Goal: Transaction & Acquisition: Book appointment/travel/reservation

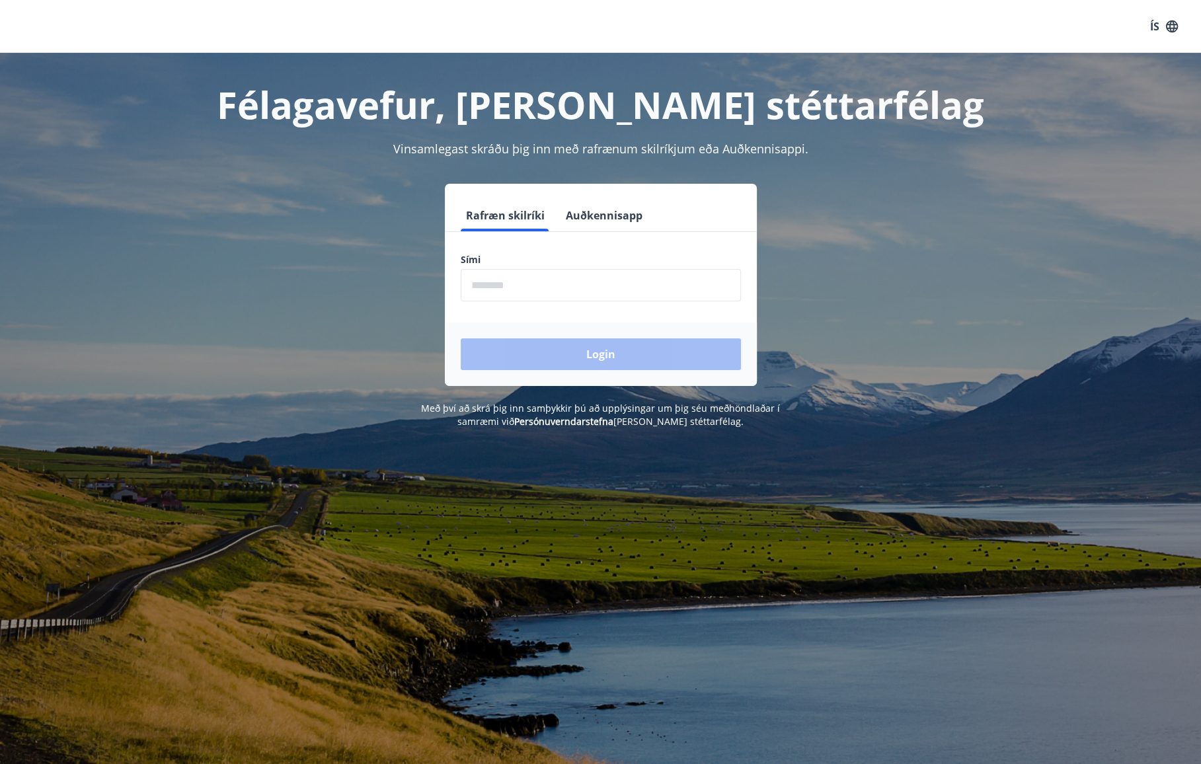
click at [540, 299] on input "phone" at bounding box center [601, 285] width 280 height 32
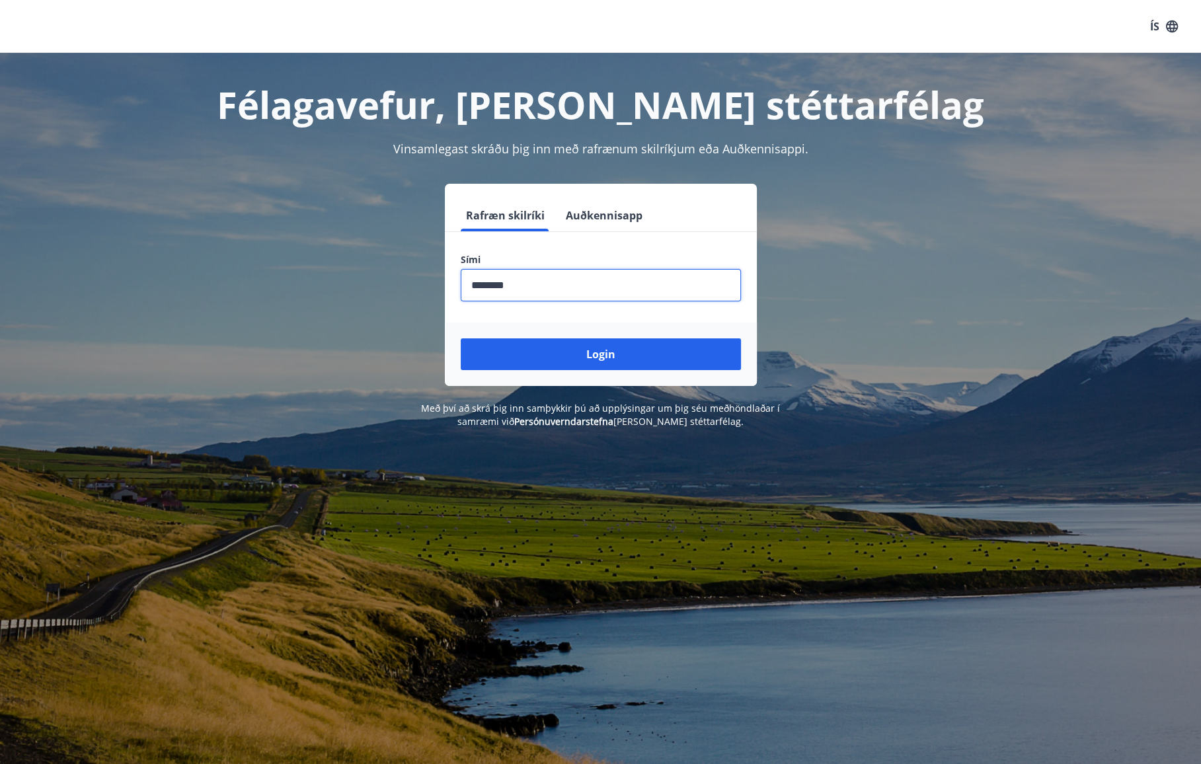
type input "********"
click at [461, 338] on button "Login" at bounding box center [601, 354] width 280 height 32
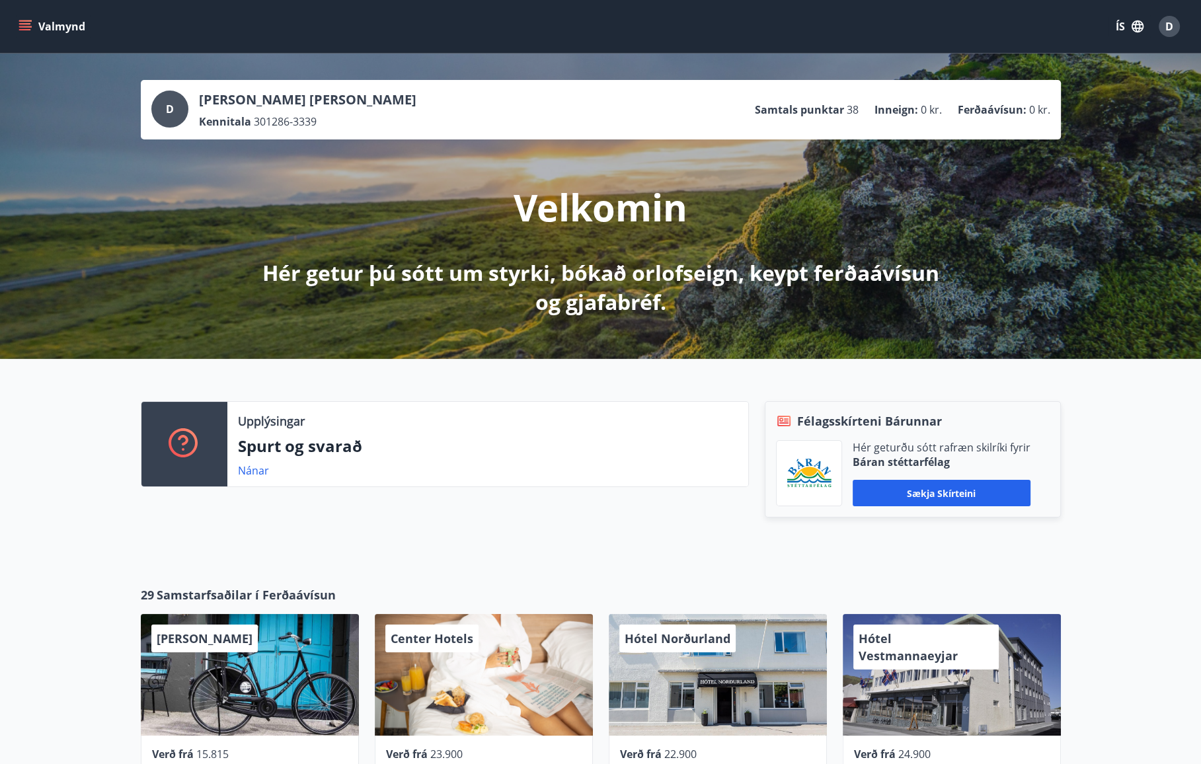
click at [35, 24] on button "Valmynd" at bounding box center [53, 27] width 75 height 24
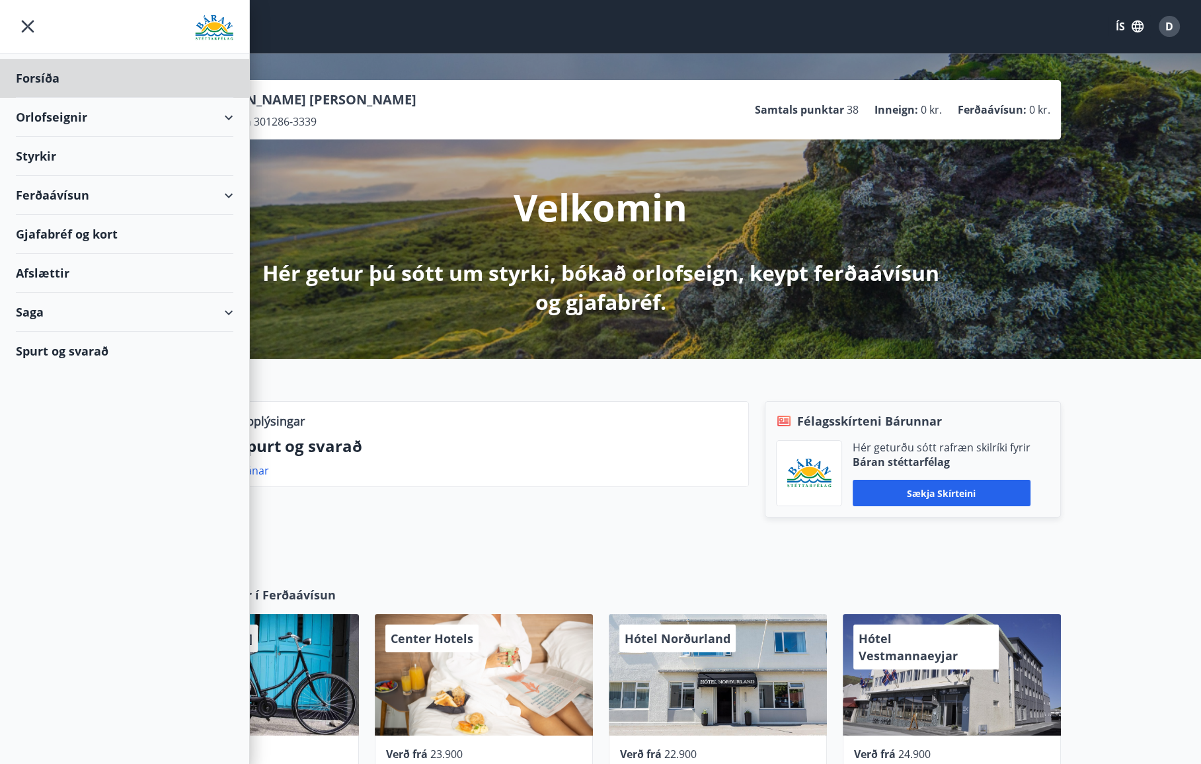
click at [71, 98] on div "Styrkir" at bounding box center [124, 78] width 217 height 39
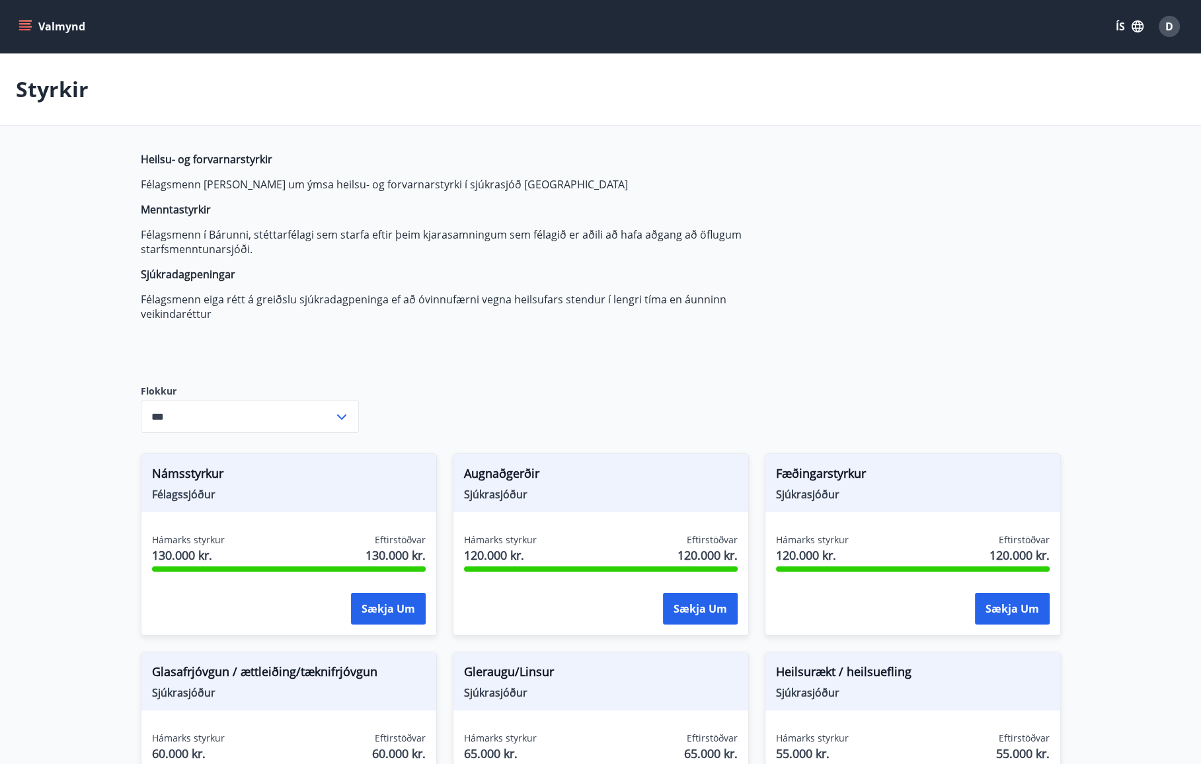
type input "***"
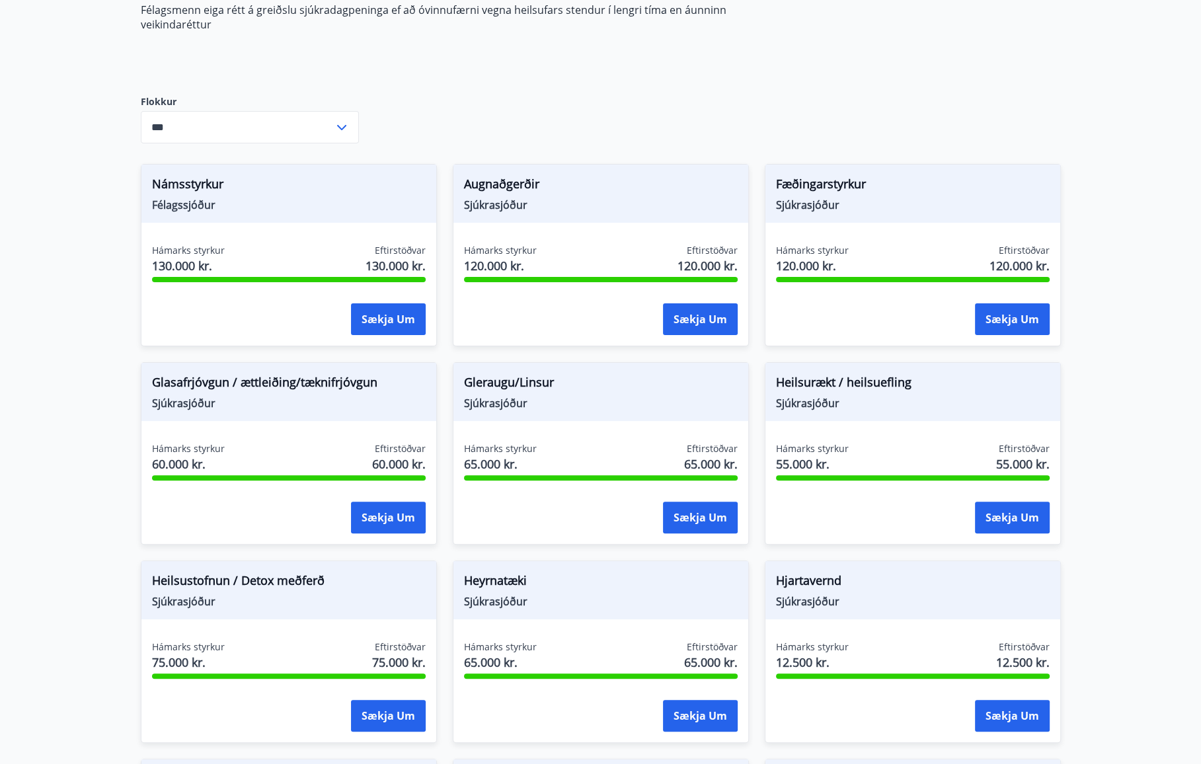
scroll to position [315, 0]
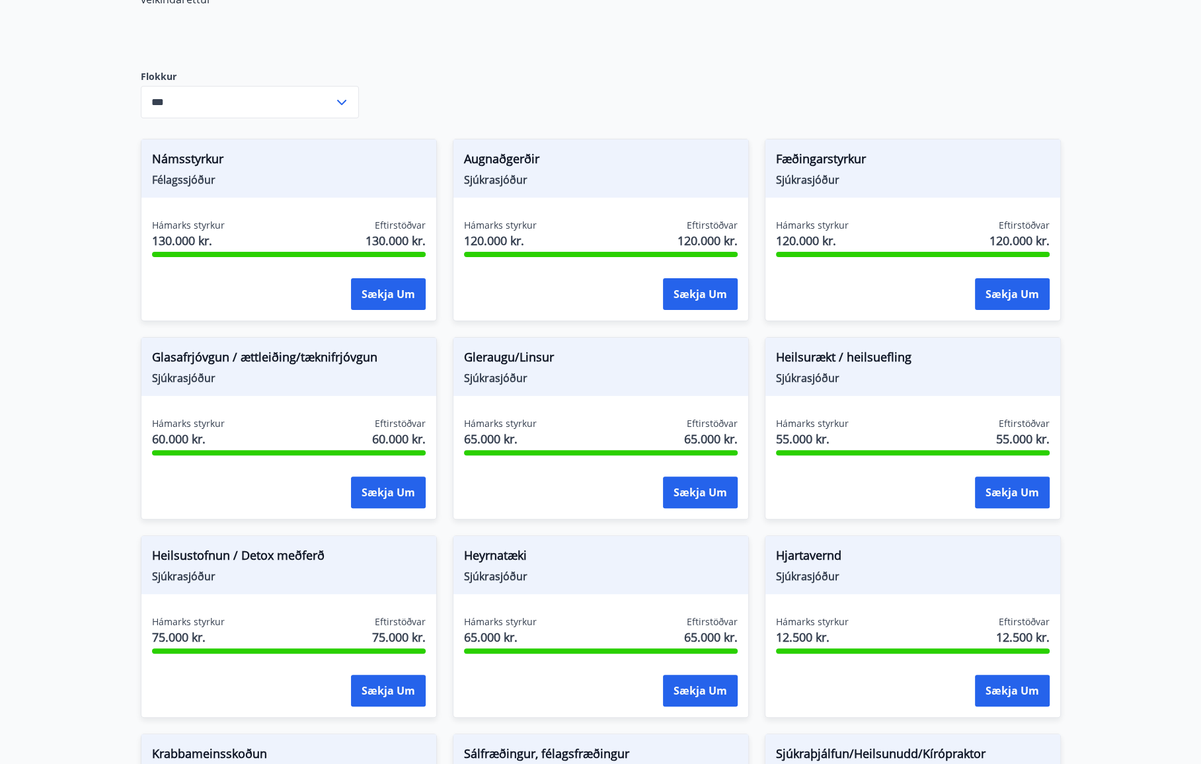
click at [831, 161] on span "Fæðingarstyrkur" at bounding box center [913, 161] width 274 height 22
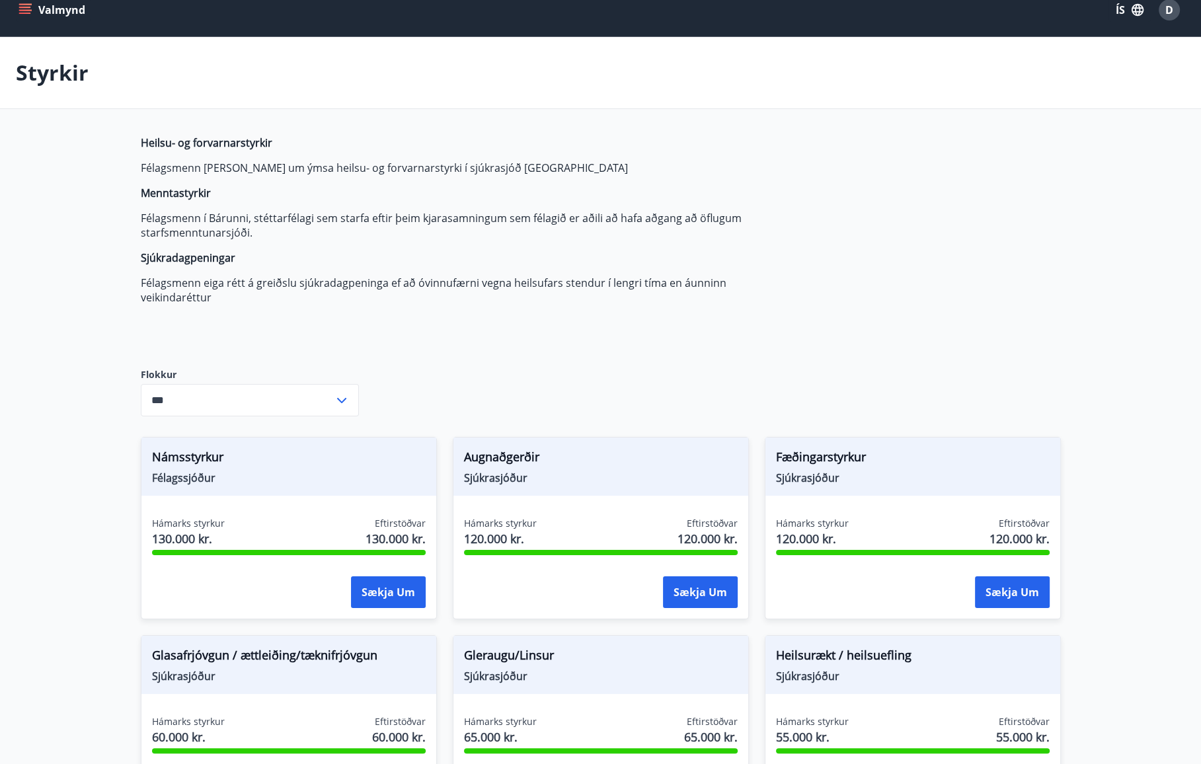
scroll to position [16, 0]
click at [200, 237] on p "Félagsmenn í Bárunni, stéttarfélagi sem starfa eftir þeim kjarasamningum sem fé…" at bounding box center [453, 225] width 624 height 29
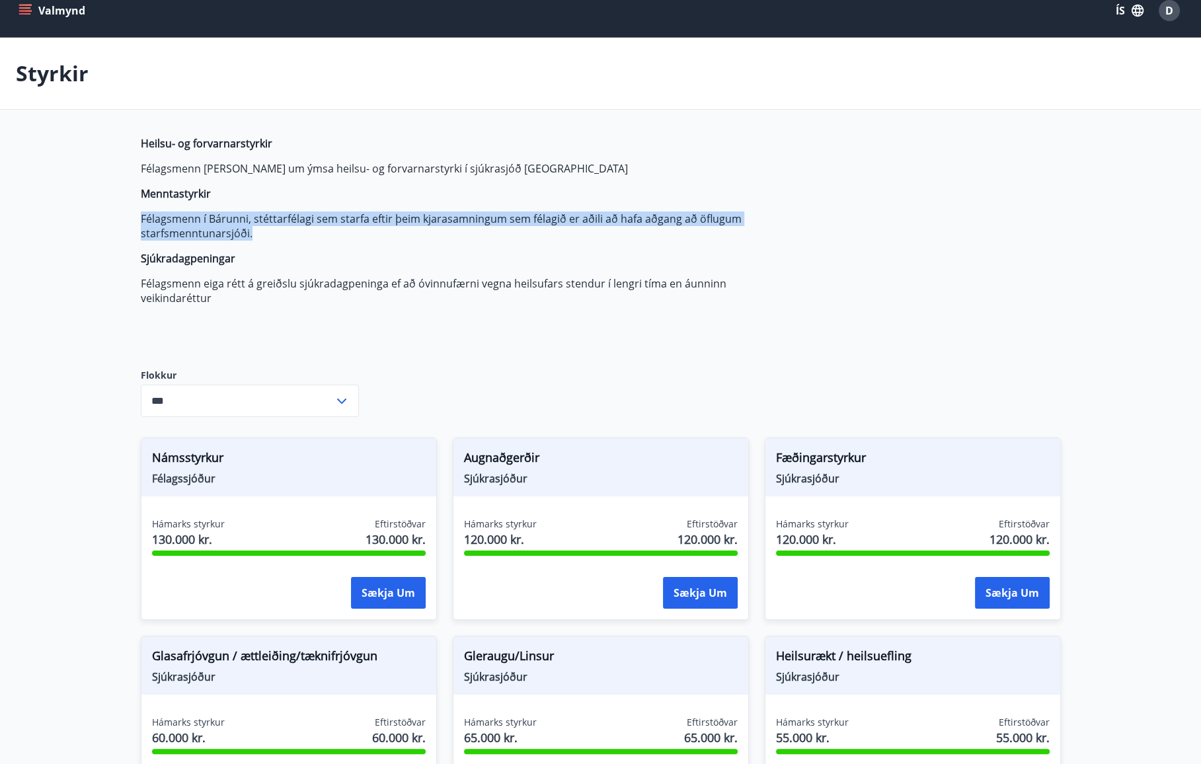
click at [200, 237] on p "Félagsmenn í Bárunni, stéttarfélagi sem starfa eftir þeim kjarasamningum sem fé…" at bounding box center [453, 225] width 624 height 29
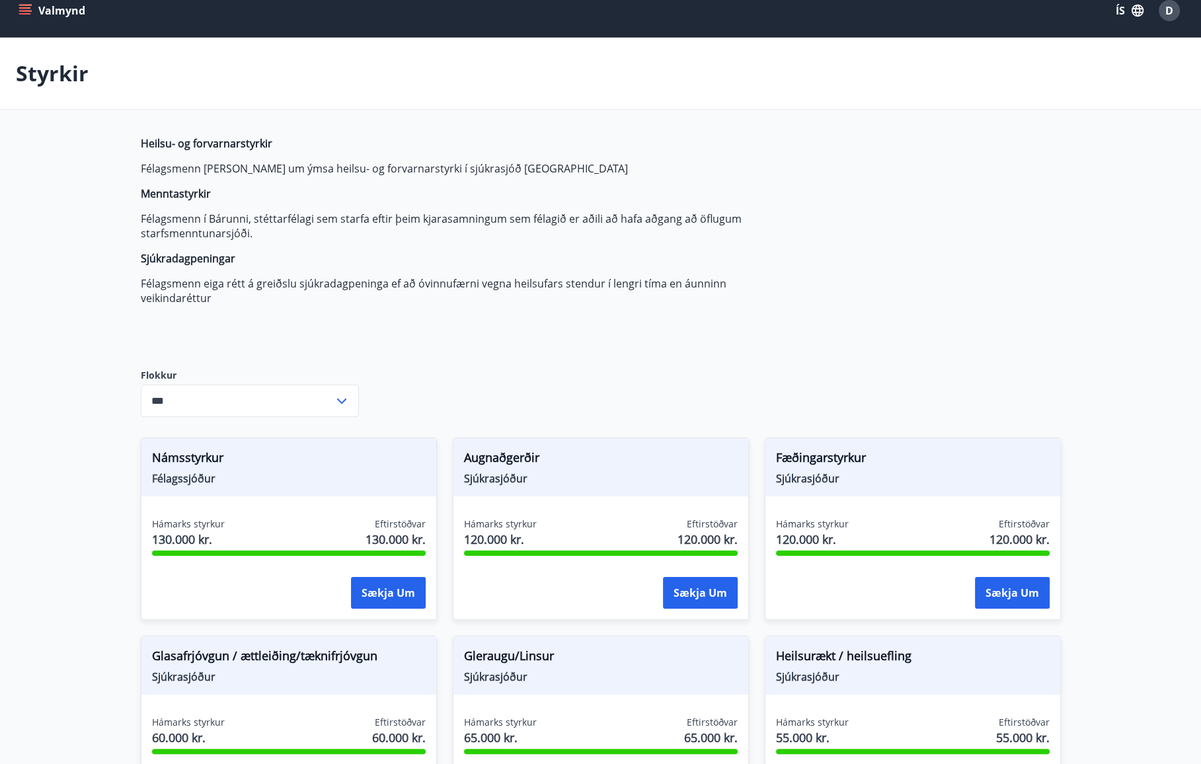
click at [379, 297] on p "Félagsmenn eiga rétt á greiðslu sjúkradagpeninga ef að óvinnufærni vegna heilsu…" at bounding box center [453, 290] width 624 height 29
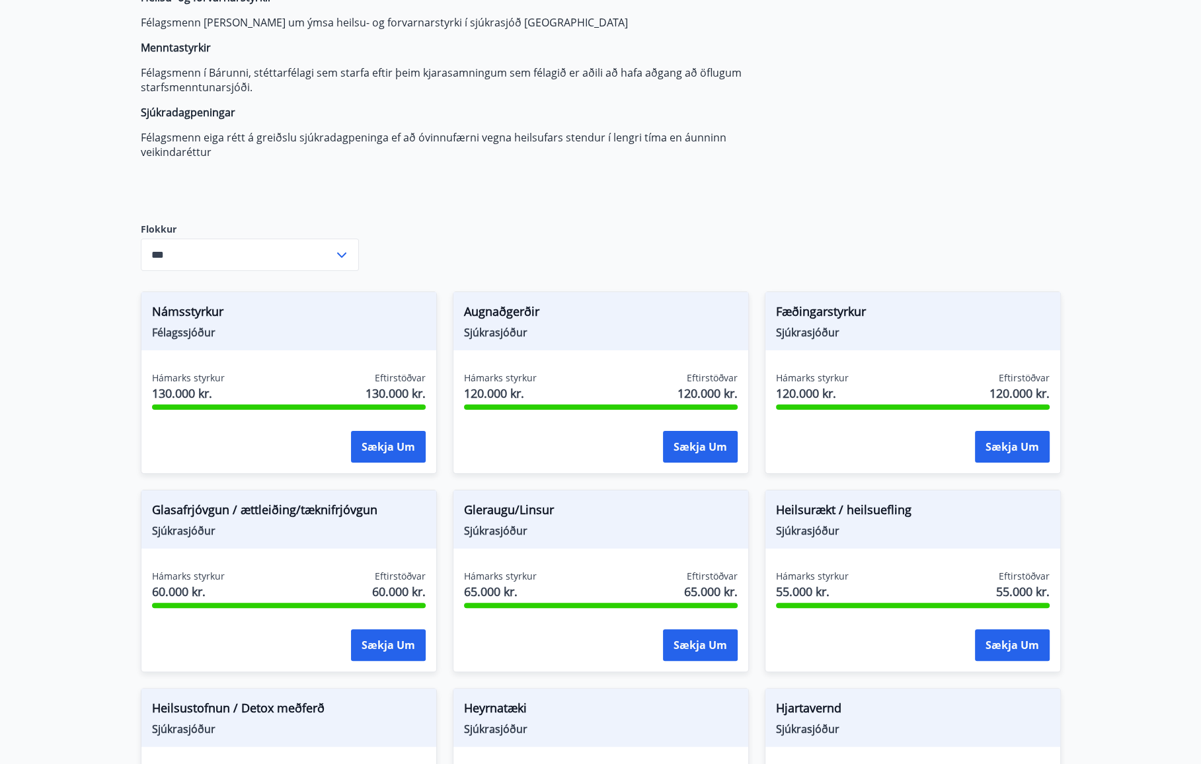
scroll to position [0, 0]
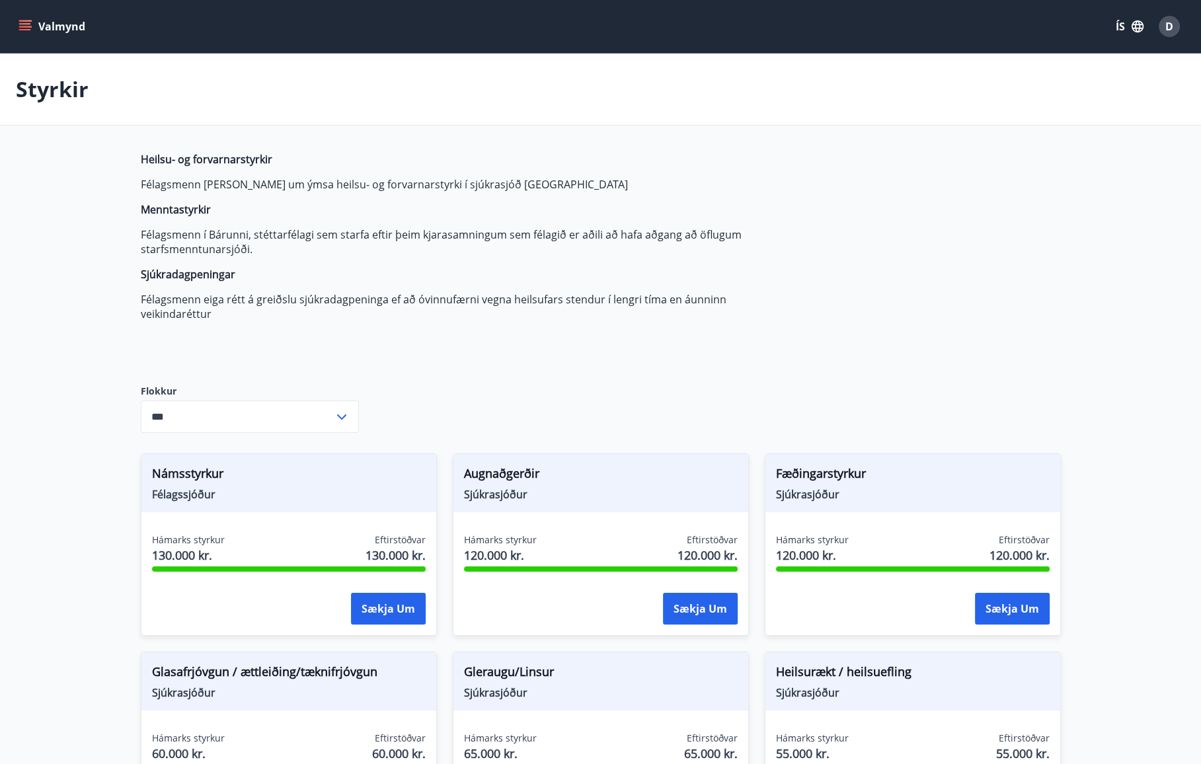
click at [22, 21] on icon "menu" at bounding box center [25, 26] width 13 height 13
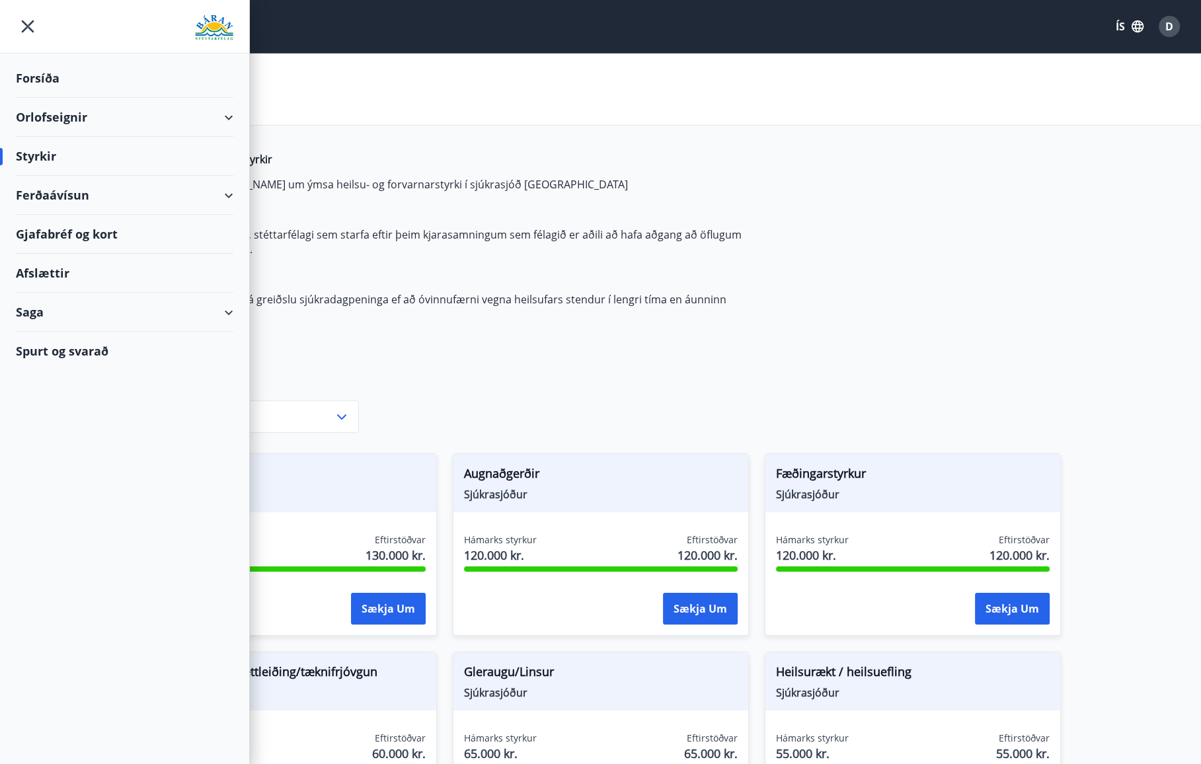
click at [158, 114] on div "Orlofseignir" at bounding box center [124, 117] width 217 height 39
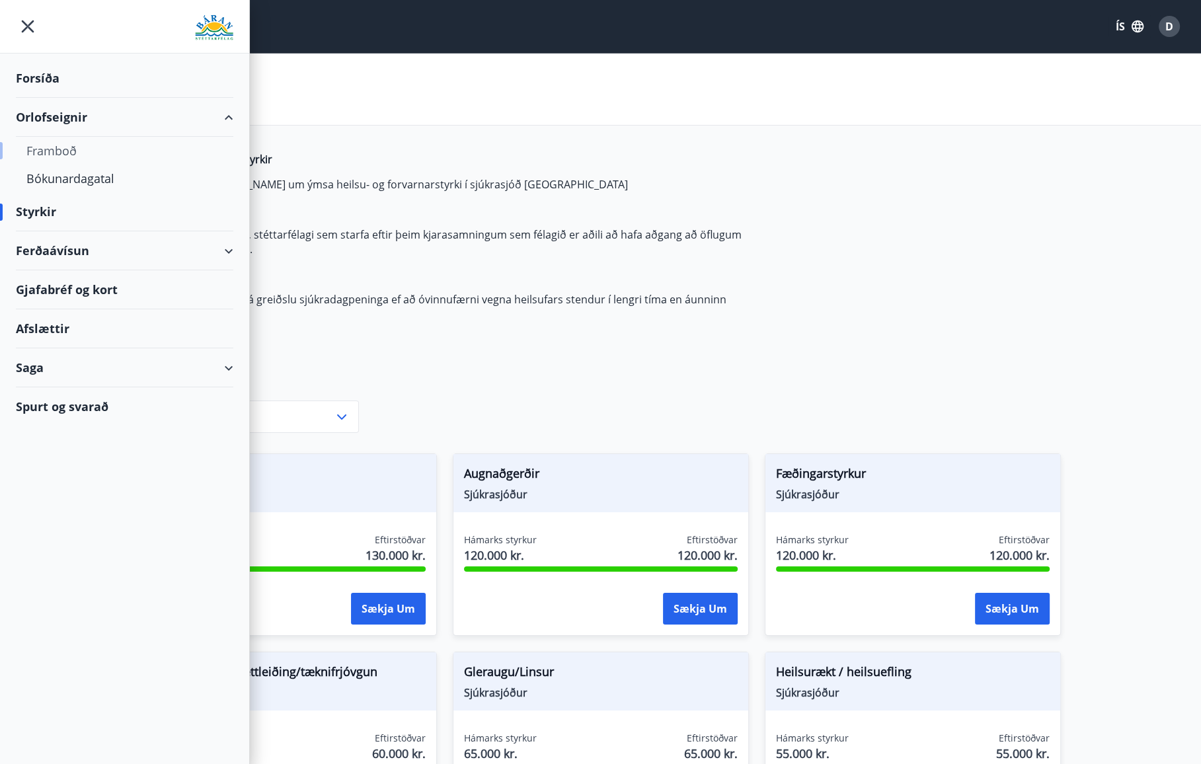
click at [59, 140] on div "Framboð" at bounding box center [124, 151] width 196 height 28
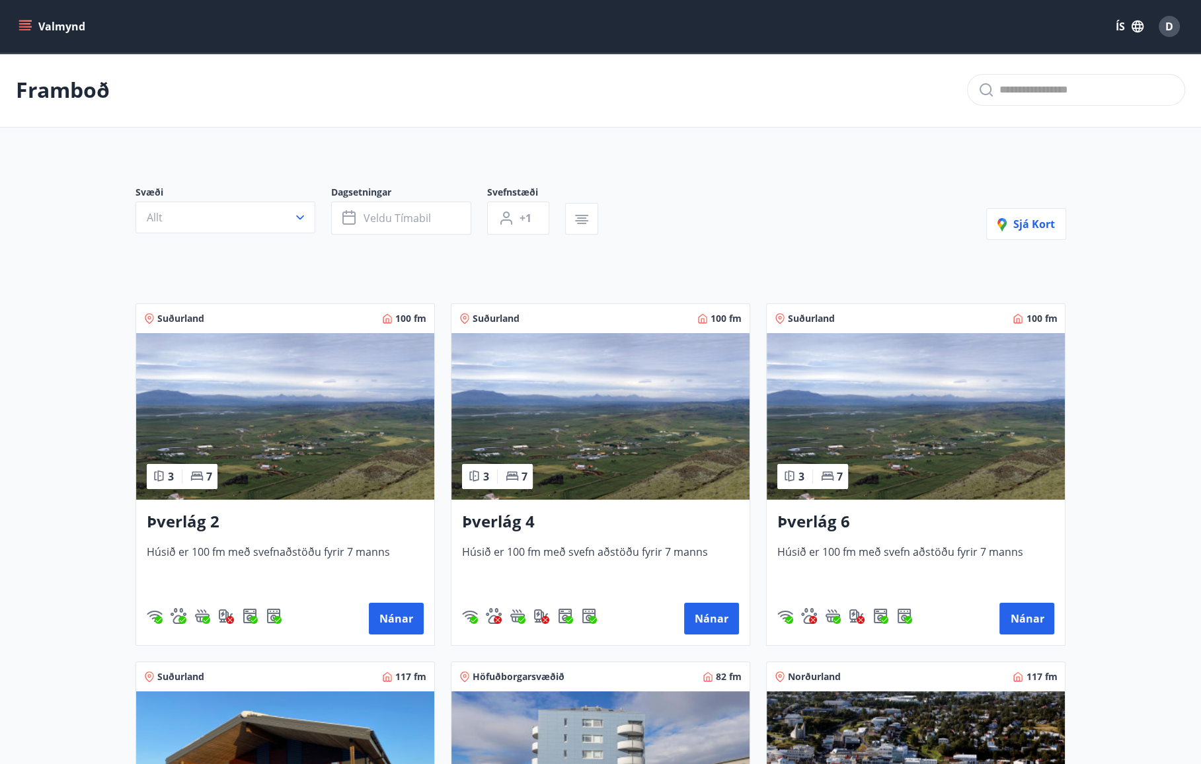
click at [28, 26] on icon "menu" at bounding box center [26, 26] width 15 height 1
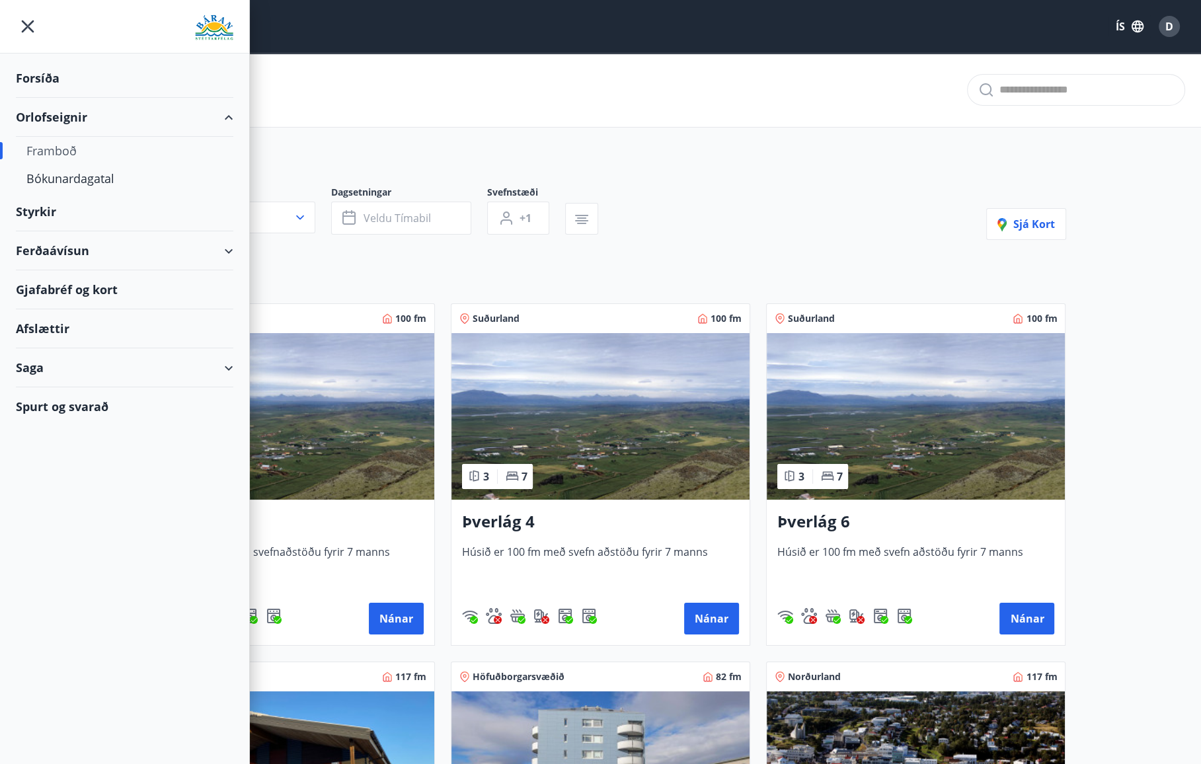
click at [68, 320] on div "Afslættir" at bounding box center [124, 328] width 217 height 39
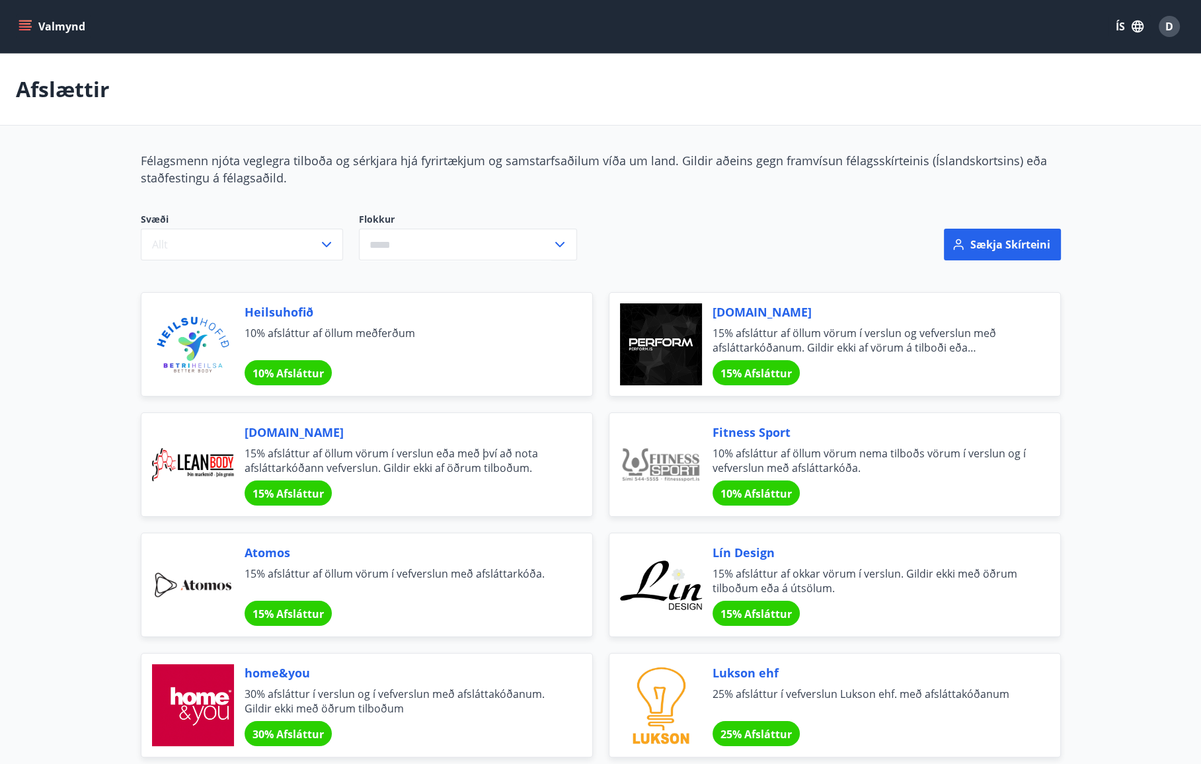
click at [30, 29] on icon "menu" at bounding box center [25, 26] width 13 height 13
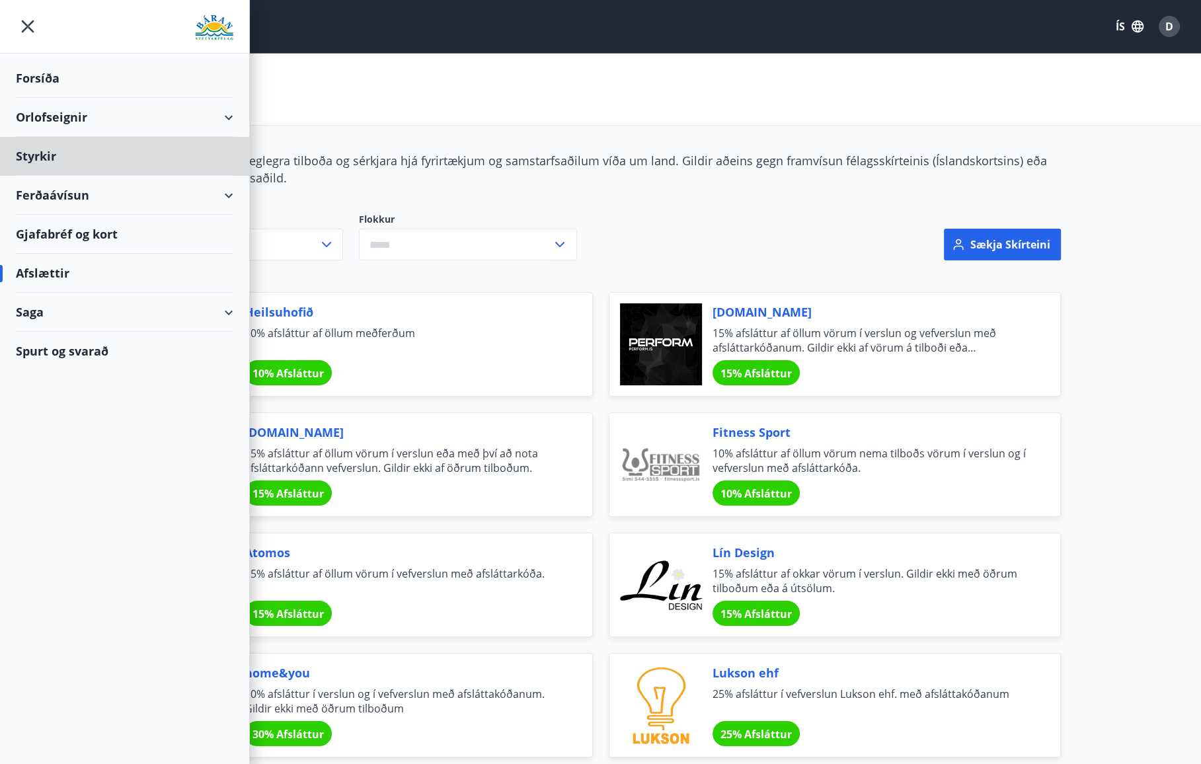
click at [57, 87] on div "Forsíða" at bounding box center [124, 78] width 217 height 39
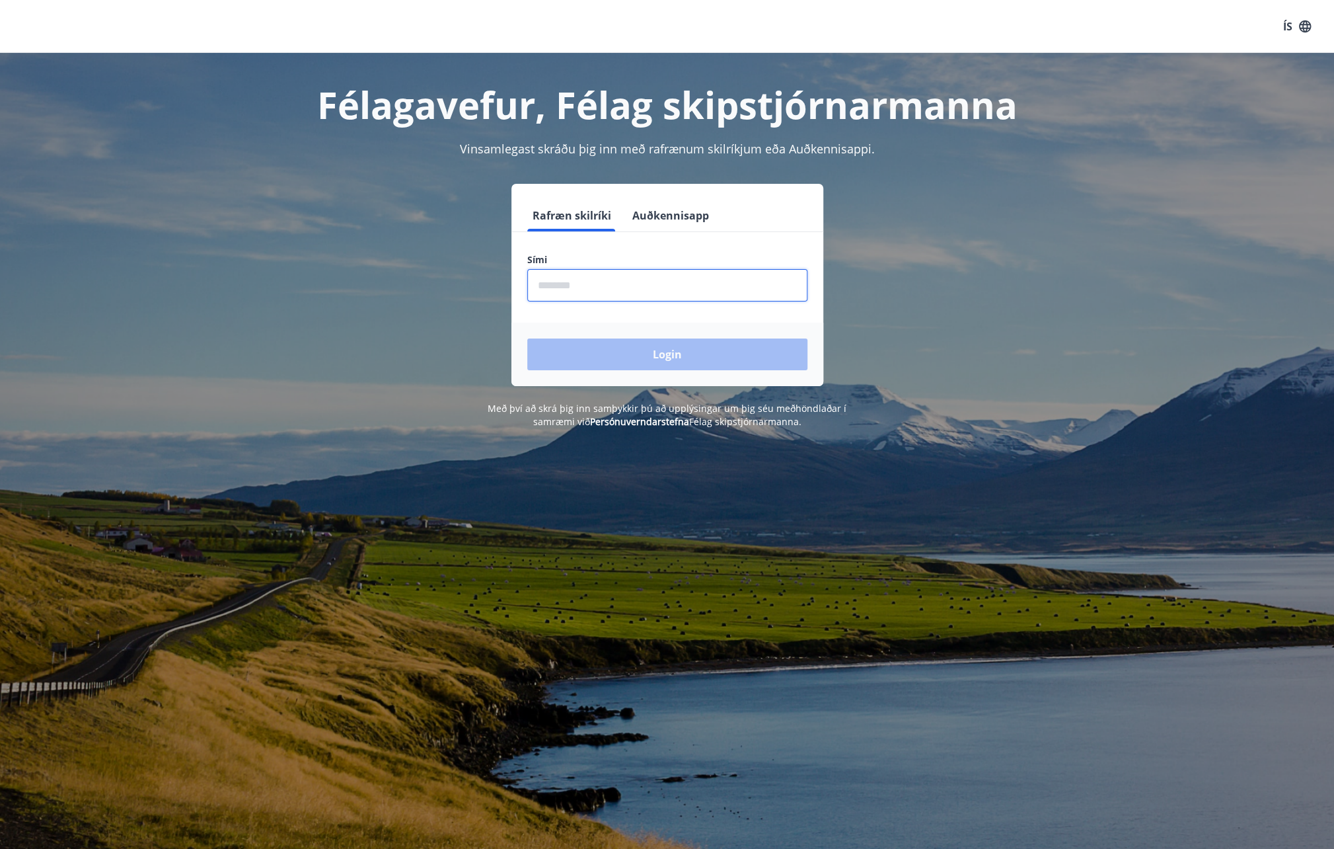
click at [592, 278] on input "phone" at bounding box center [667, 285] width 280 height 32
type input "********"
click at [527, 338] on button "Login" at bounding box center [667, 354] width 280 height 32
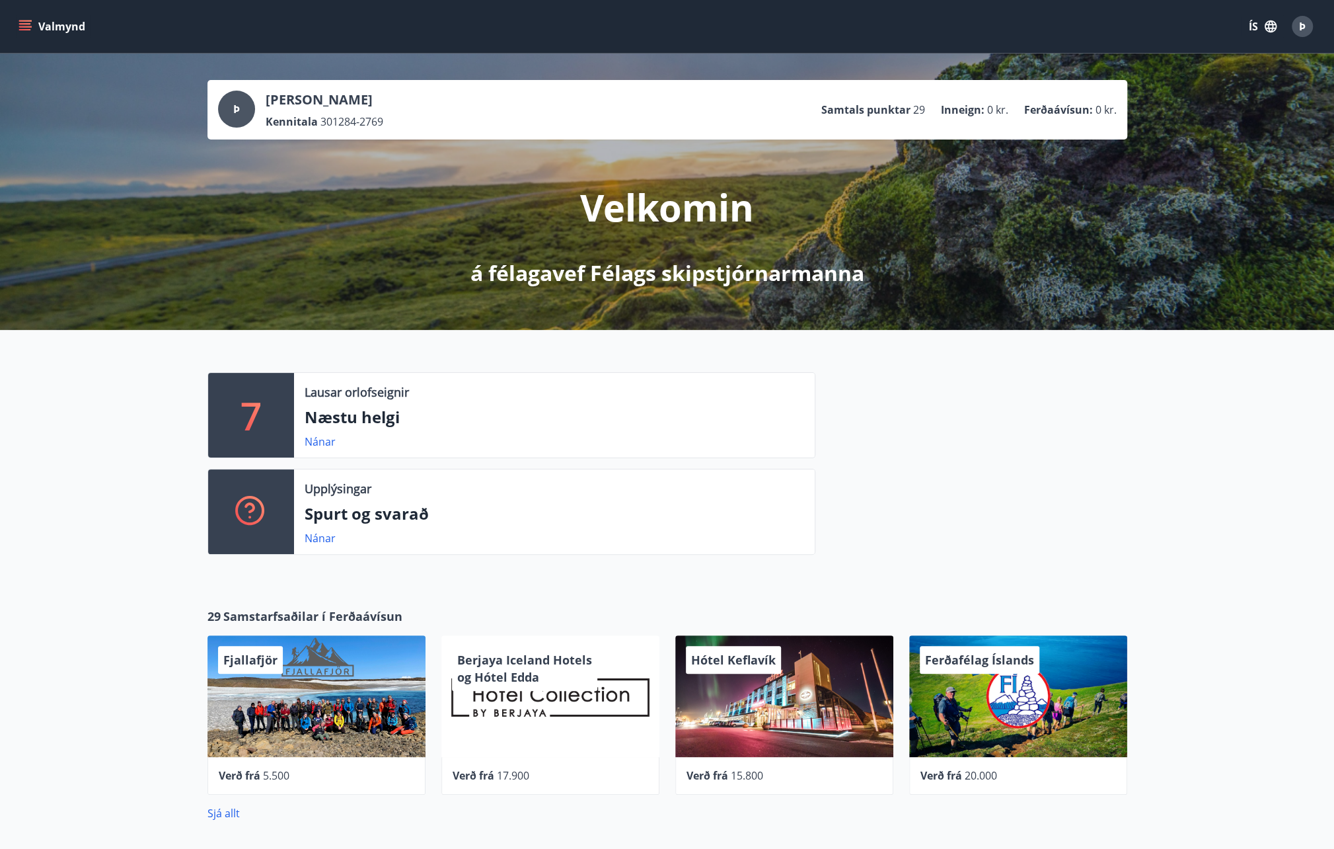
click at [26, 30] on icon "menu" at bounding box center [25, 26] width 13 height 13
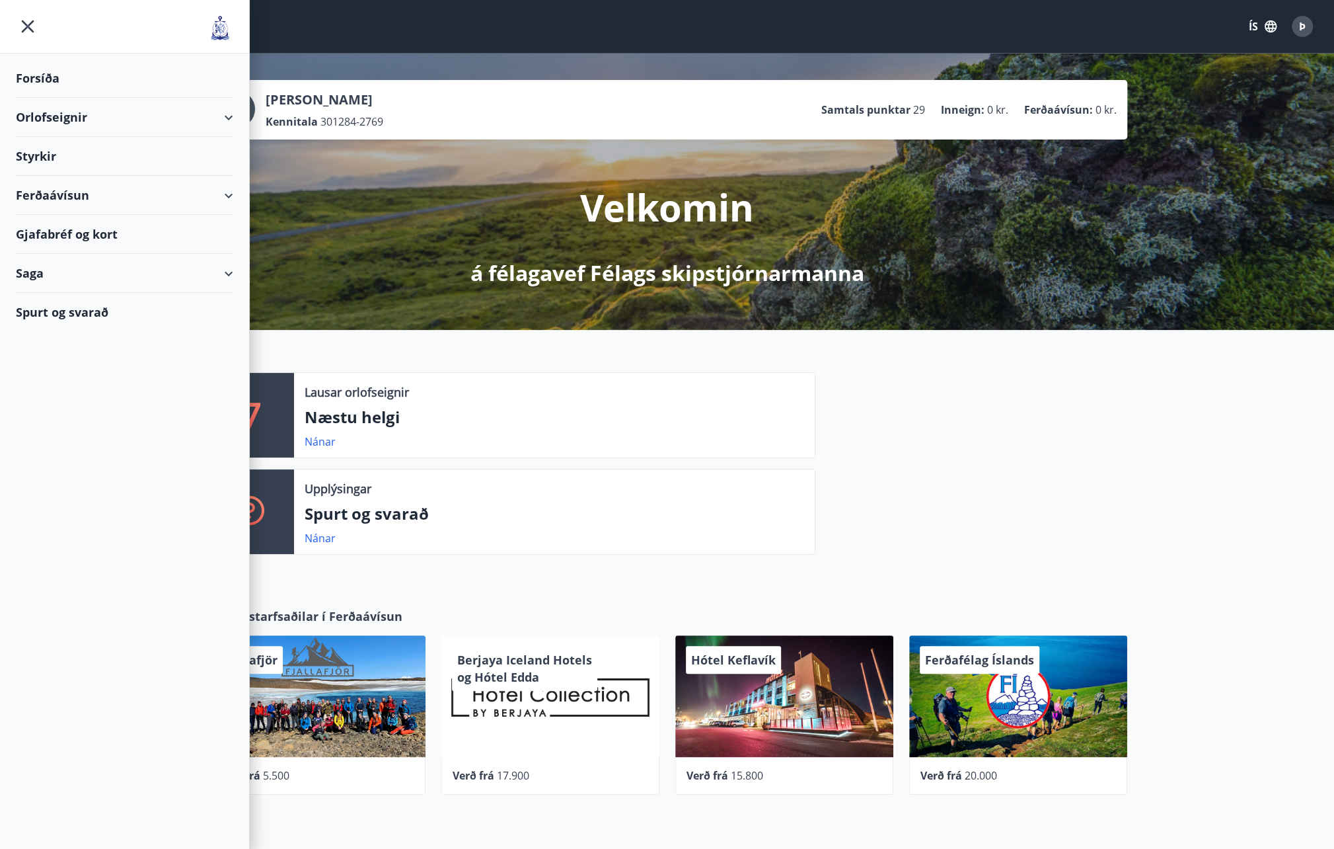
click at [111, 98] on div "Styrkir" at bounding box center [124, 78] width 217 height 39
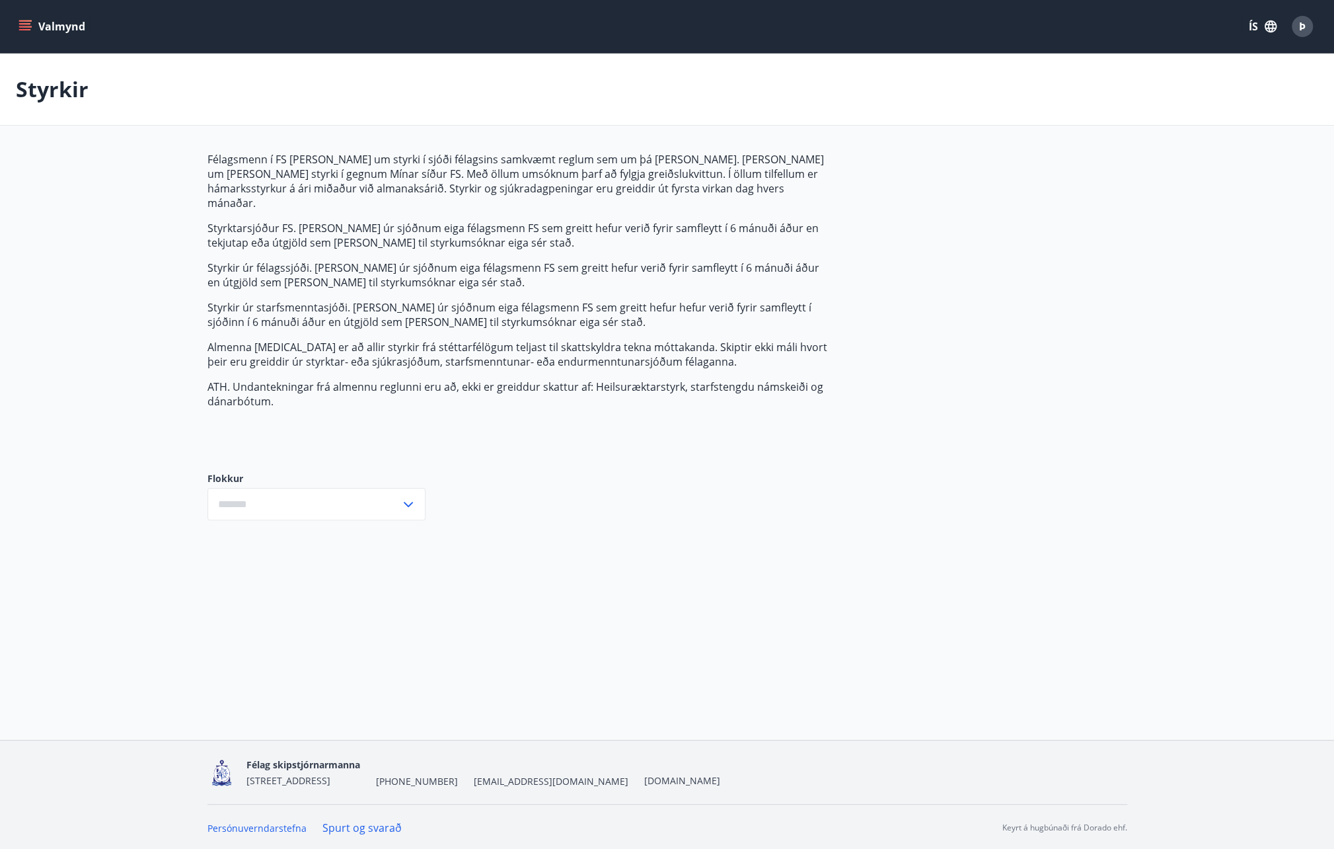
type input "***"
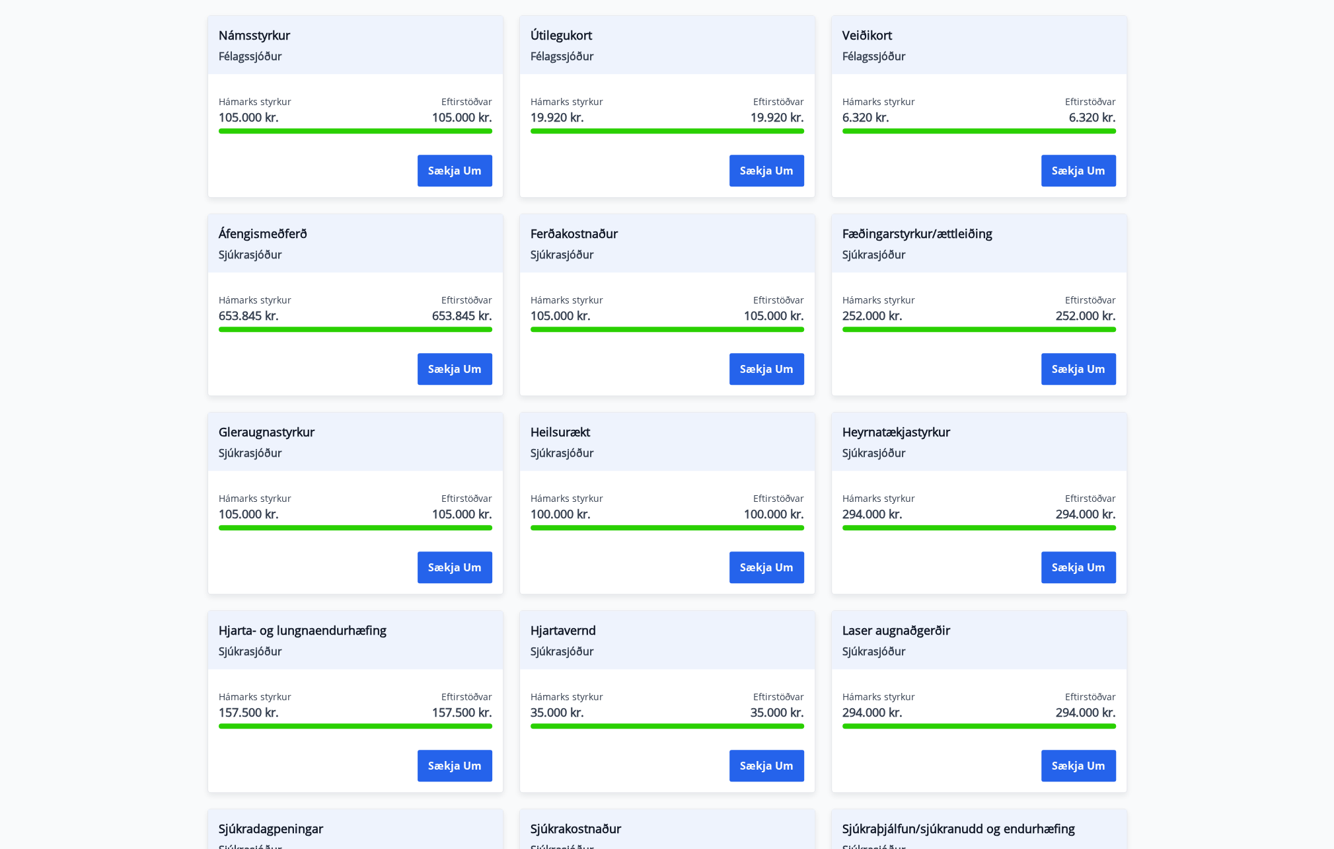
scroll to position [527, 0]
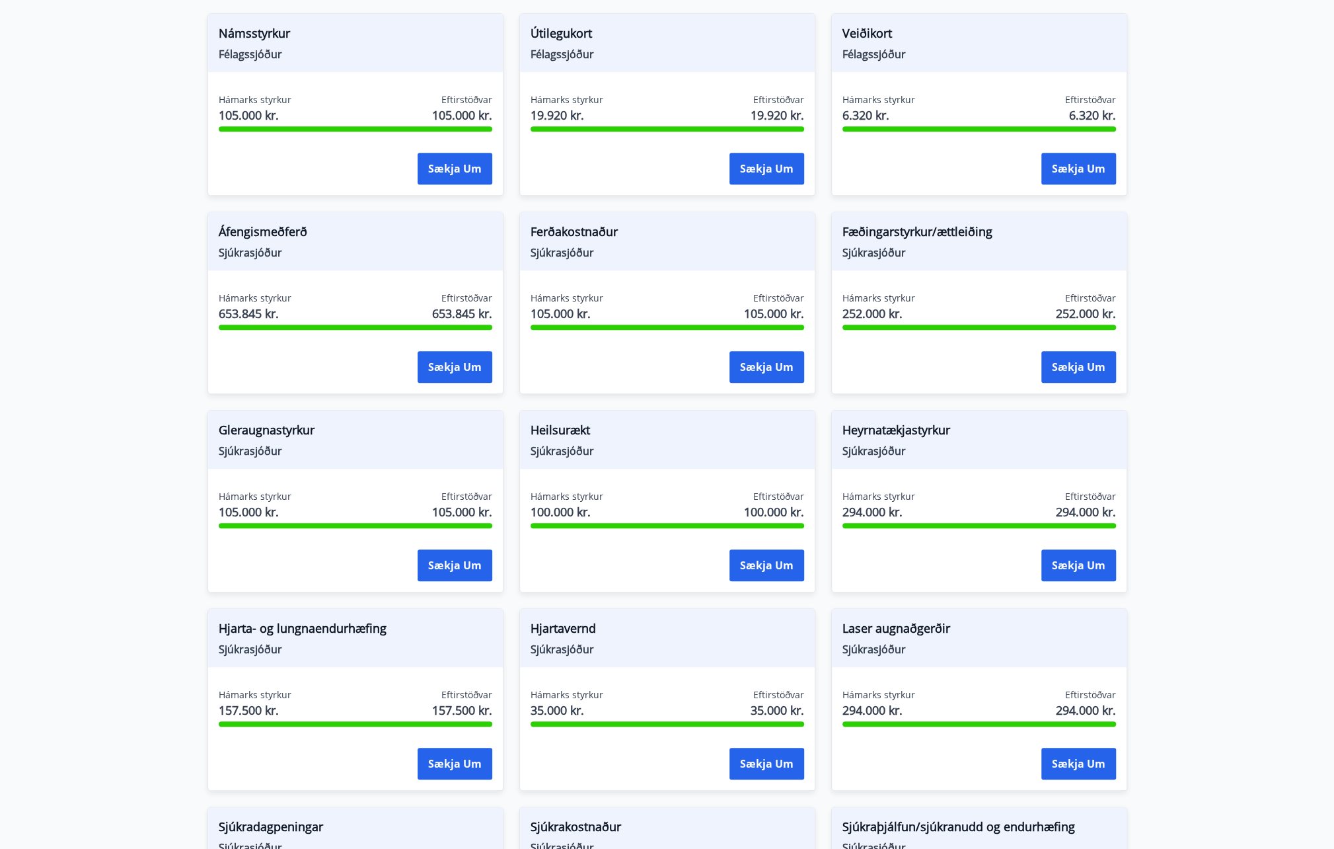
click at [272, 223] on span "Áfengismeðferð" at bounding box center [356, 234] width 274 height 22
click at [219, 305] on span "653.845 kr." at bounding box center [255, 313] width 73 height 17
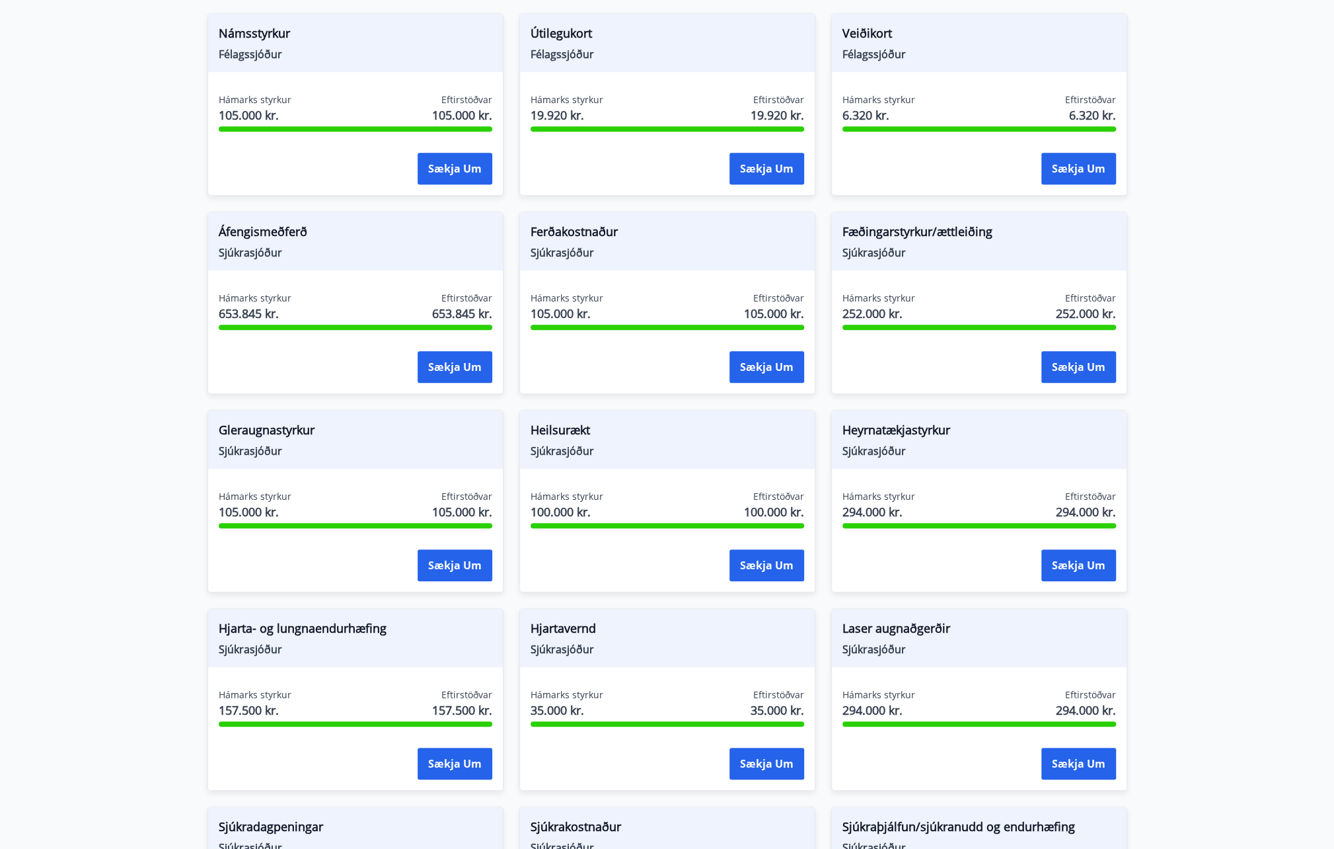
click at [394, 291] on div "Hámarks styrkur 653.845 kr. Eftirstöðvar 653.845 kr." at bounding box center [356, 307] width 274 height 33
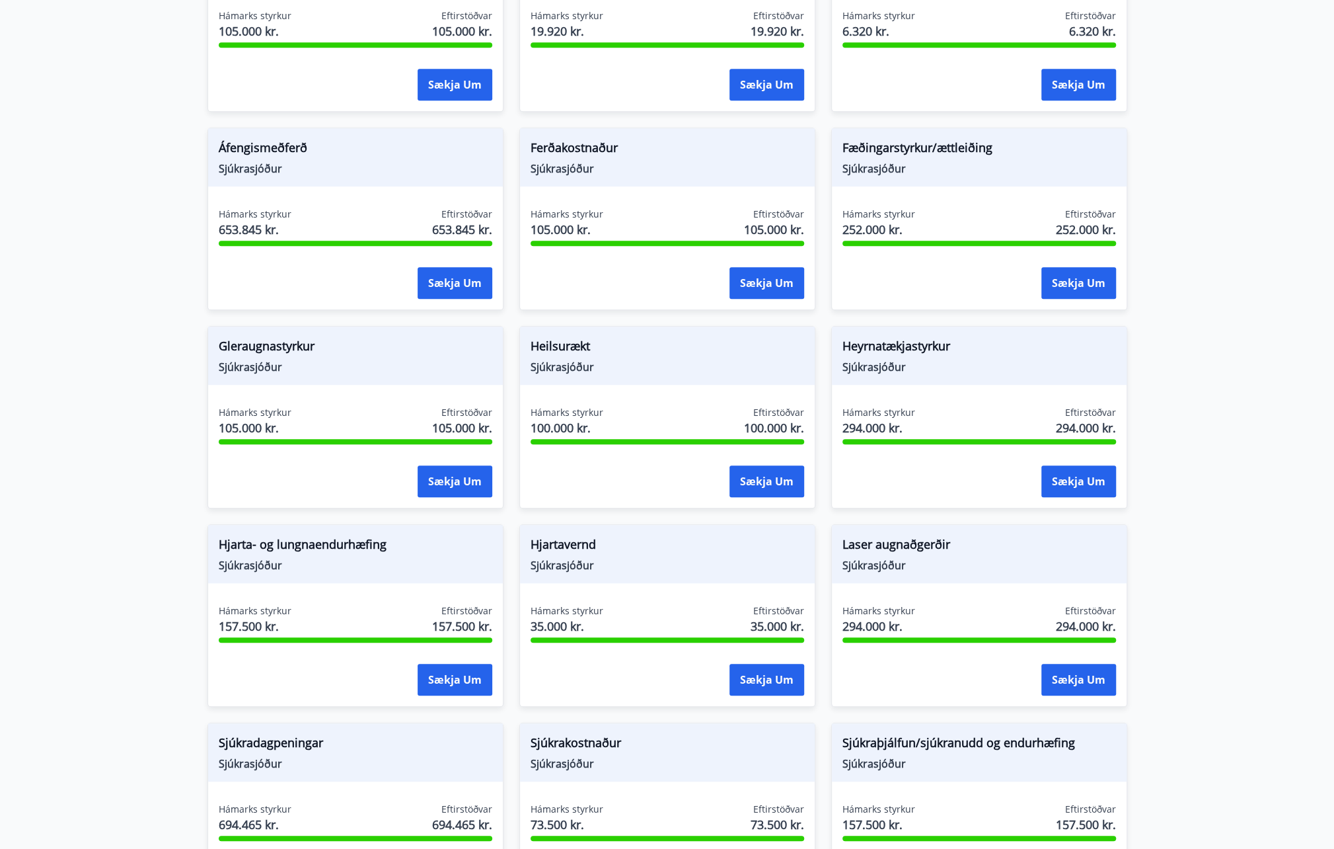
scroll to position [648, 0]
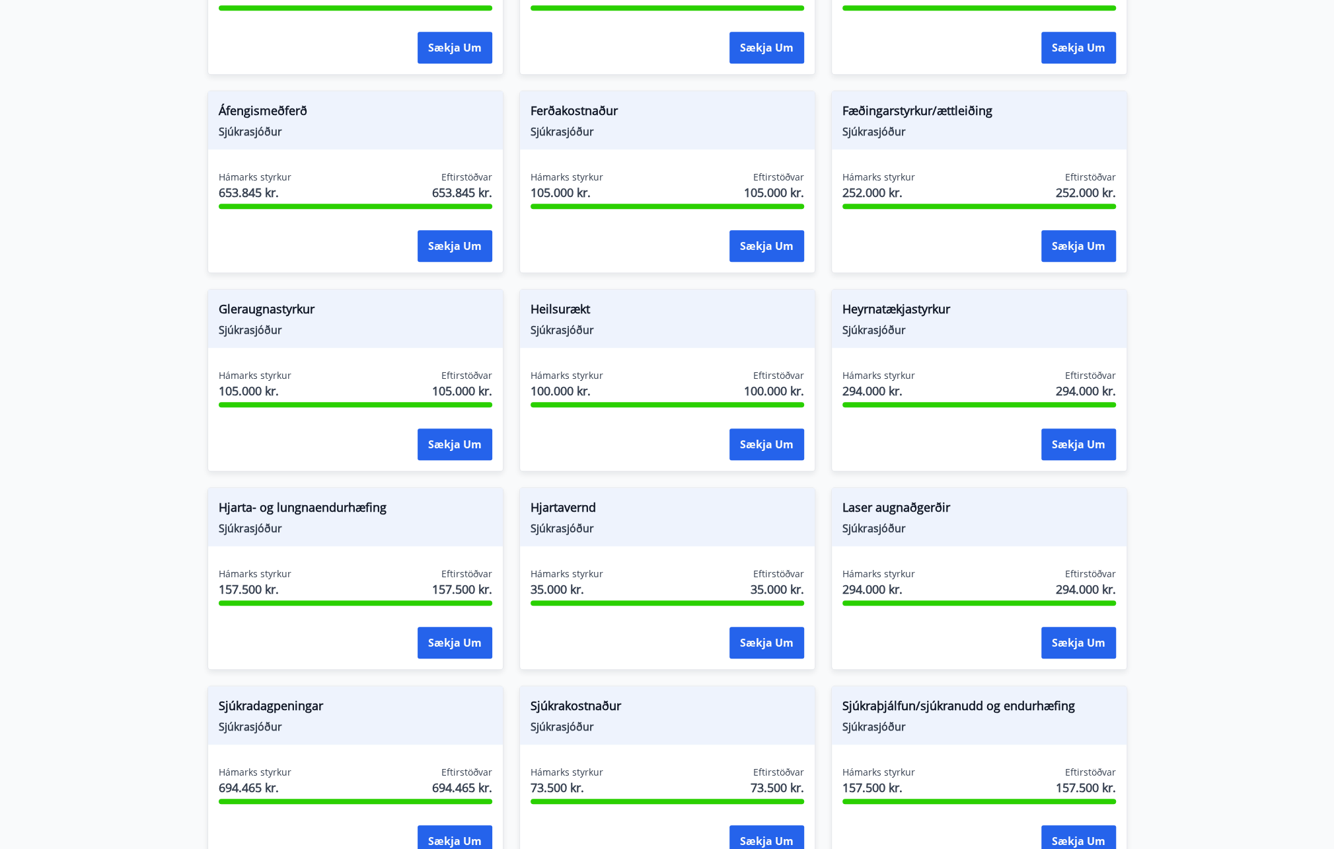
click at [455, 171] on span "Eftirstöðvar" at bounding box center [466, 177] width 51 height 13
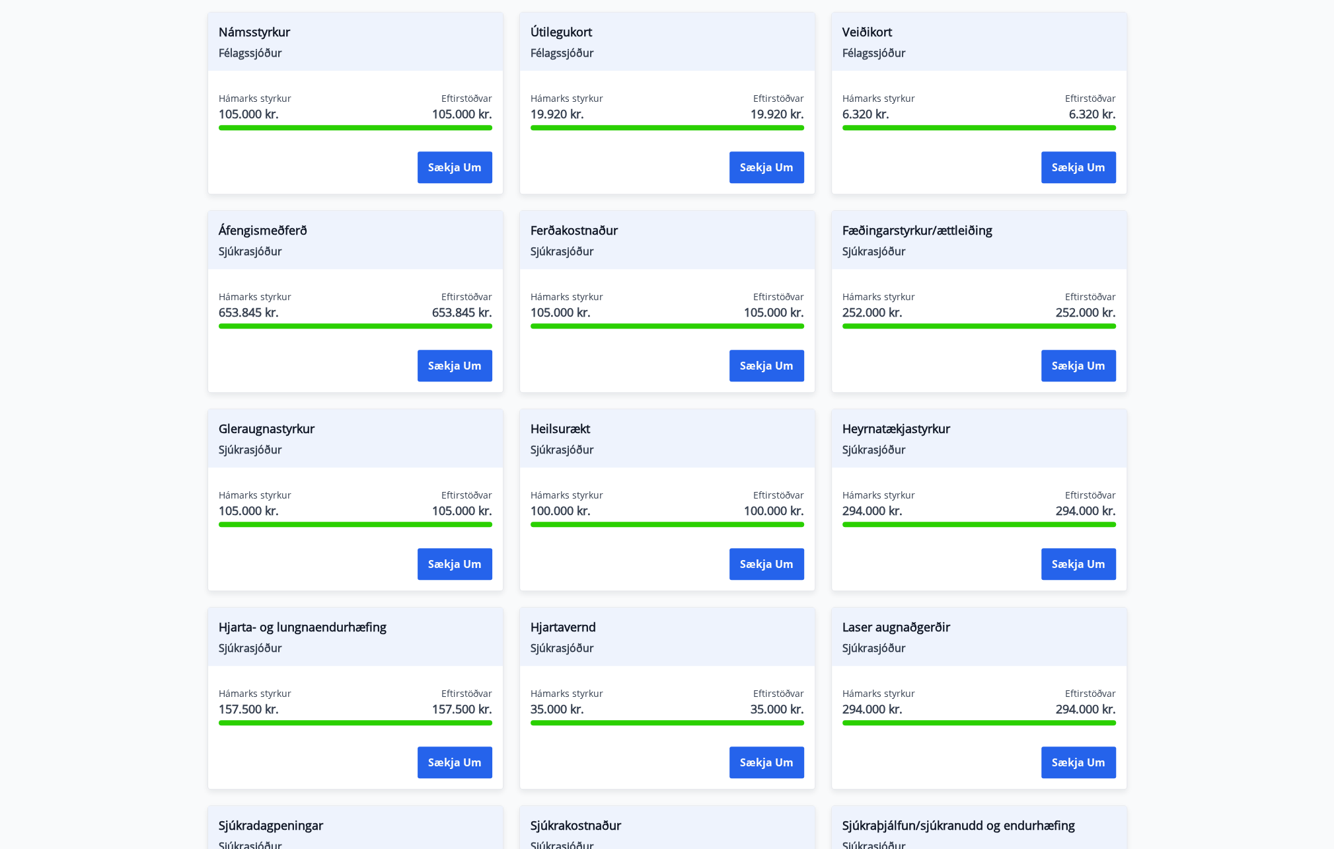
scroll to position [530, 0]
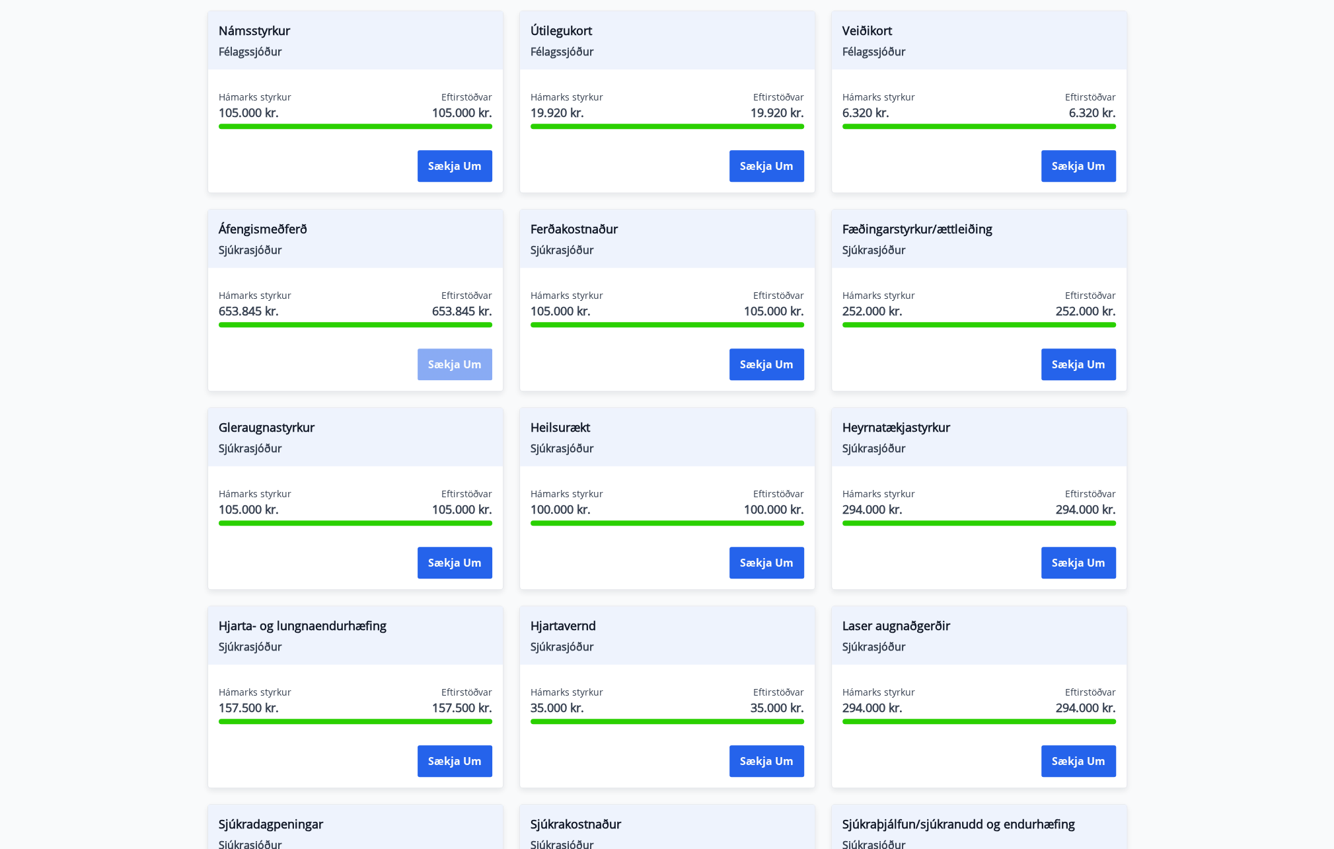
click at [439, 351] on button "Sækja um" at bounding box center [455, 364] width 75 height 32
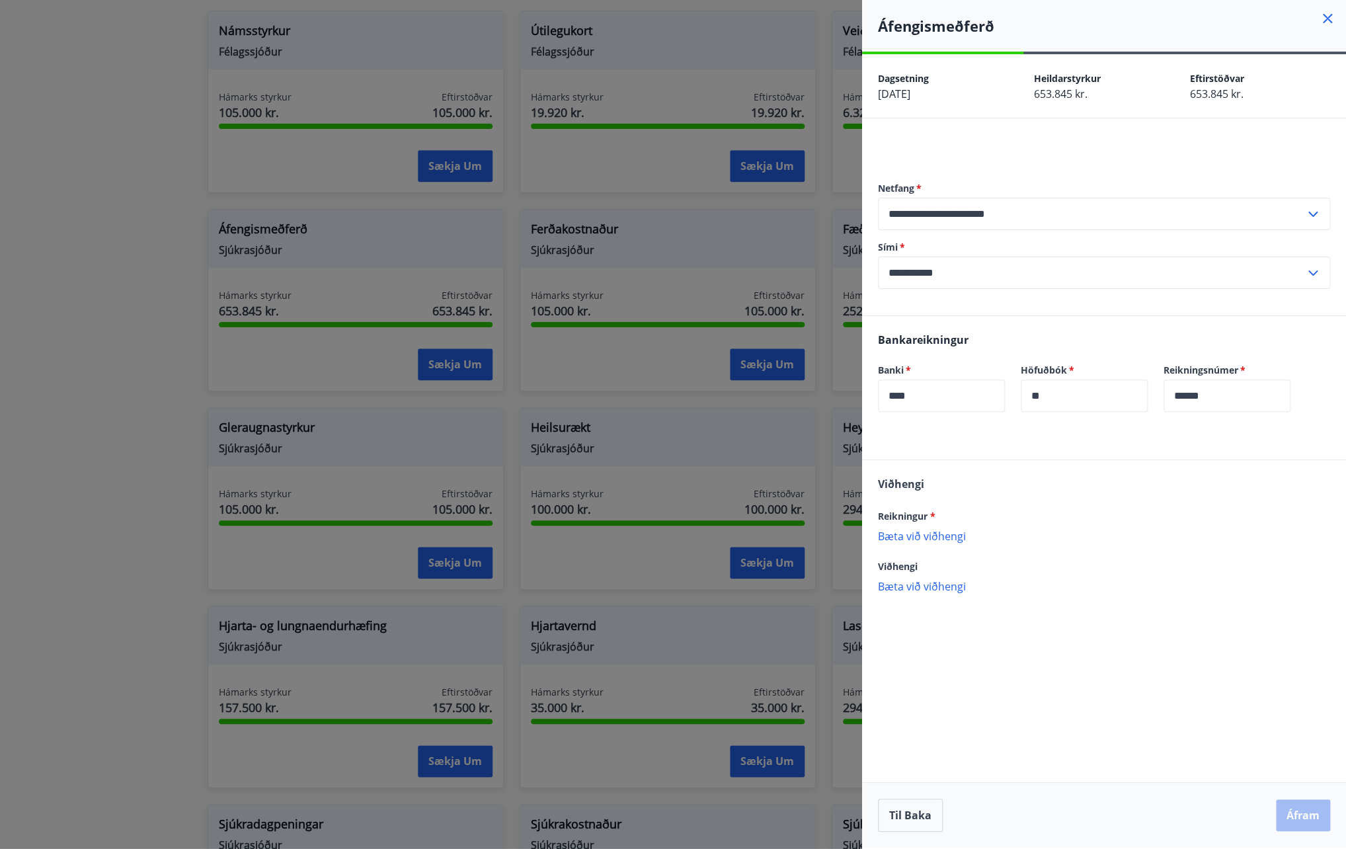
click at [1327, 20] on icon at bounding box center [1327, 19] width 16 height 16
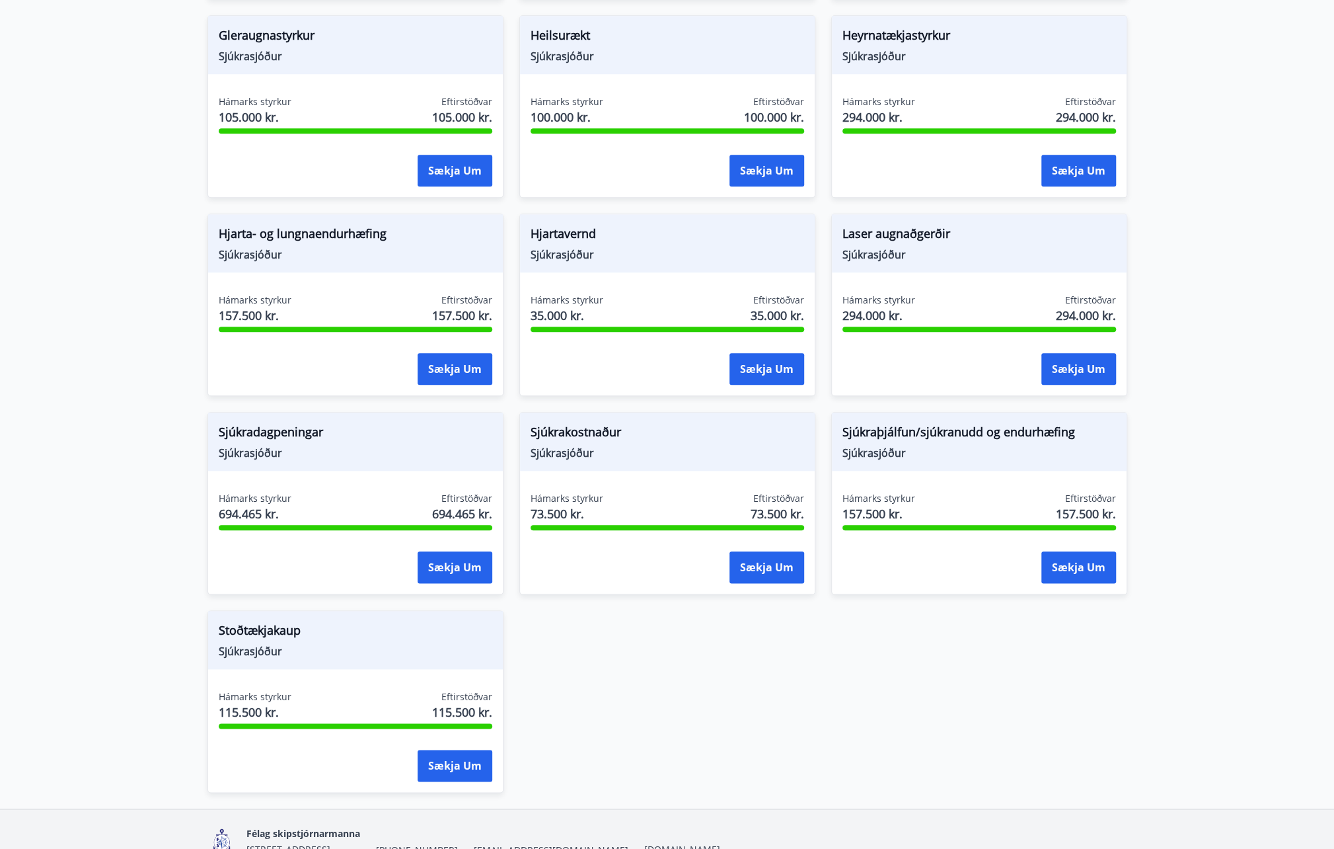
scroll to position [977, 0]
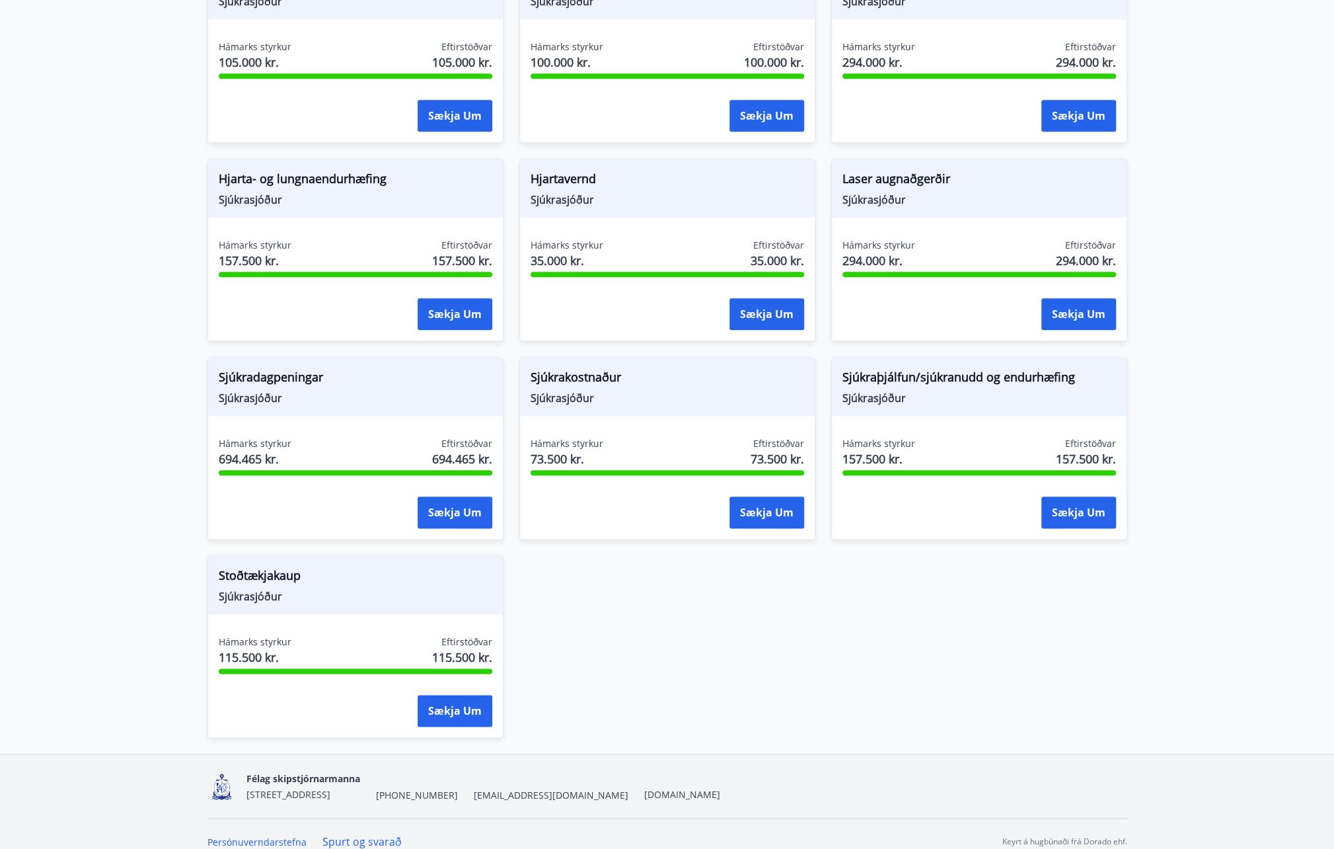
click at [291, 368] on span "Sjúkradagpeningar" at bounding box center [356, 379] width 274 height 22
click at [449, 450] on span "694.465 kr." at bounding box center [462, 458] width 60 height 17
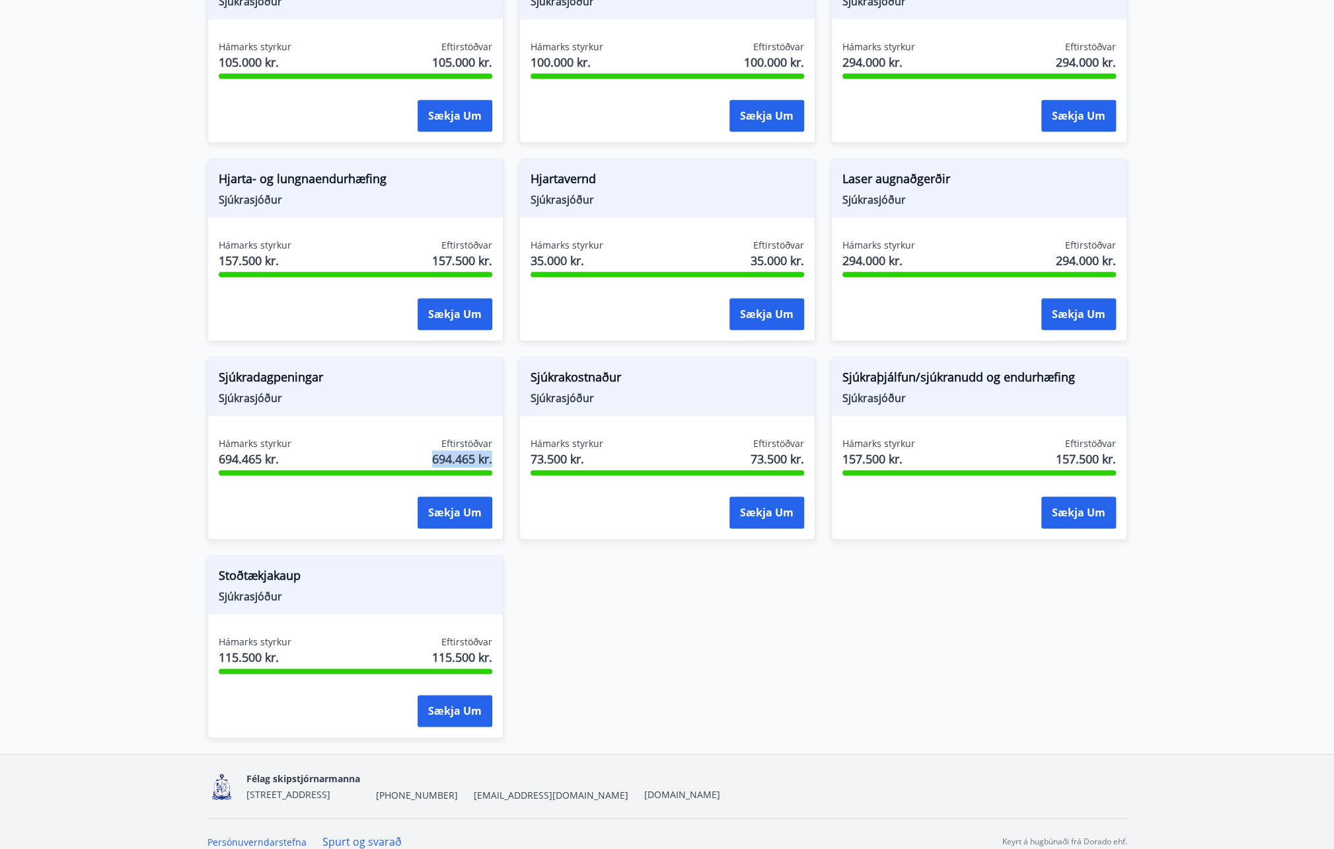
click at [449, 450] on span "694.465 kr." at bounding box center [462, 458] width 60 height 17
click at [777, 450] on span "73.500 kr." at bounding box center [778, 458] width 54 height 17
click at [863, 450] on span "157.500 kr." at bounding box center [879, 458] width 73 height 17
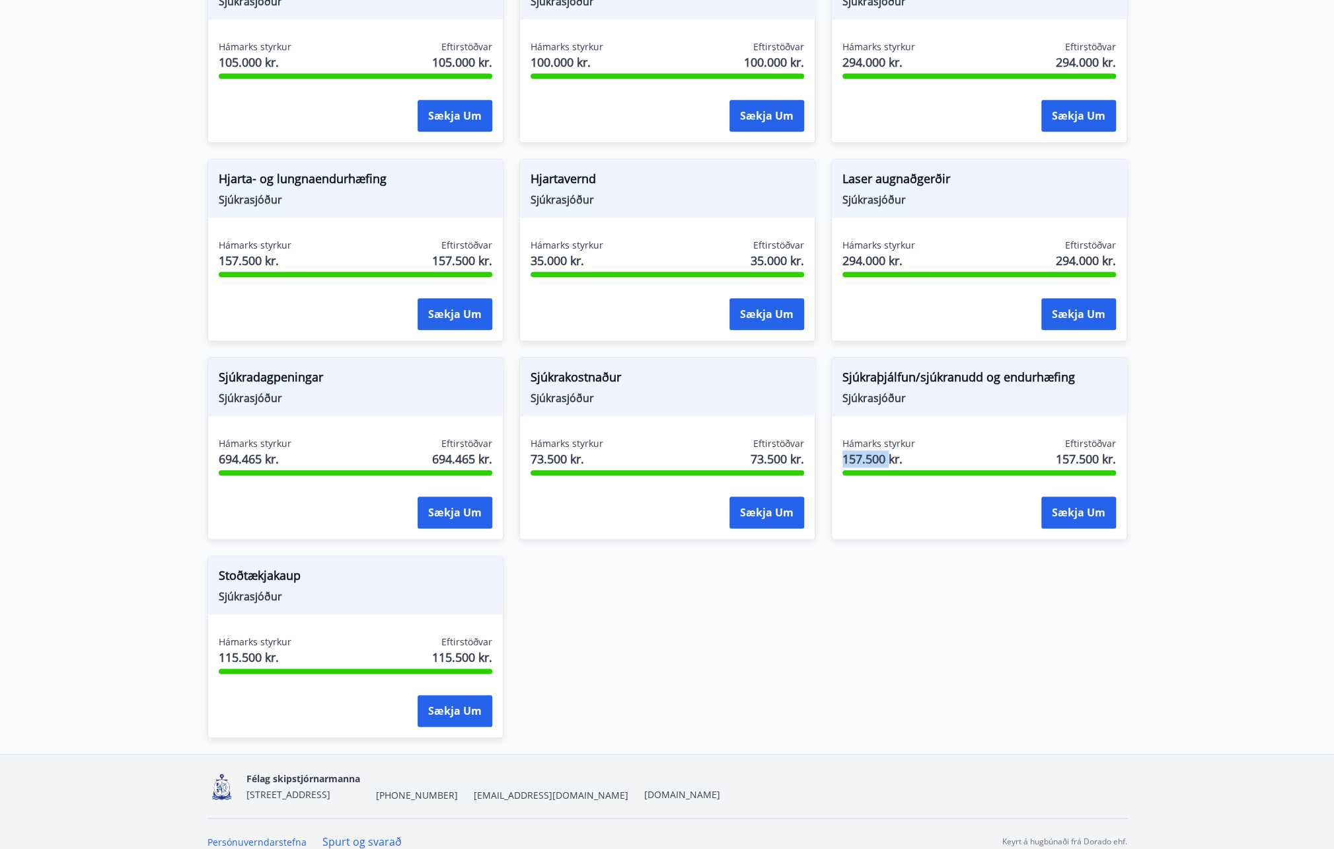
click at [863, 450] on span "157.500 kr." at bounding box center [879, 458] width 73 height 17
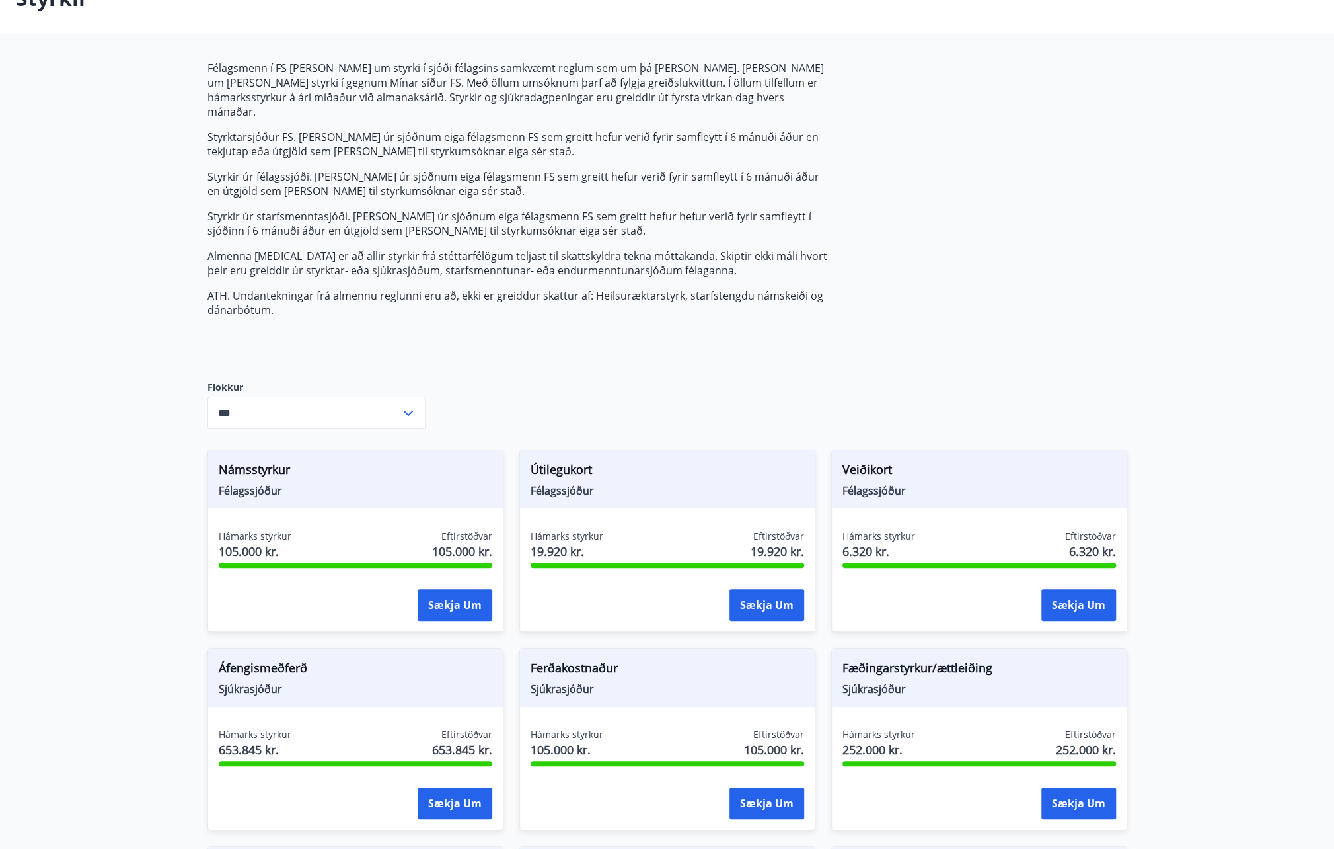
scroll to position [0, 0]
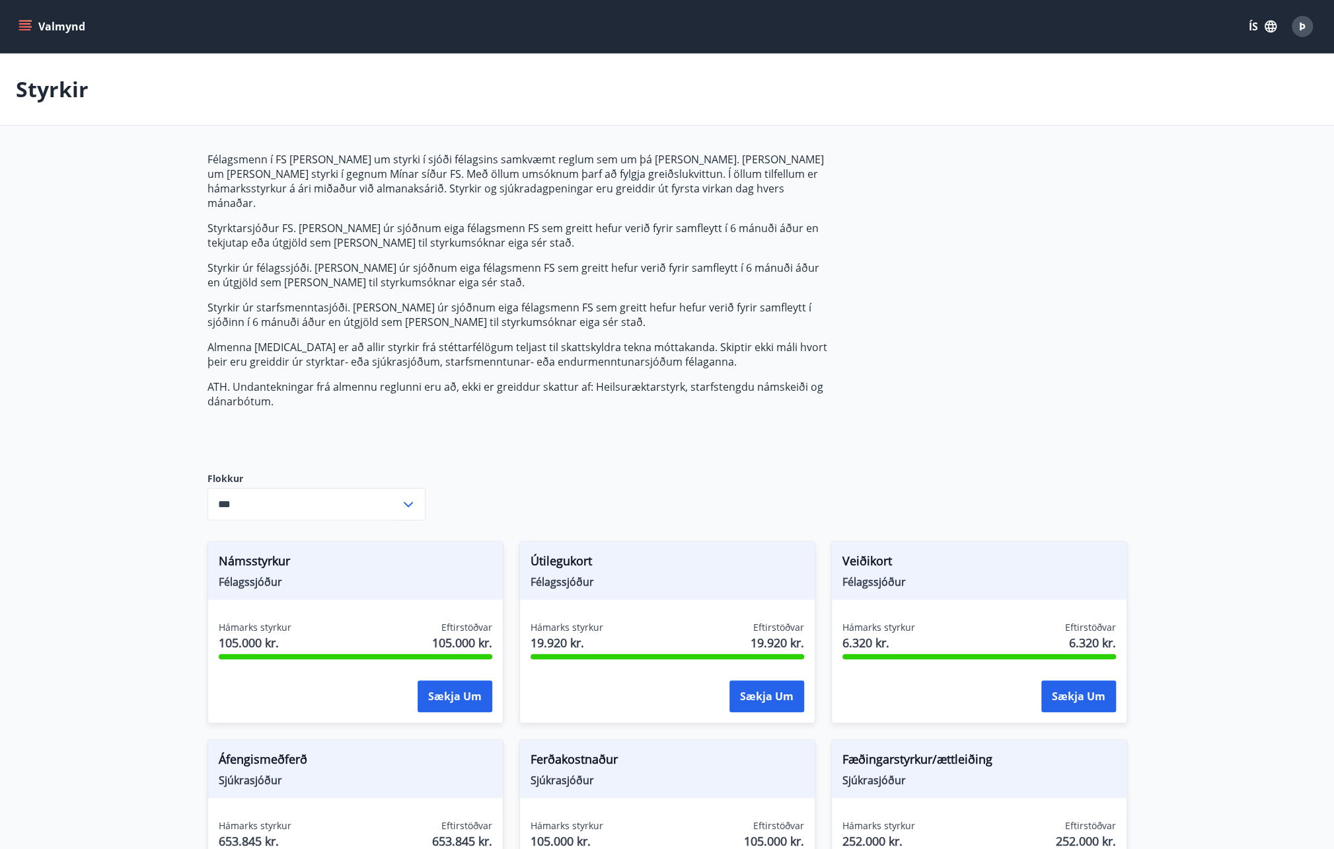
click at [25, 32] on icon "menu" at bounding box center [25, 26] width 13 height 13
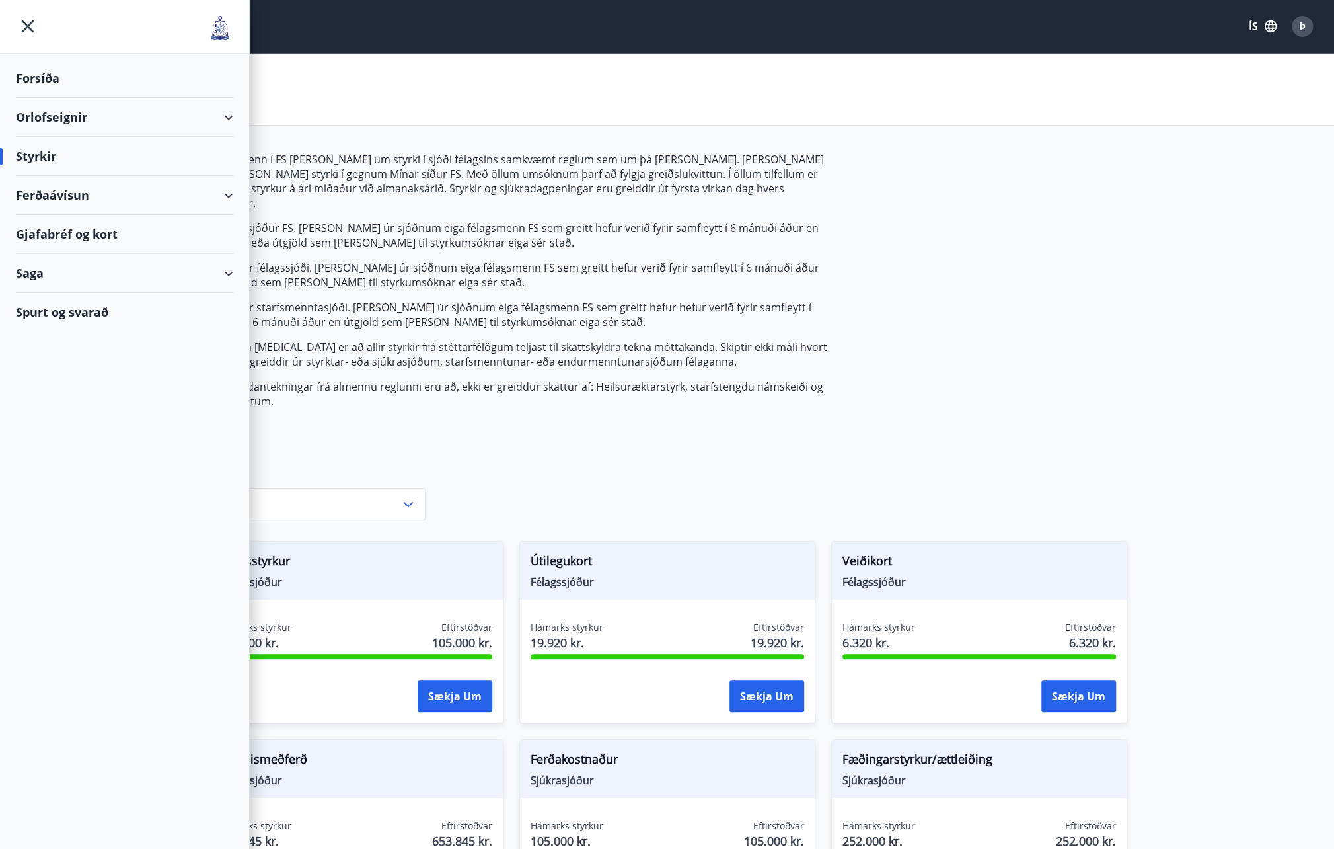
click at [199, 204] on div "Ferðaávísun" at bounding box center [124, 195] width 217 height 39
click at [128, 122] on div "Orlofseignir" at bounding box center [124, 117] width 217 height 39
click at [70, 154] on div "Framboð" at bounding box center [124, 151] width 196 height 28
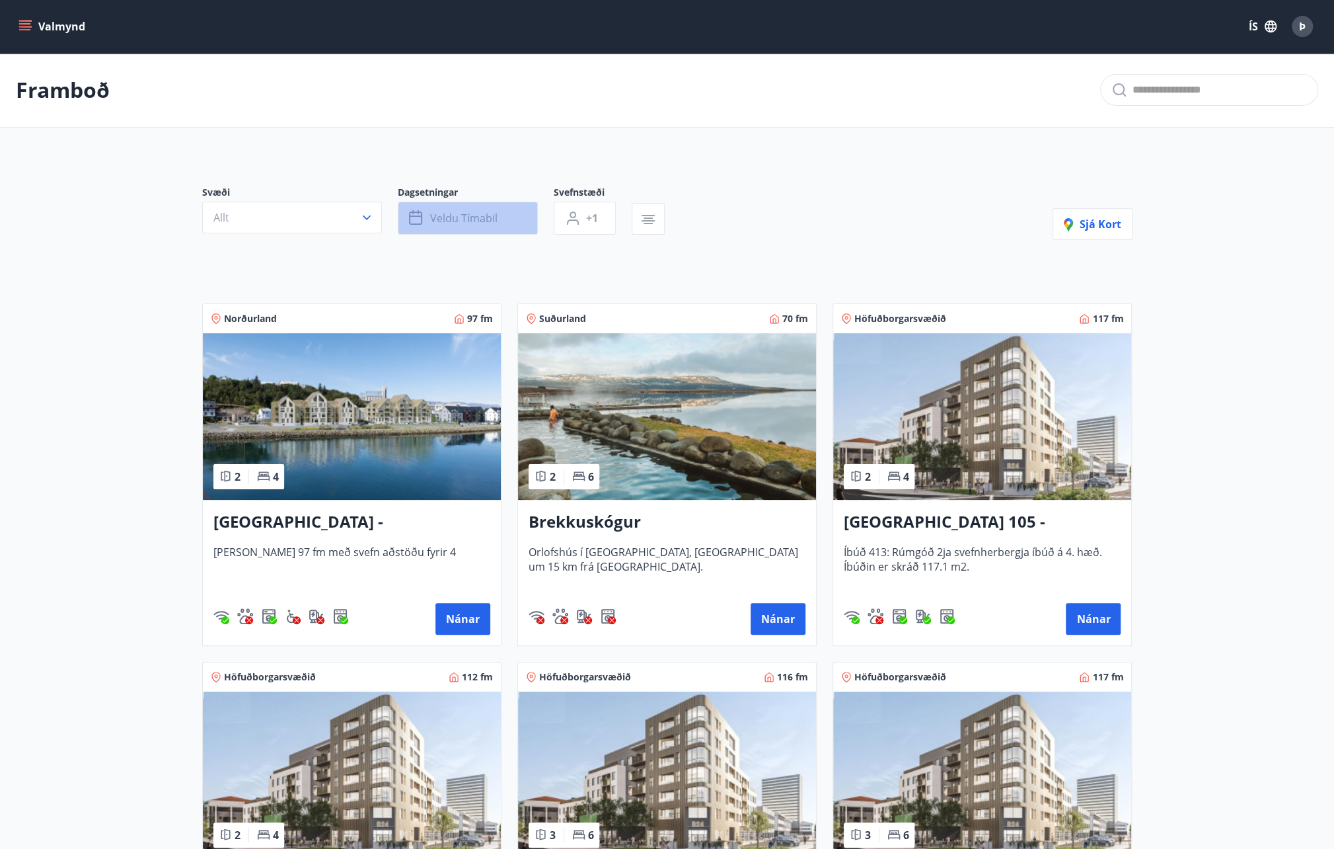
click at [480, 226] on button "Veldu tímabil" at bounding box center [468, 218] width 140 height 33
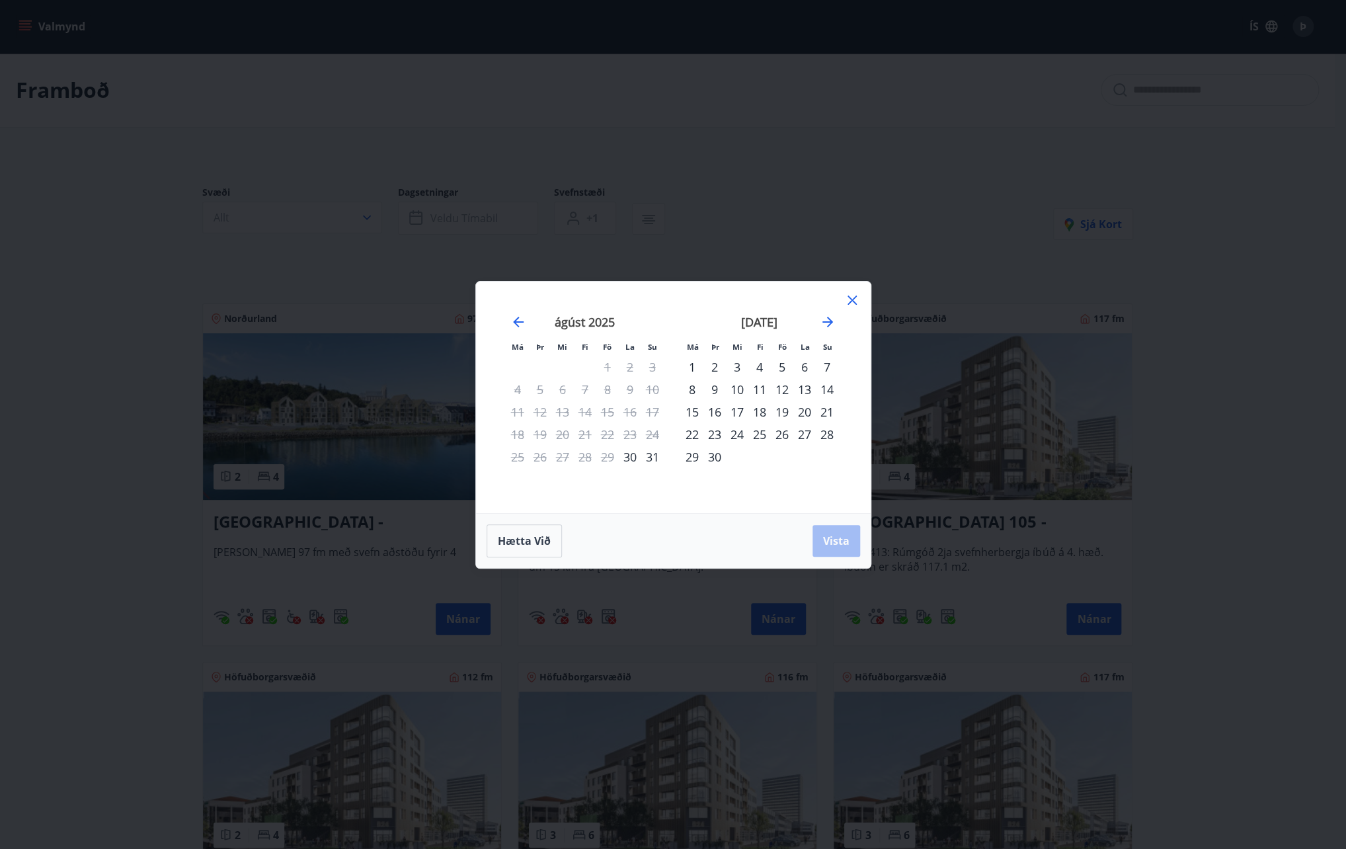
click at [751, 195] on div "Má Þr Mi Fi Fö La Su Má Þr Mi Fi Fö La Su júlí 2025 1 2 3 4 5 6 7 8 9 10 11 12 …" at bounding box center [673, 424] width 1346 height 849
click at [844, 301] on icon at bounding box center [852, 300] width 16 height 16
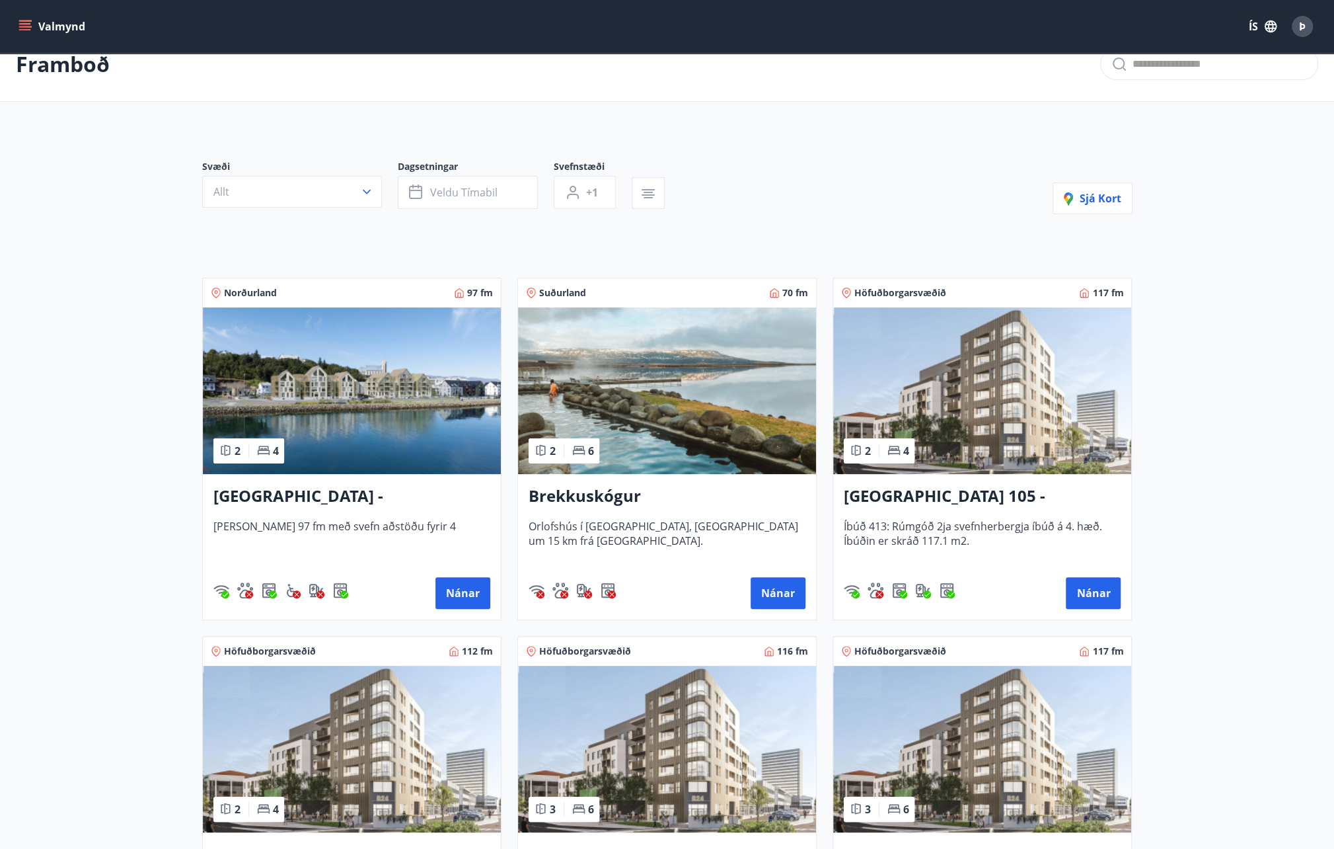
scroll to position [22, 0]
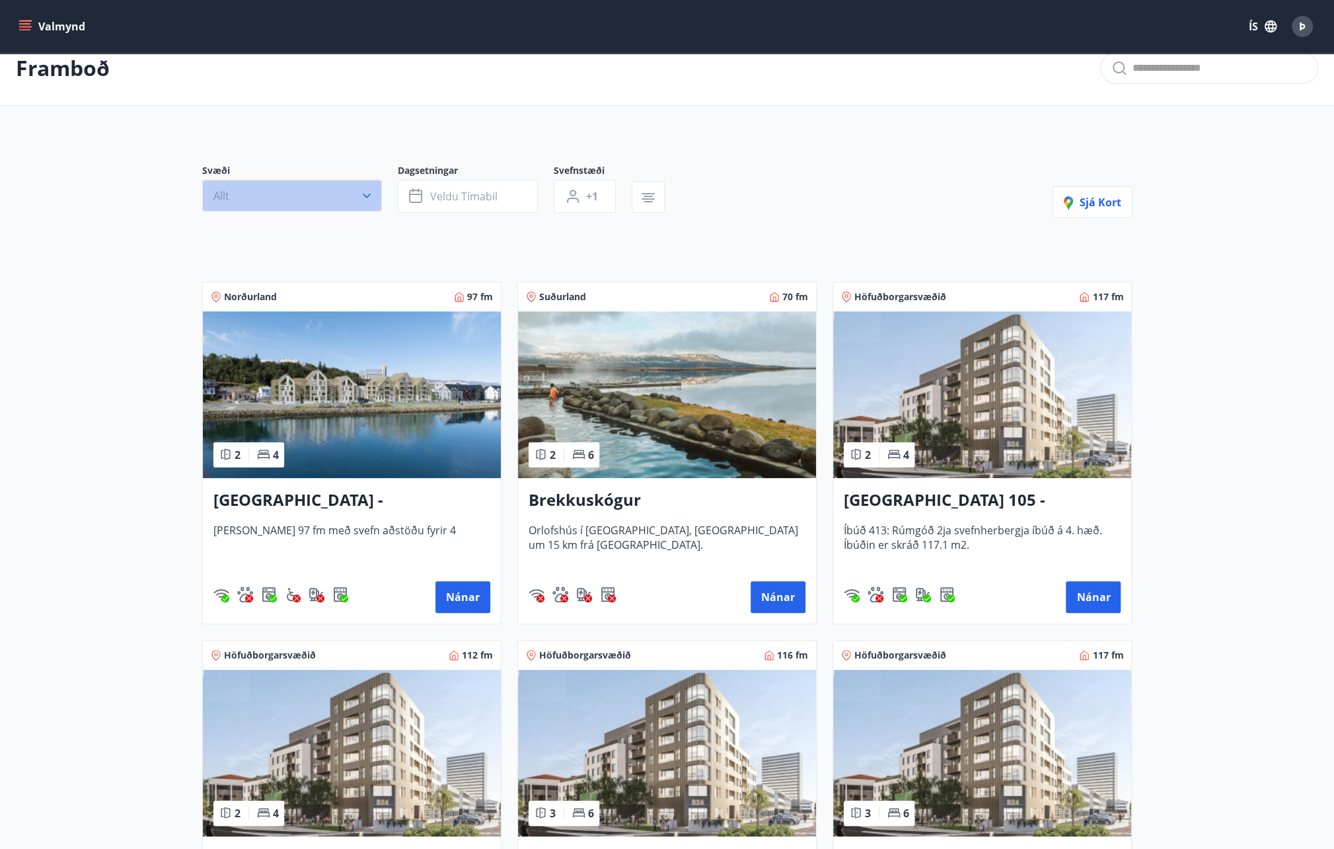
click at [291, 206] on button "Allt" at bounding box center [292, 196] width 180 height 32
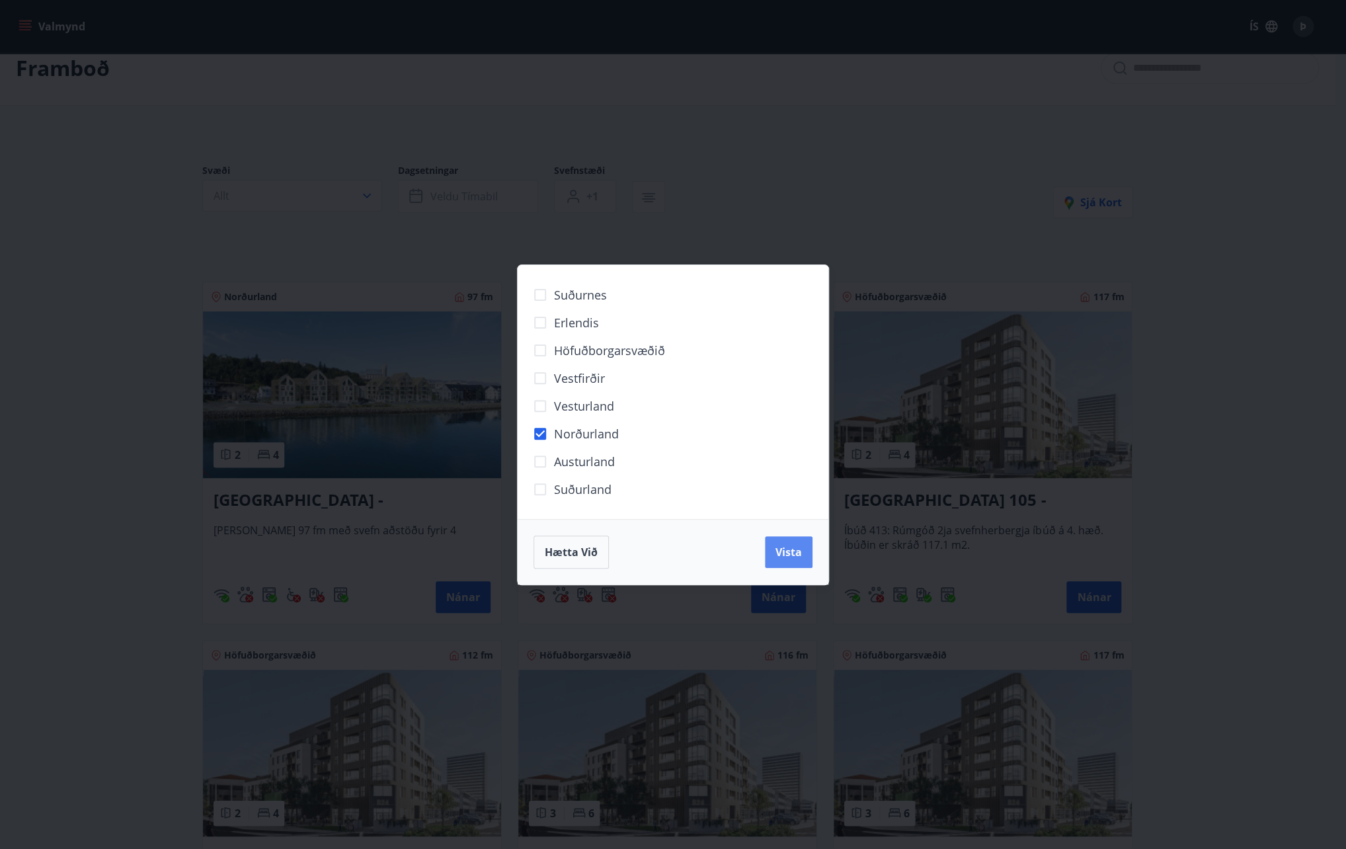
click at [788, 550] on span "Vista" at bounding box center [788, 552] width 26 height 15
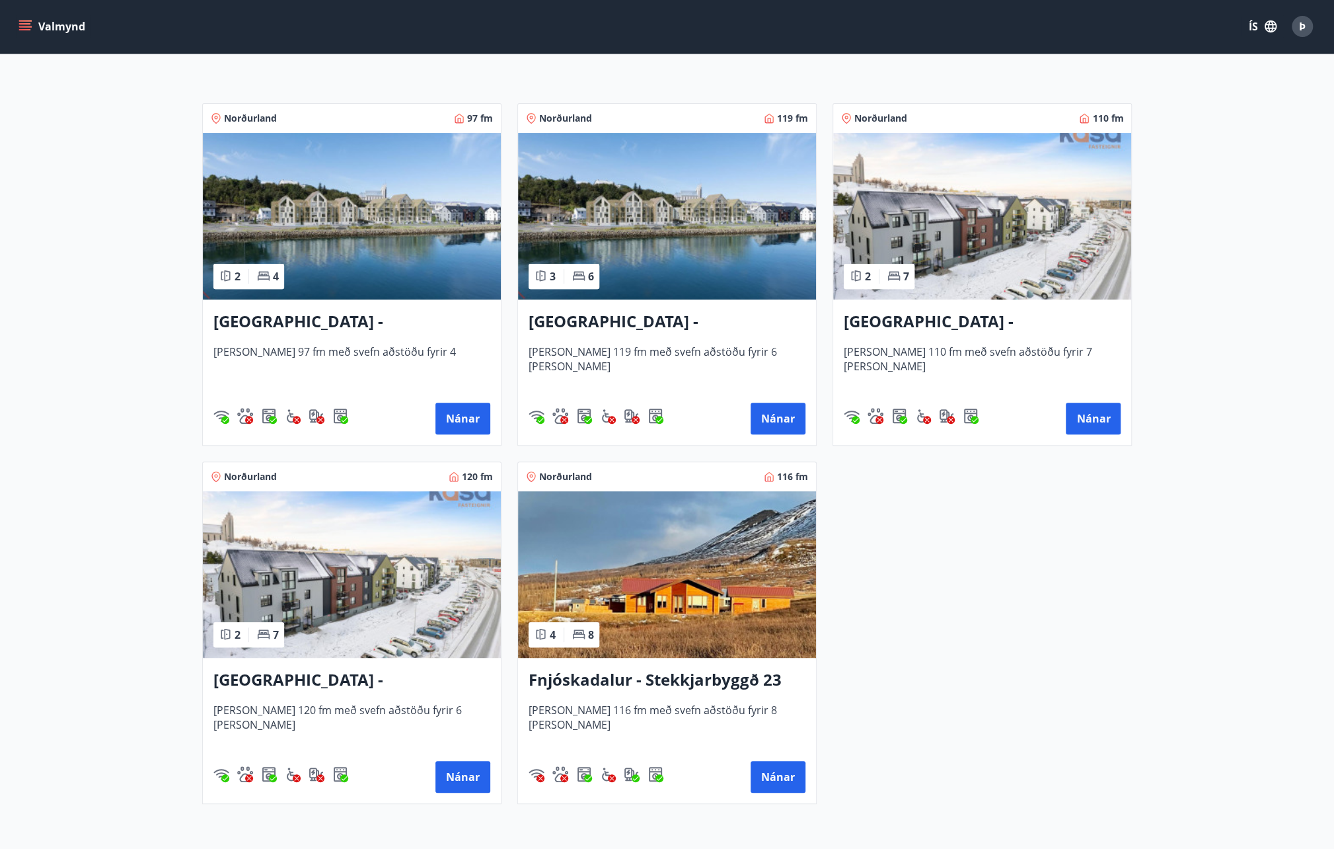
scroll to position [233, 0]
click at [402, 580] on img at bounding box center [352, 573] width 298 height 167
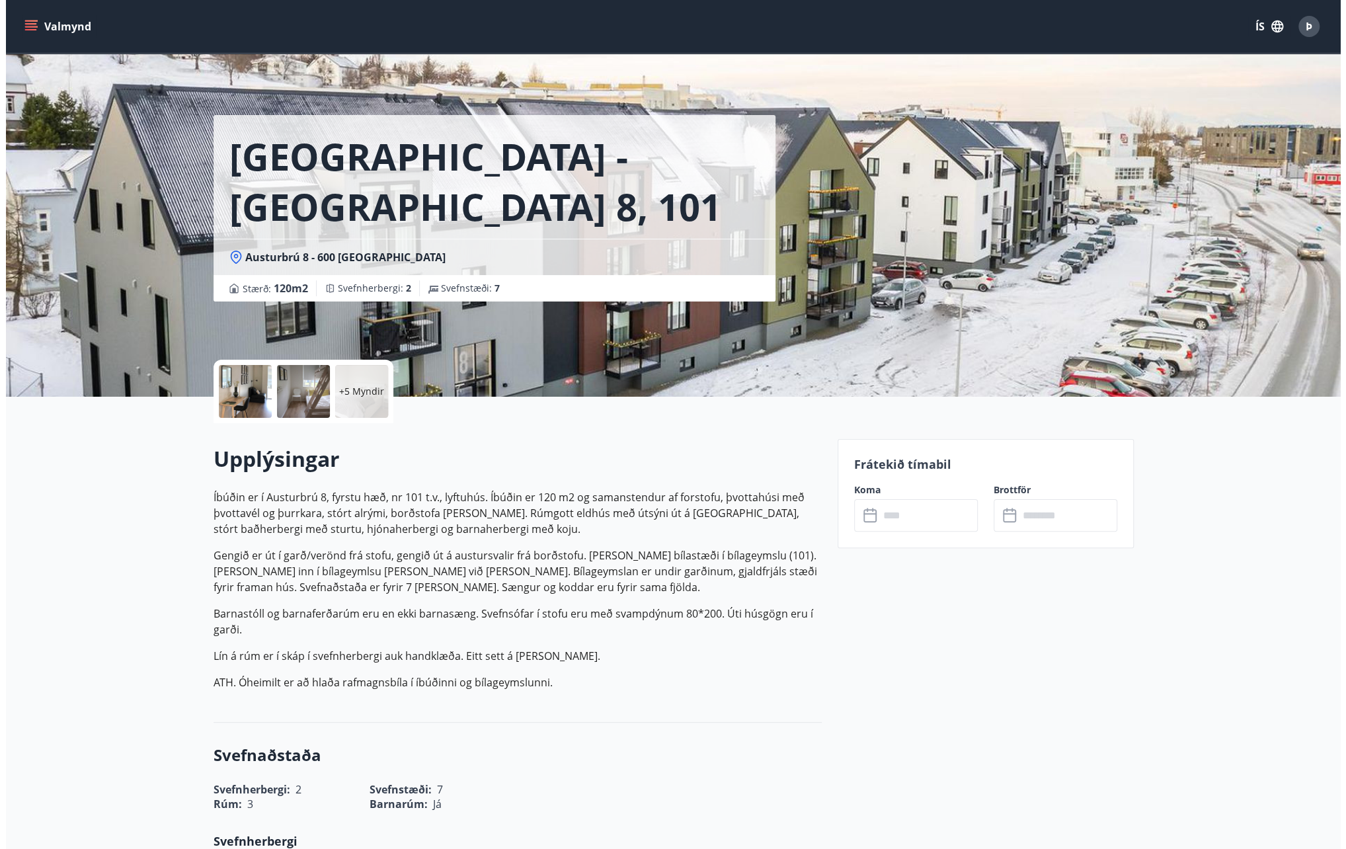
scroll to position [64, 0]
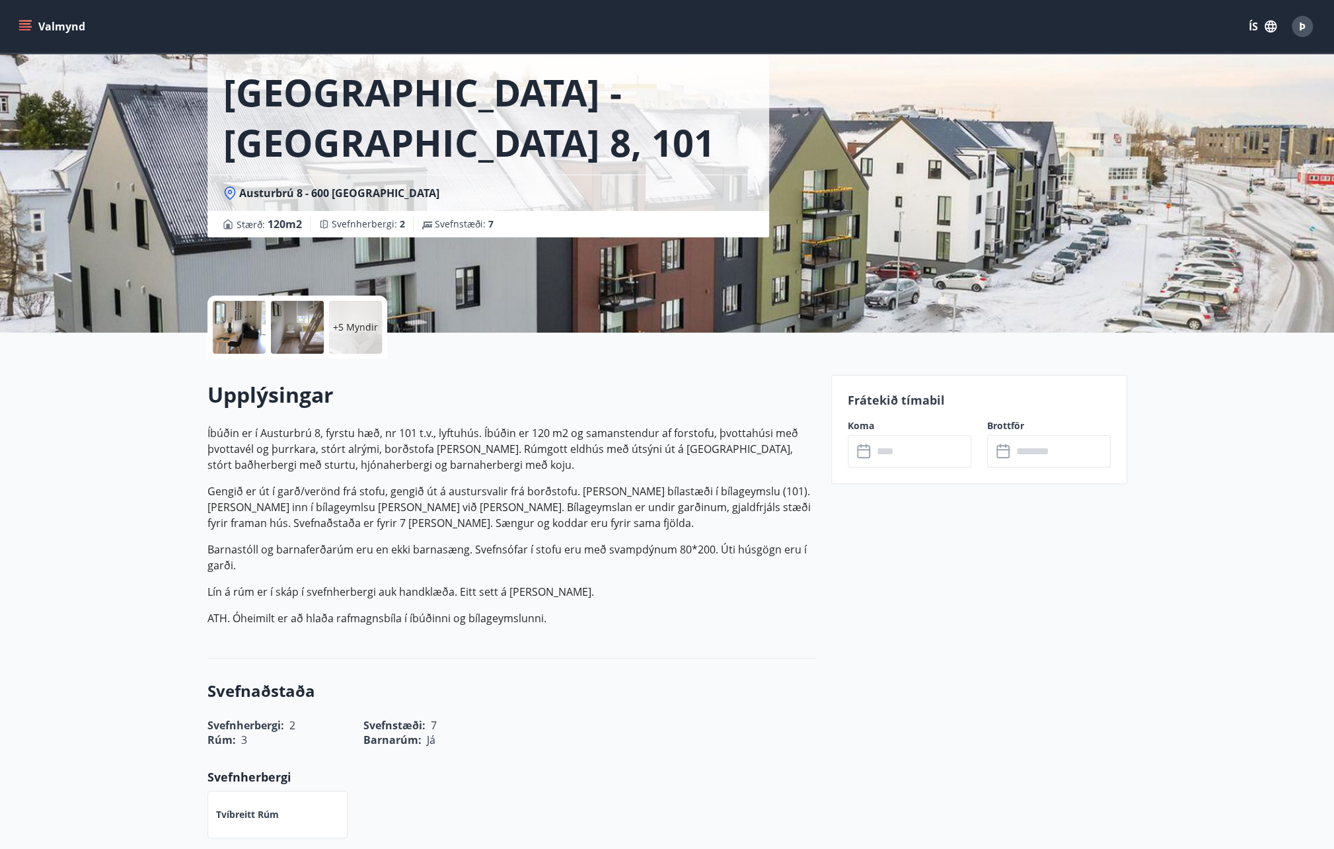
click at [359, 328] on p "+5 Myndir" at bounding box center [355, 327] width 45 height 13
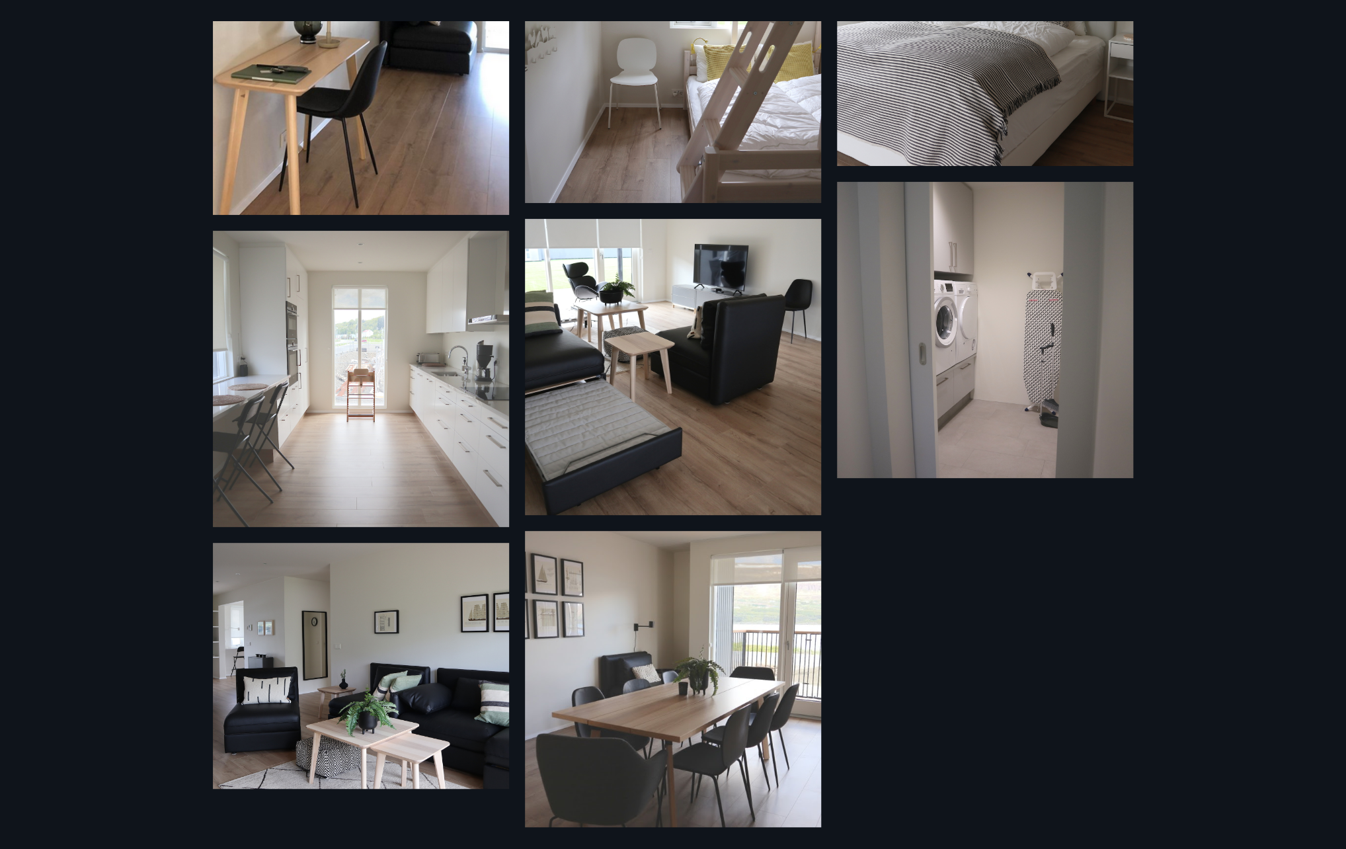
scroll to position [480, 0]
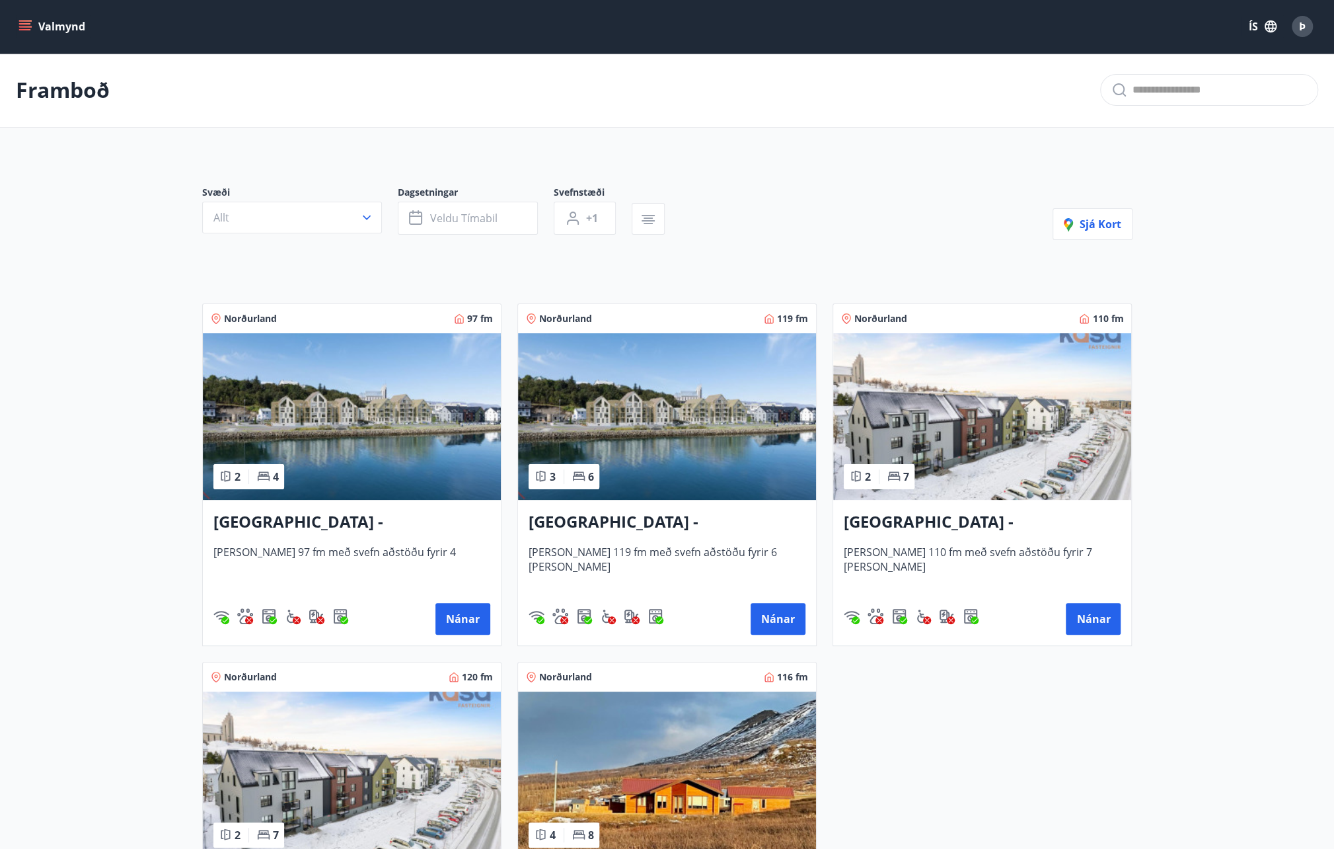
scroll to position [1, 0]
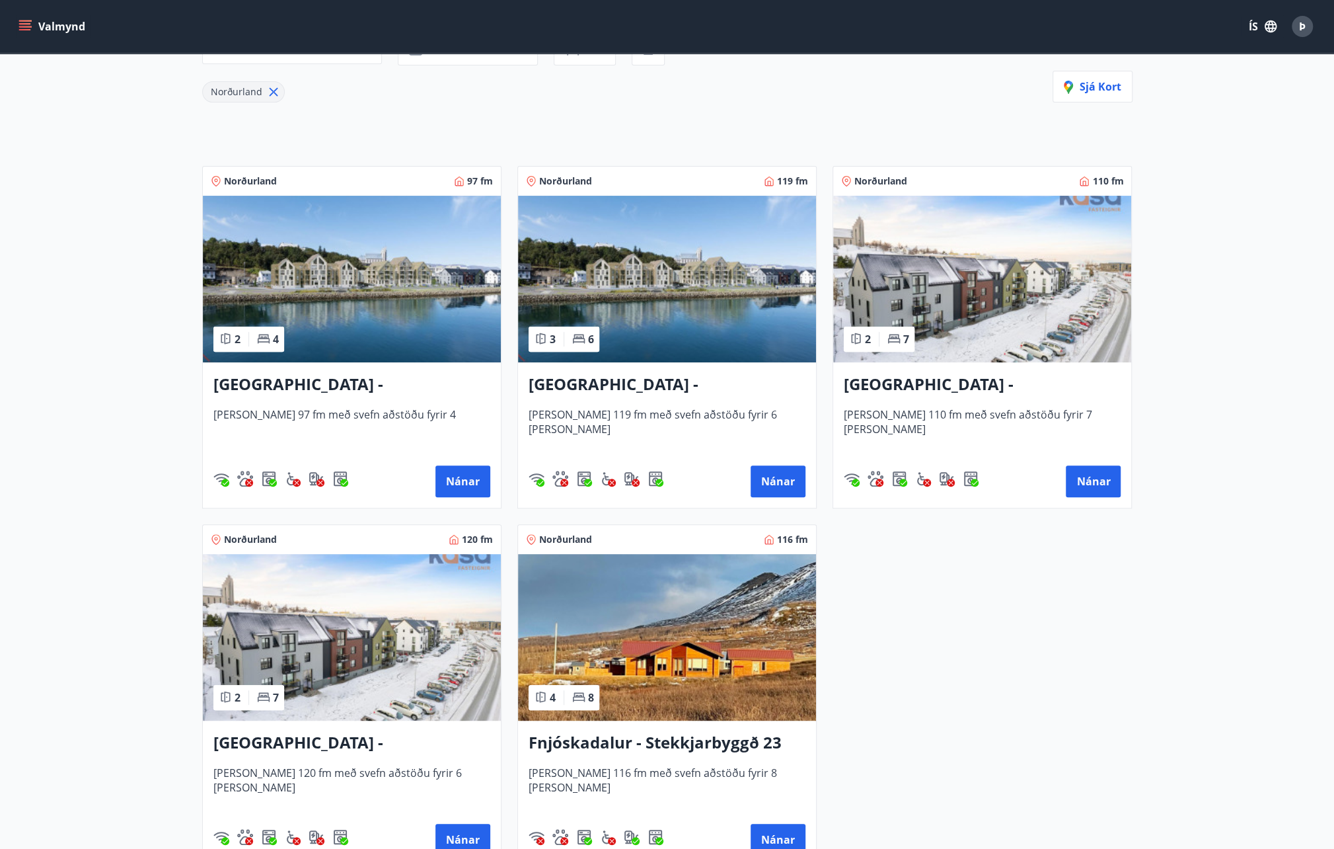
scroll to position [169, 0]
click at [399, 308] on img at bounding box center [352, 279] width 298 height 167
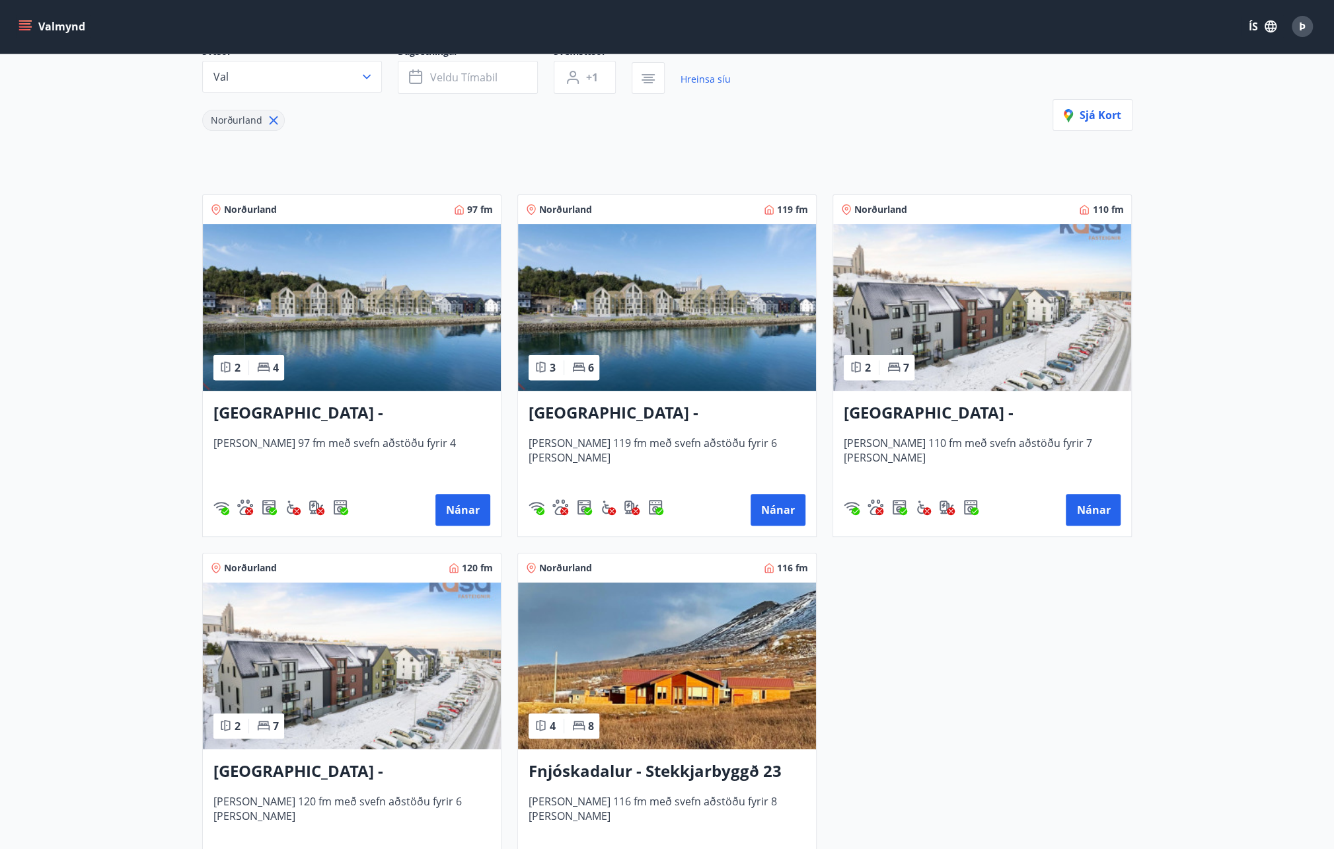
click at [677, 338] on img at bounding box center [667, 307] width 298 height 167
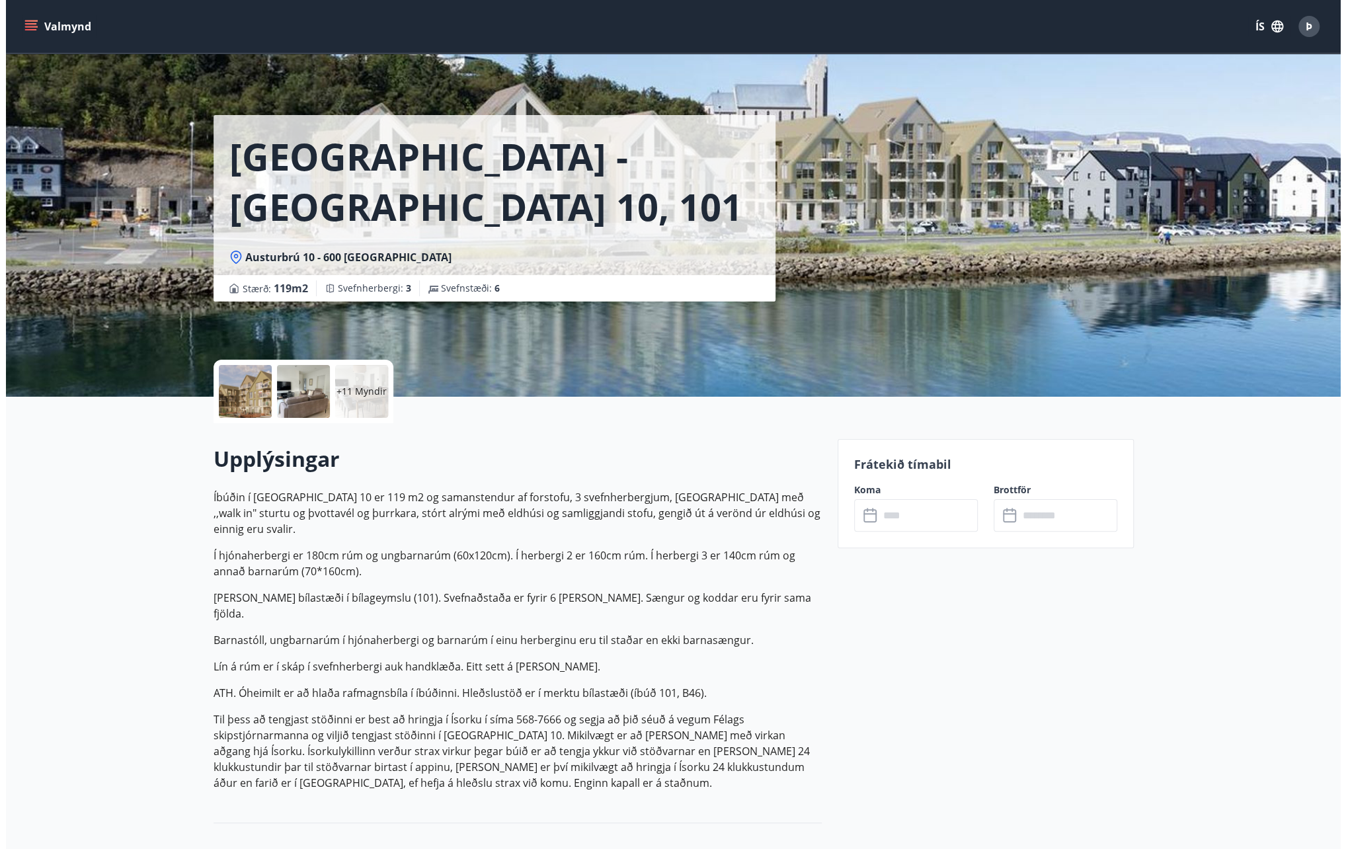
scroll to position [53, 0]
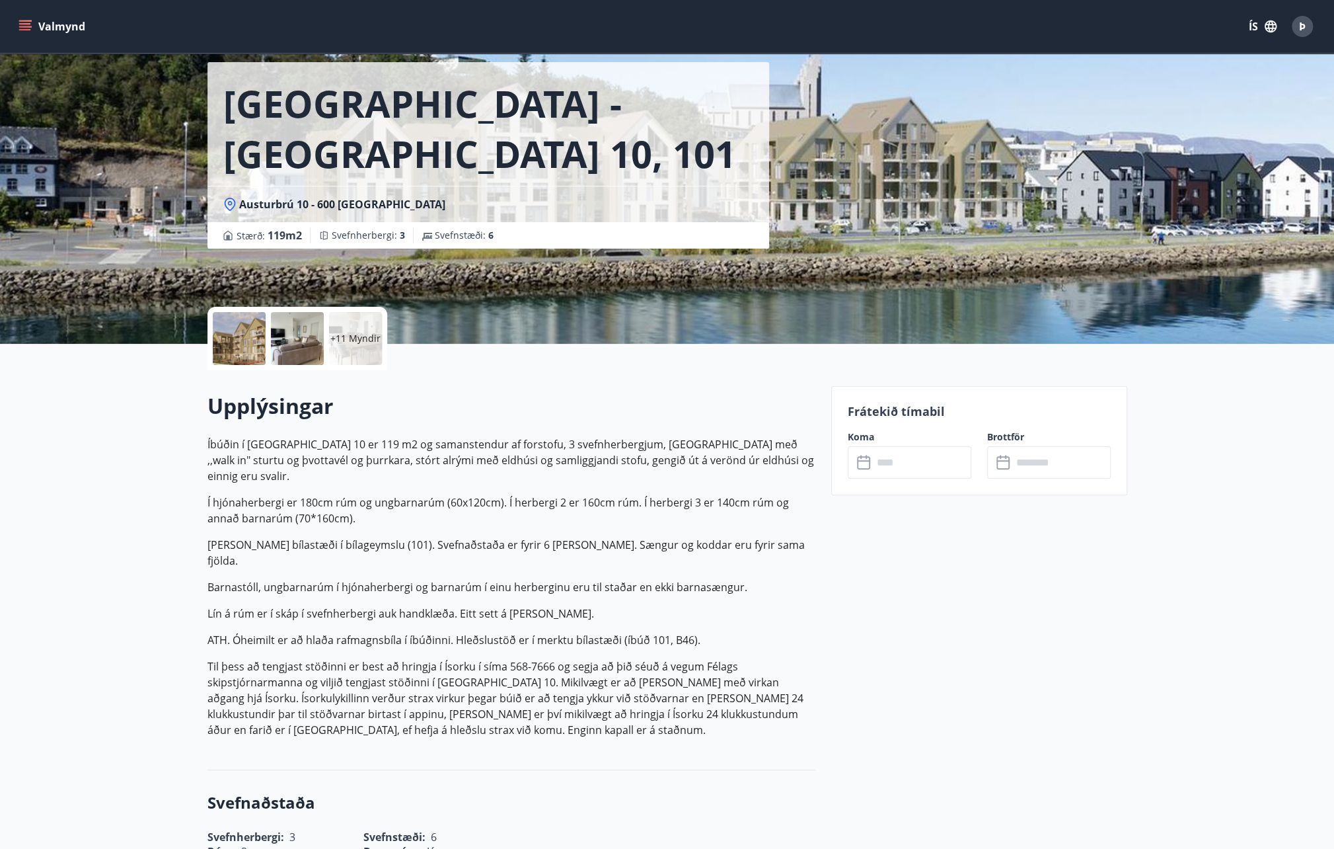
click at [348, 312] on div "+11 Myndir" at bounding box center [355, 338] width 53 height 53
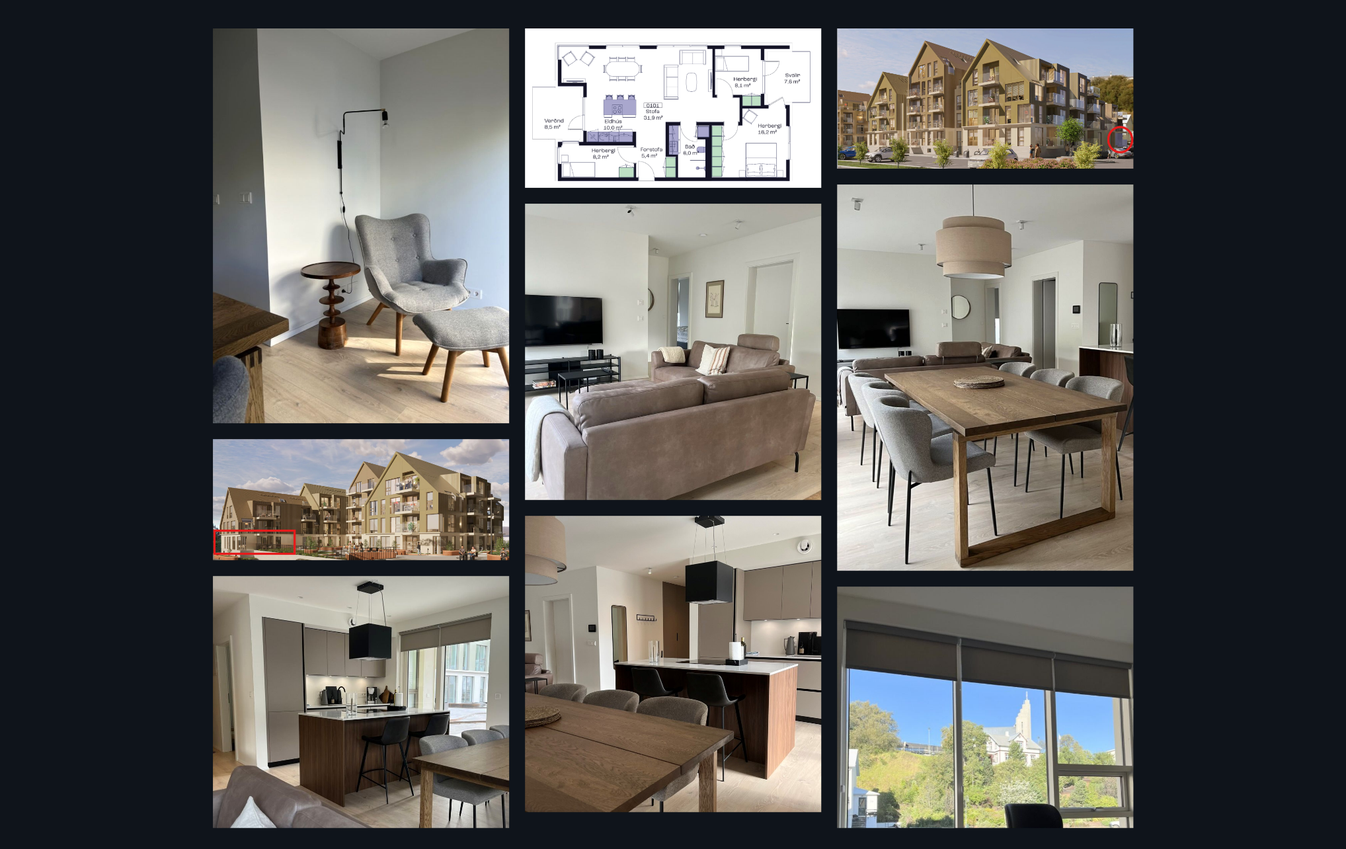
scroll to position [0, 0]
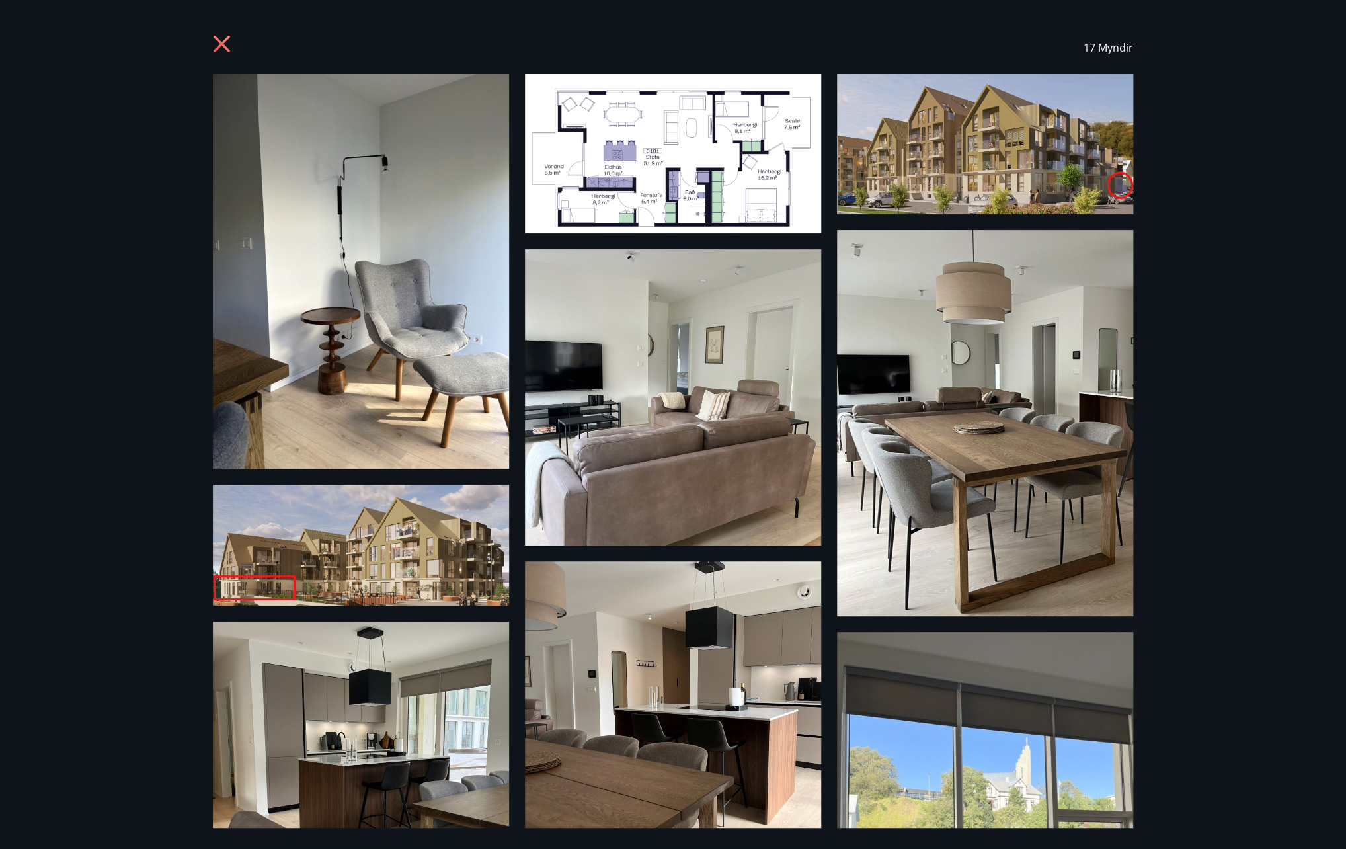
click at [660, 132] on img at bounding box center [673, 153] width 296 height 159
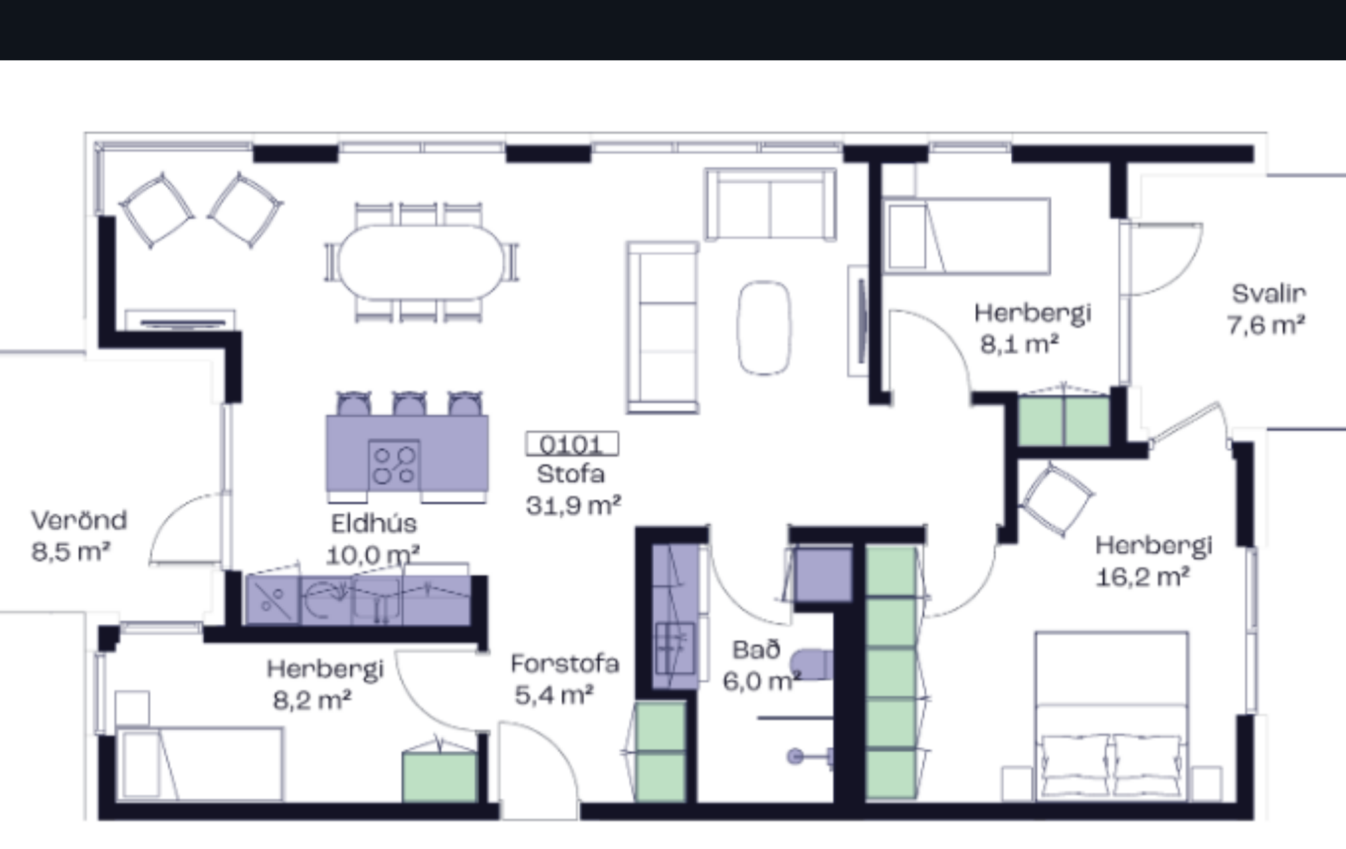
scroll to position [53, 0]
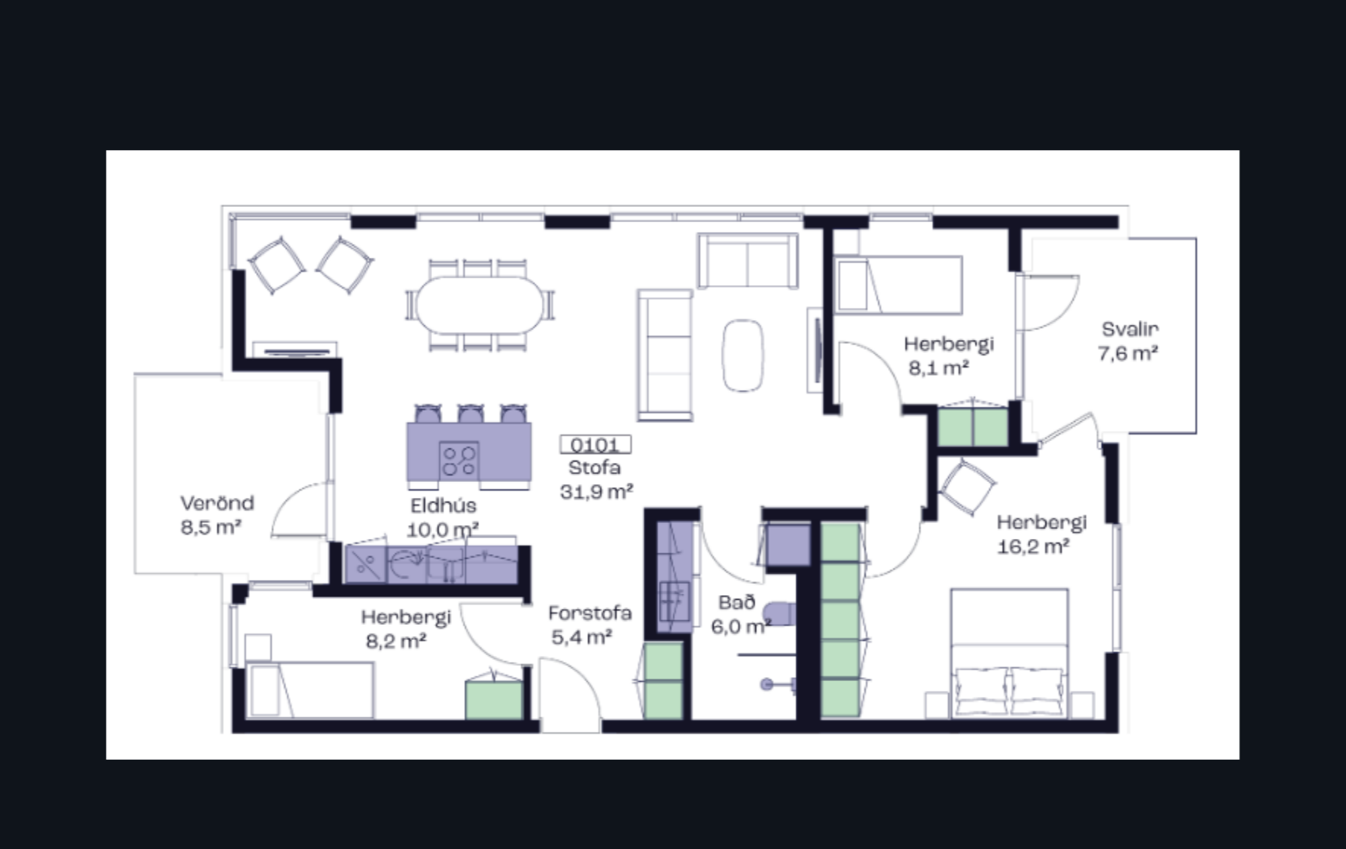
click at [558, 289] on div at bounding box center [673, 450] width 1346 height 753
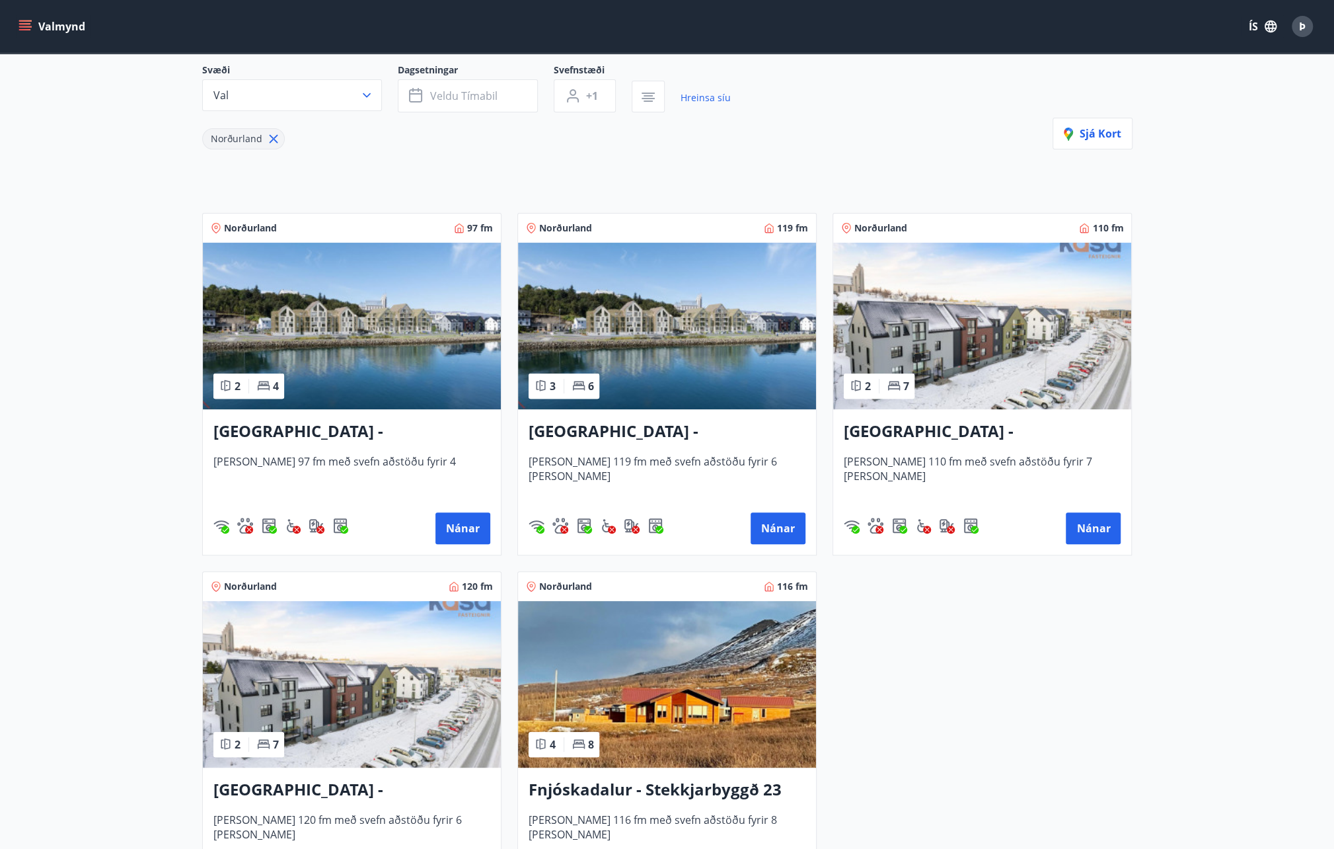
scroll to position [123, 0]
click at [730, 356] on img at bounding box center [667, 325] width 298 height 167
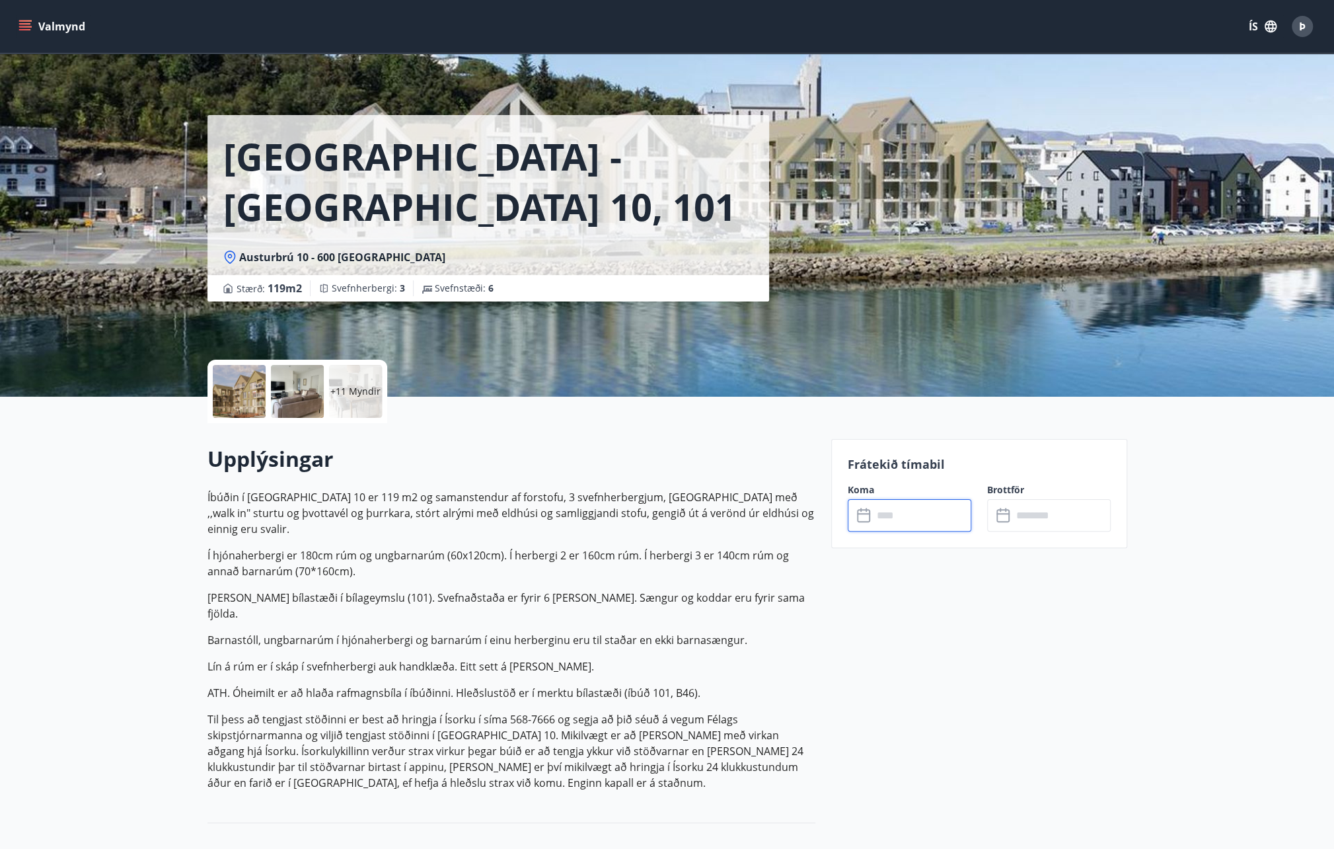
click at [901, 515] on input "text" at bounding box center [922, 515] width 98 height 32
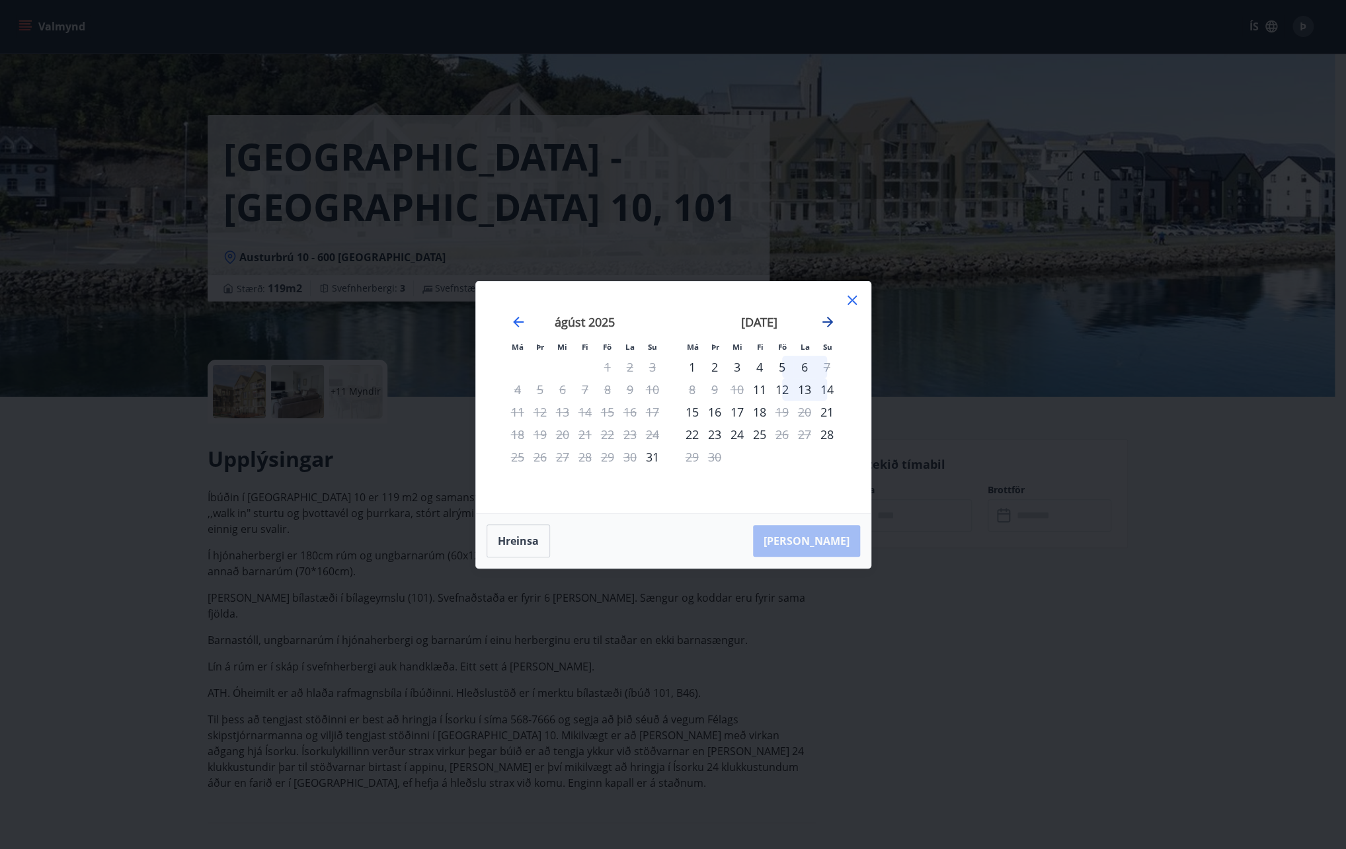
click at [819, 317] on icon "Move forward to switch to the next month." at bounding box center [827, 322] width 16 height 16
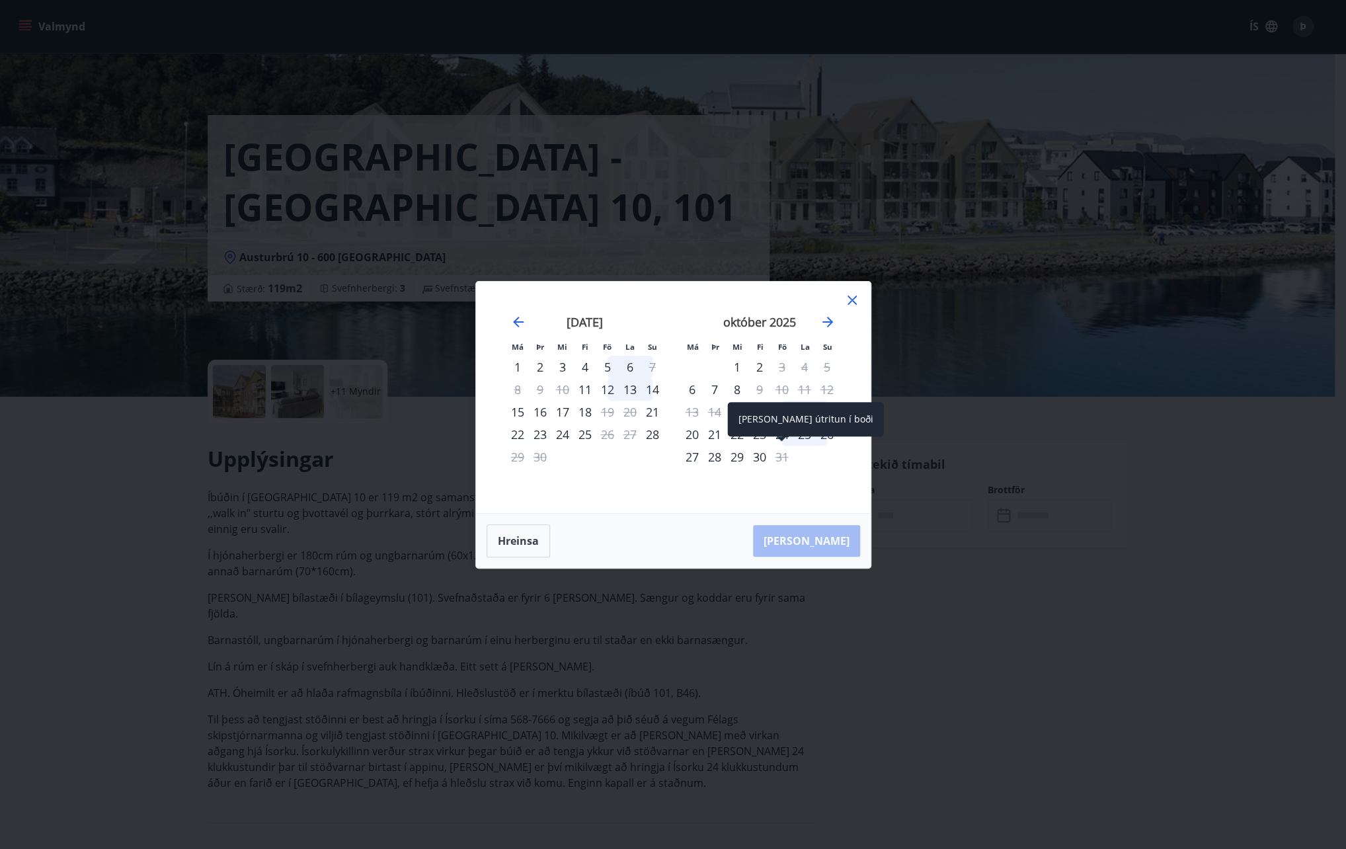
click at [777, 441] on span at bounding box center [781, 439] width 9 height 7
click at [779, 435] on div "24" at bounding box center [782, 434] width 22 height 22
click at [825, 436] on div "26" at bounding box center [827, 434] width 22 height 22
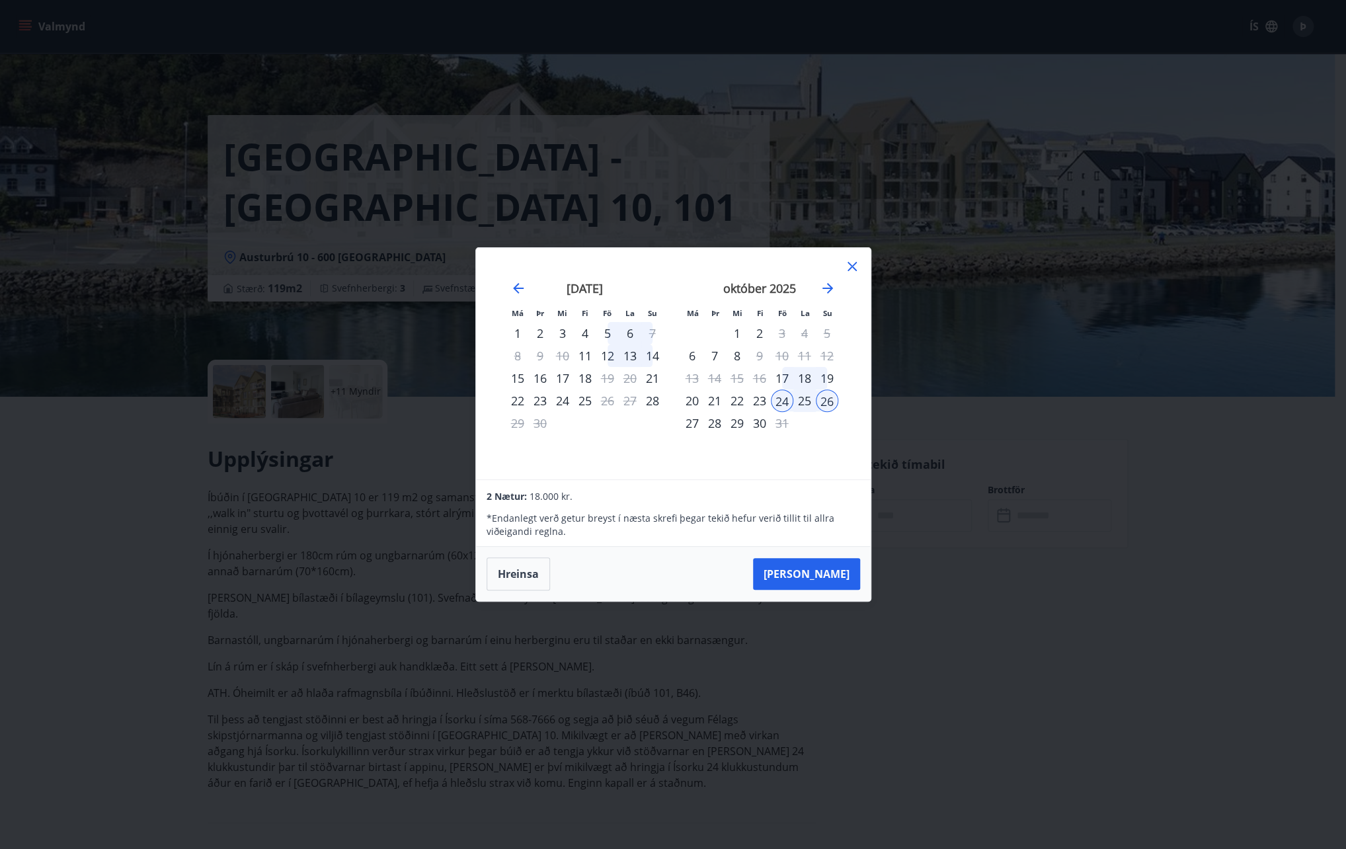
click at [407, 543] on div "Má Þr Mi Fi Fö La Su Má Þr Mi Fi Fö La Su ágúst 2025 1 2 3 4 5 6 7 8 9 10 11 12…" at bounding box center [673, 424] width 1346 height 849
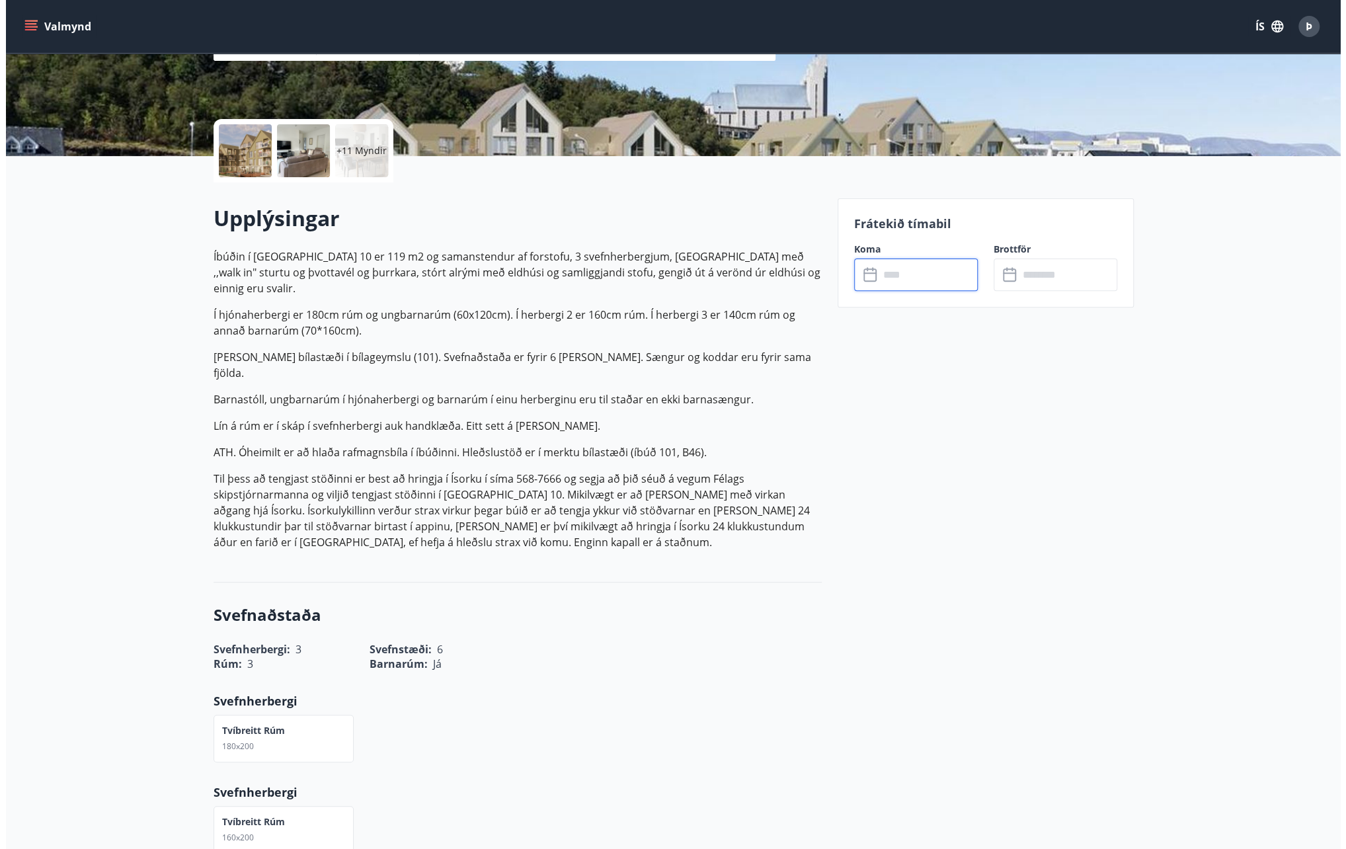
scroll to position [242, 0]
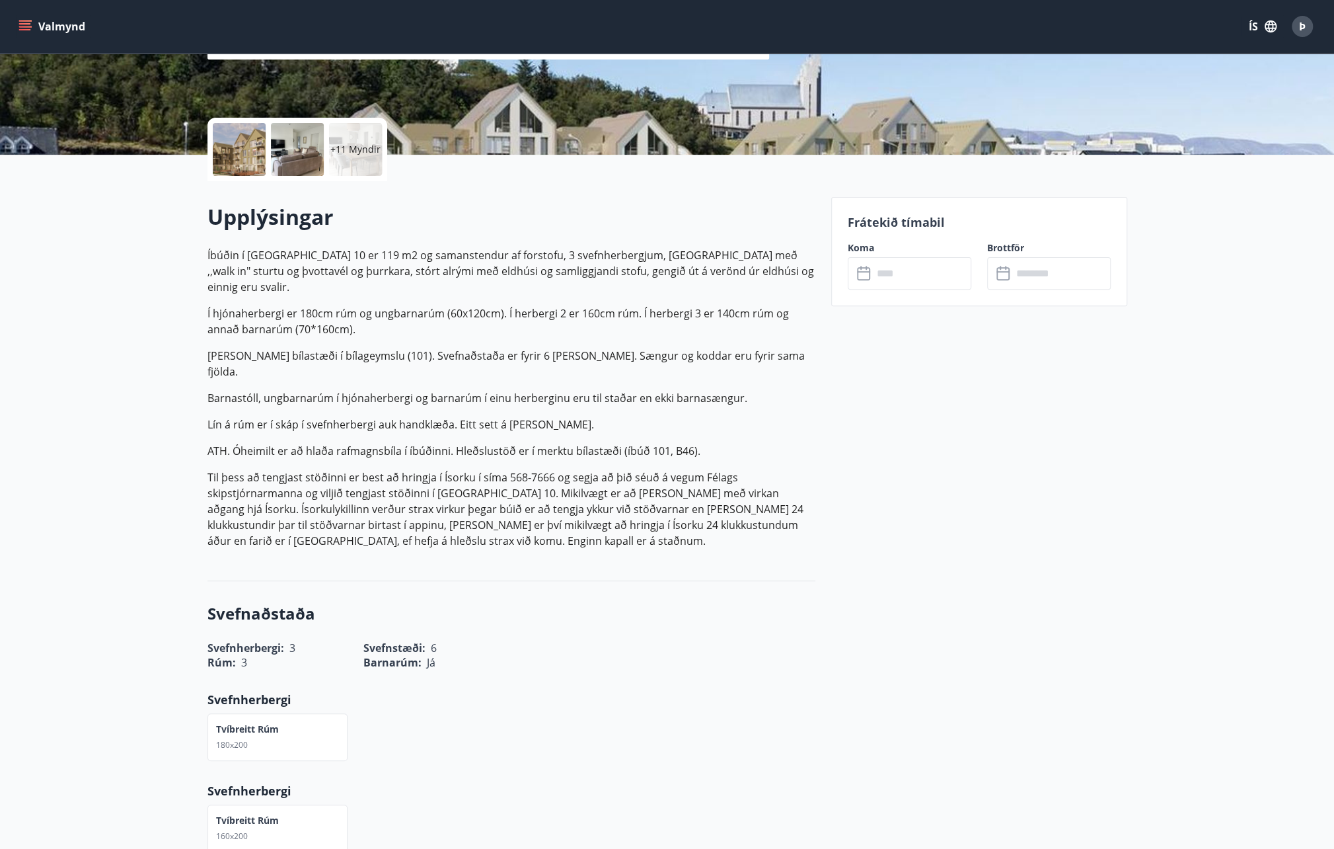
click at [342, 157] on div "+11 Myndir" at bounding box center [355, 149] width 53 height 53
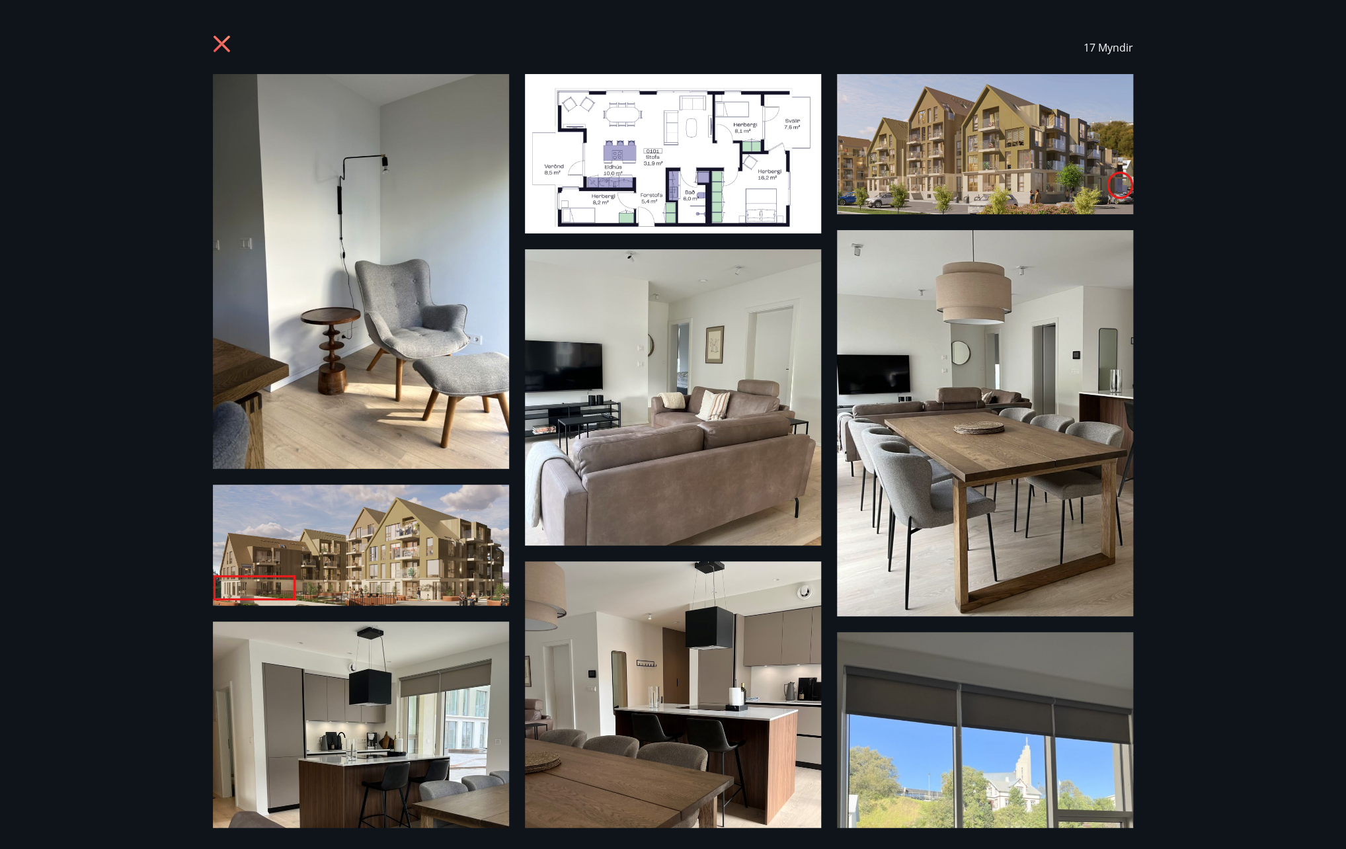
click at [642, 134] on img at bounding box center [673, 153] width 296 height 159
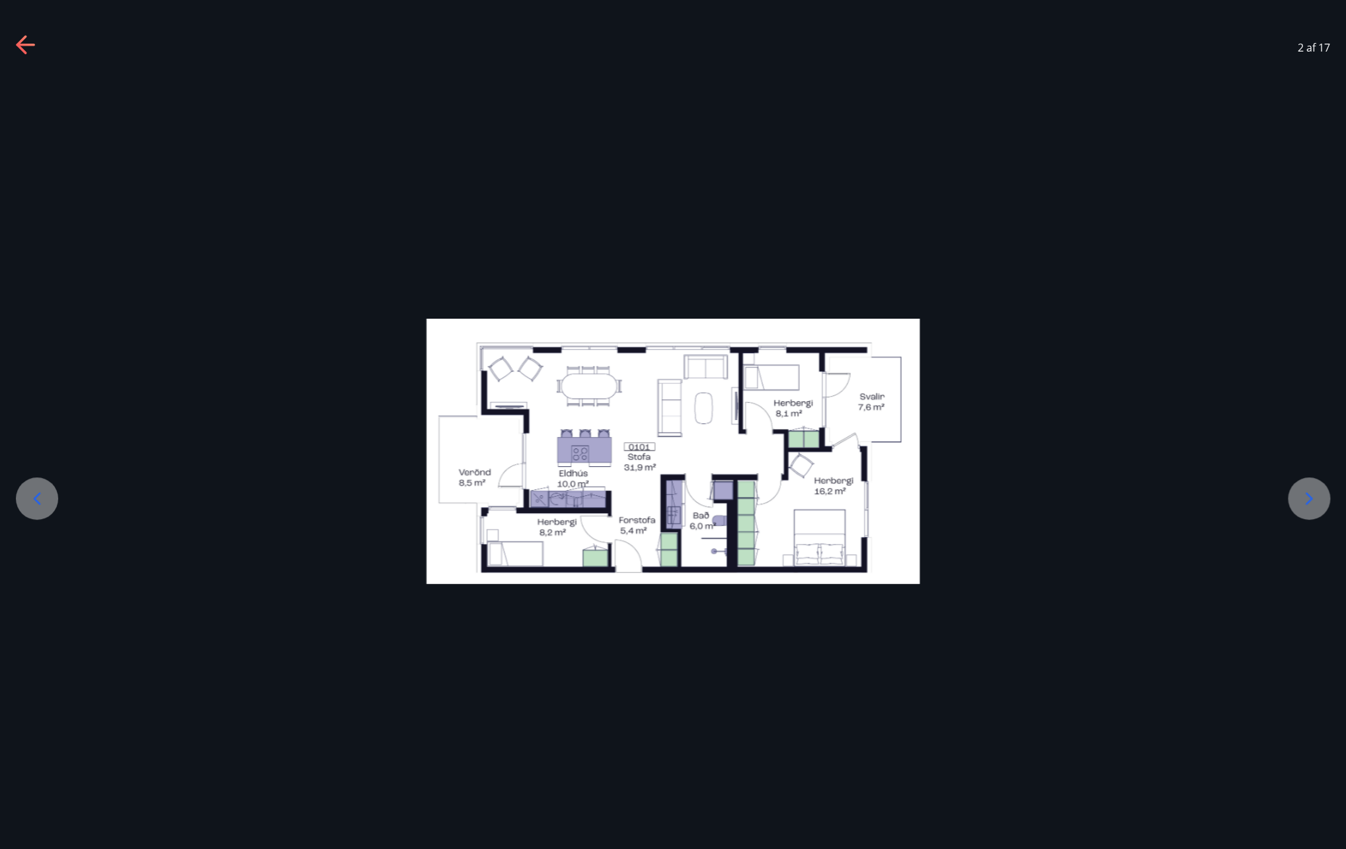
click at [28, 46] on icon at bounding box center [25, 45] width 19 height 3
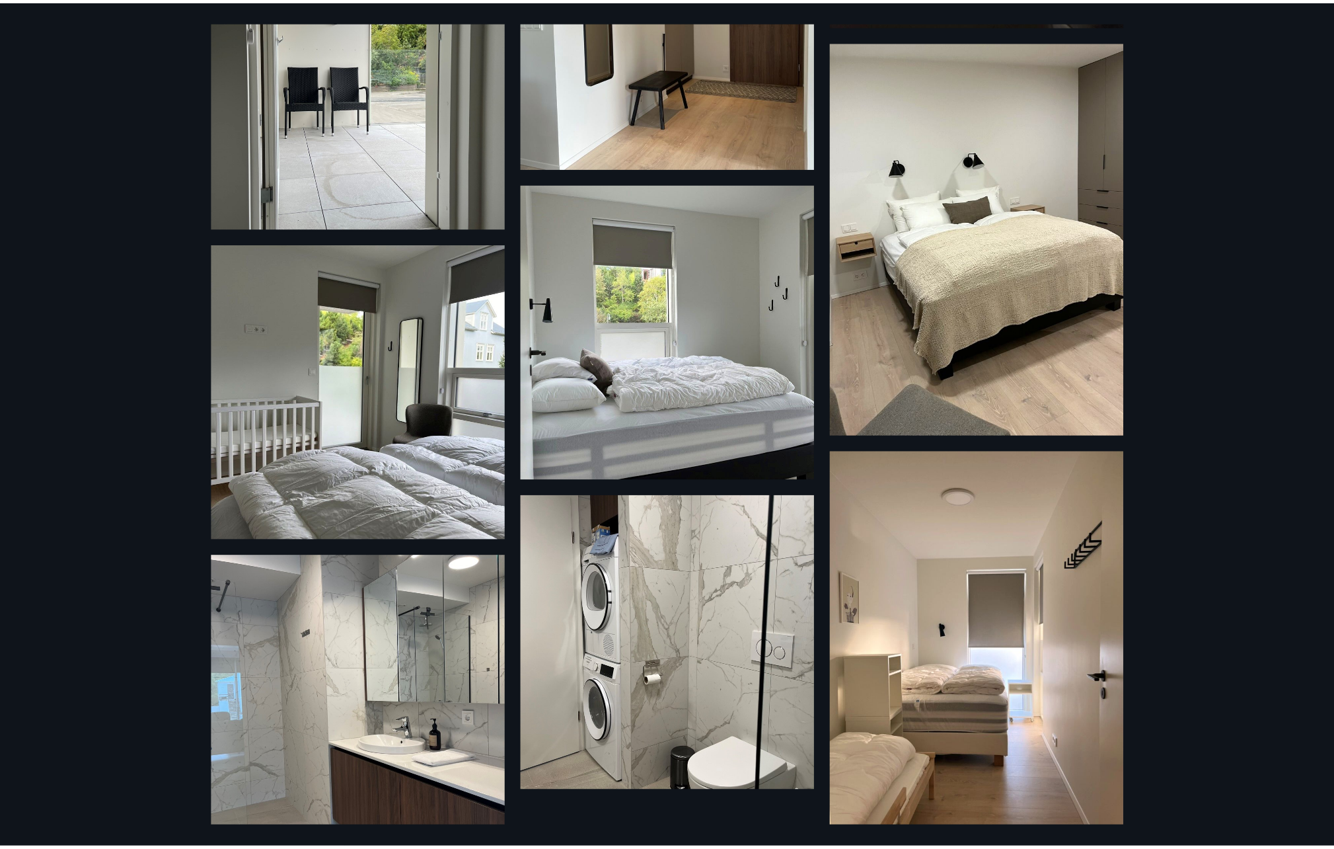
scroll to position [1030, 0]
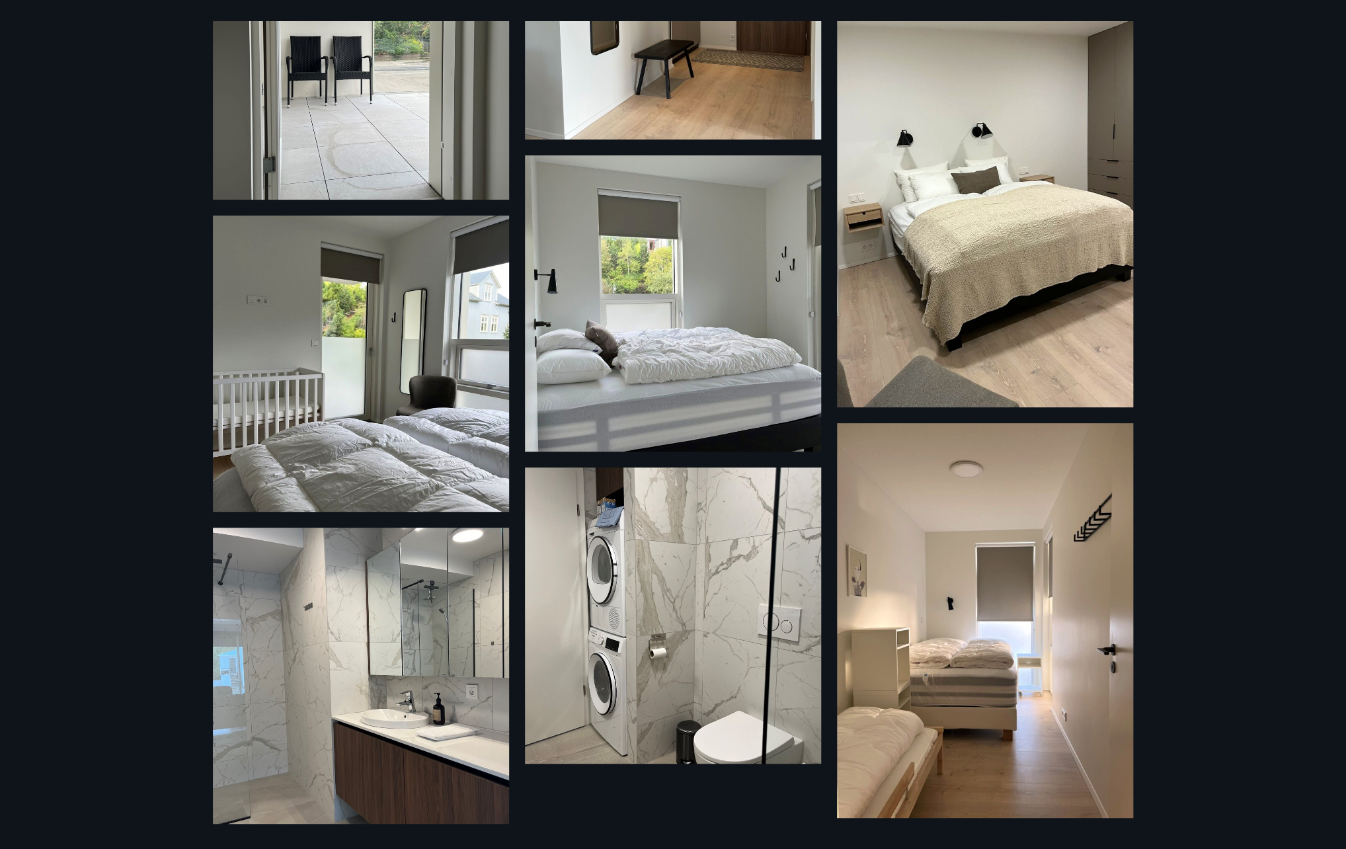
click at [49, 126] on div "17 Myndir" at bounding box center [673, 424] width 1346 height 849
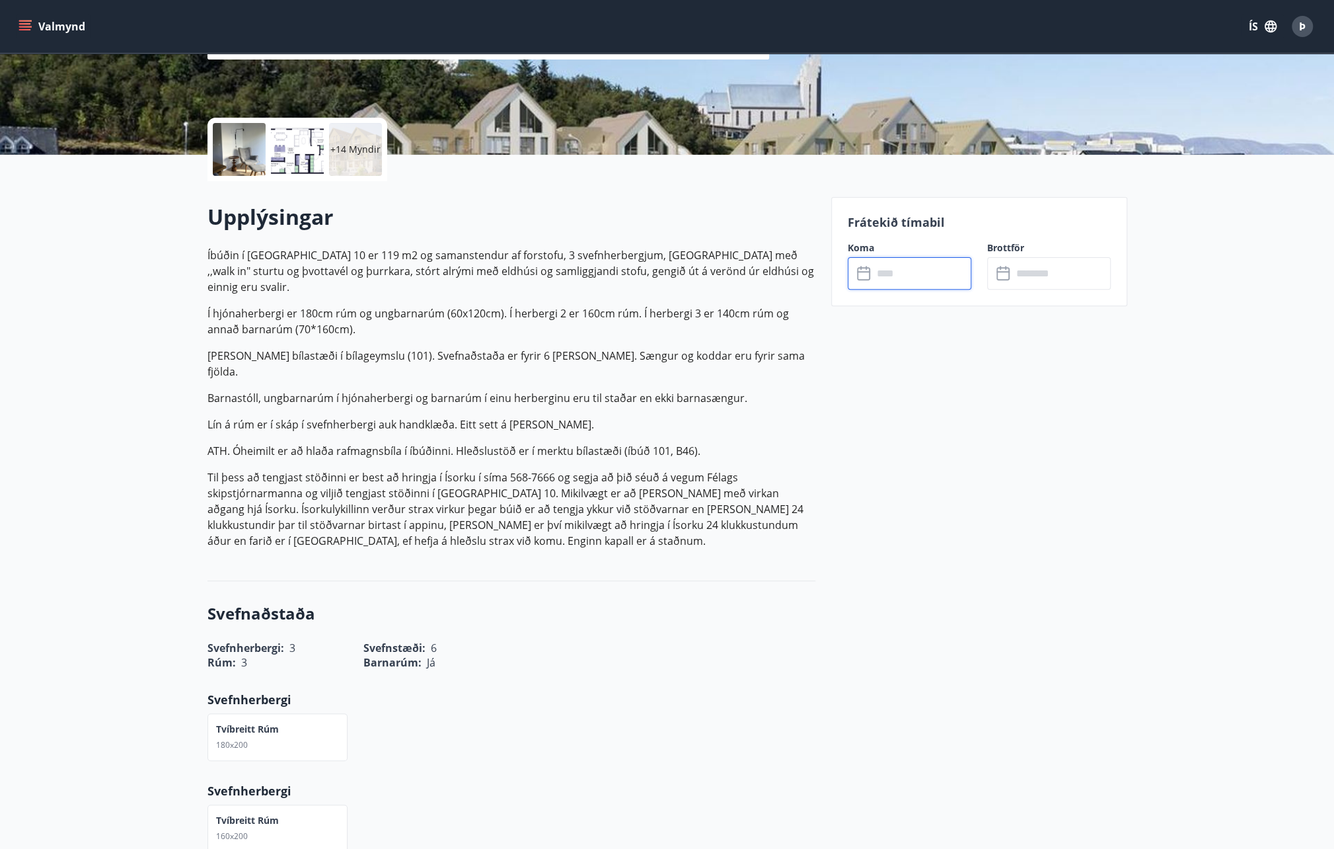
click at [915, 281] on input "text" at bounding box center [922, 273] width 98 height 32
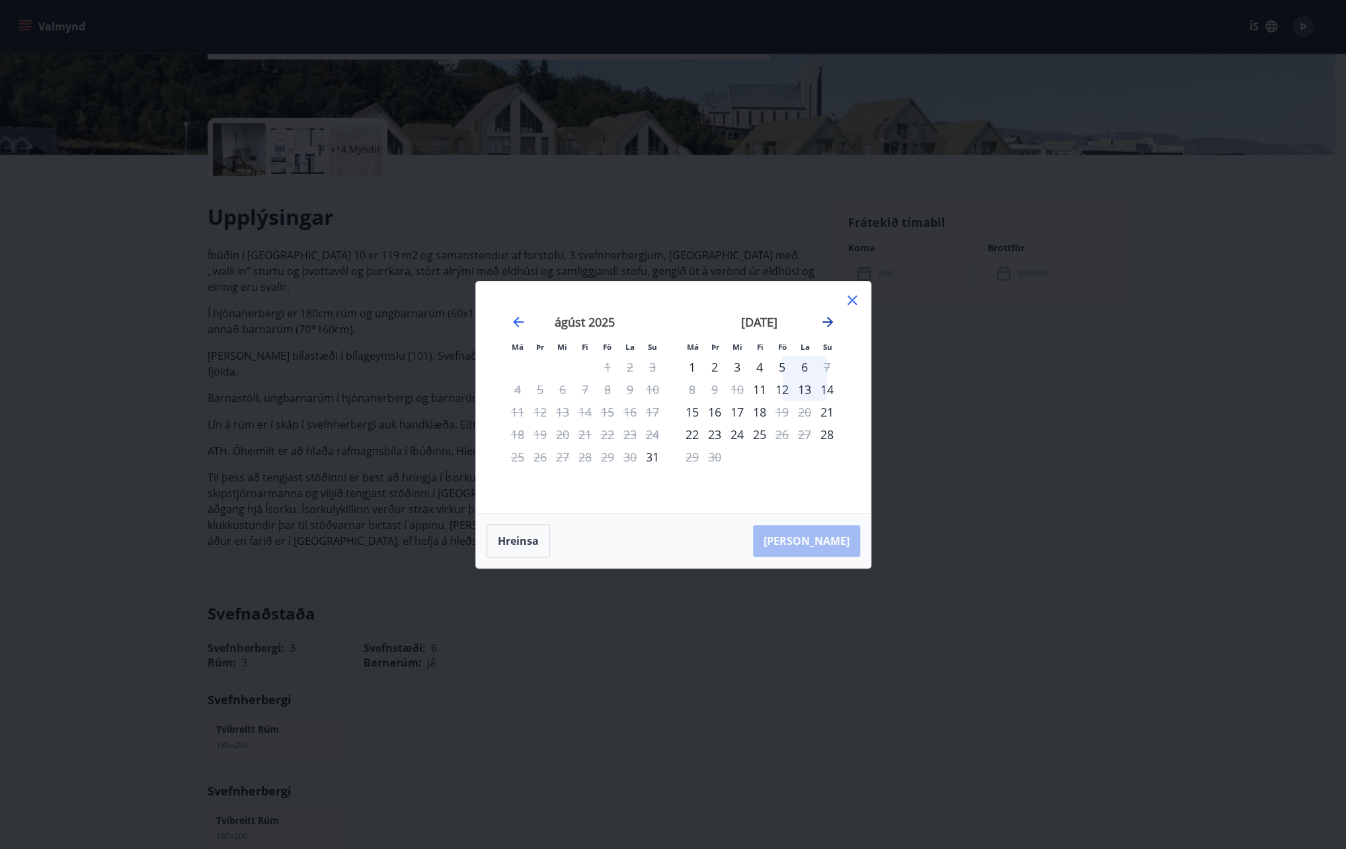
click at [821, 326] on icon "Move forward to switch to the next month." at bounding box center [827, 322] width 16 height 16
click at [853, 496] on div "Má Þr Mi Fi Fö La Su Má Þr Mi Fi Fö La Su ágúst 2025 1 2 3 4 5 6 7 8 9 10 11 12…" at bounding box center [673, 397] width 363 height 200
click at [779, 430] on div "24" at bounding box center [782, 434] width 22 height 22
click at [689, 459] on div "27" at bounding box center [692, 456] width 22 height 22
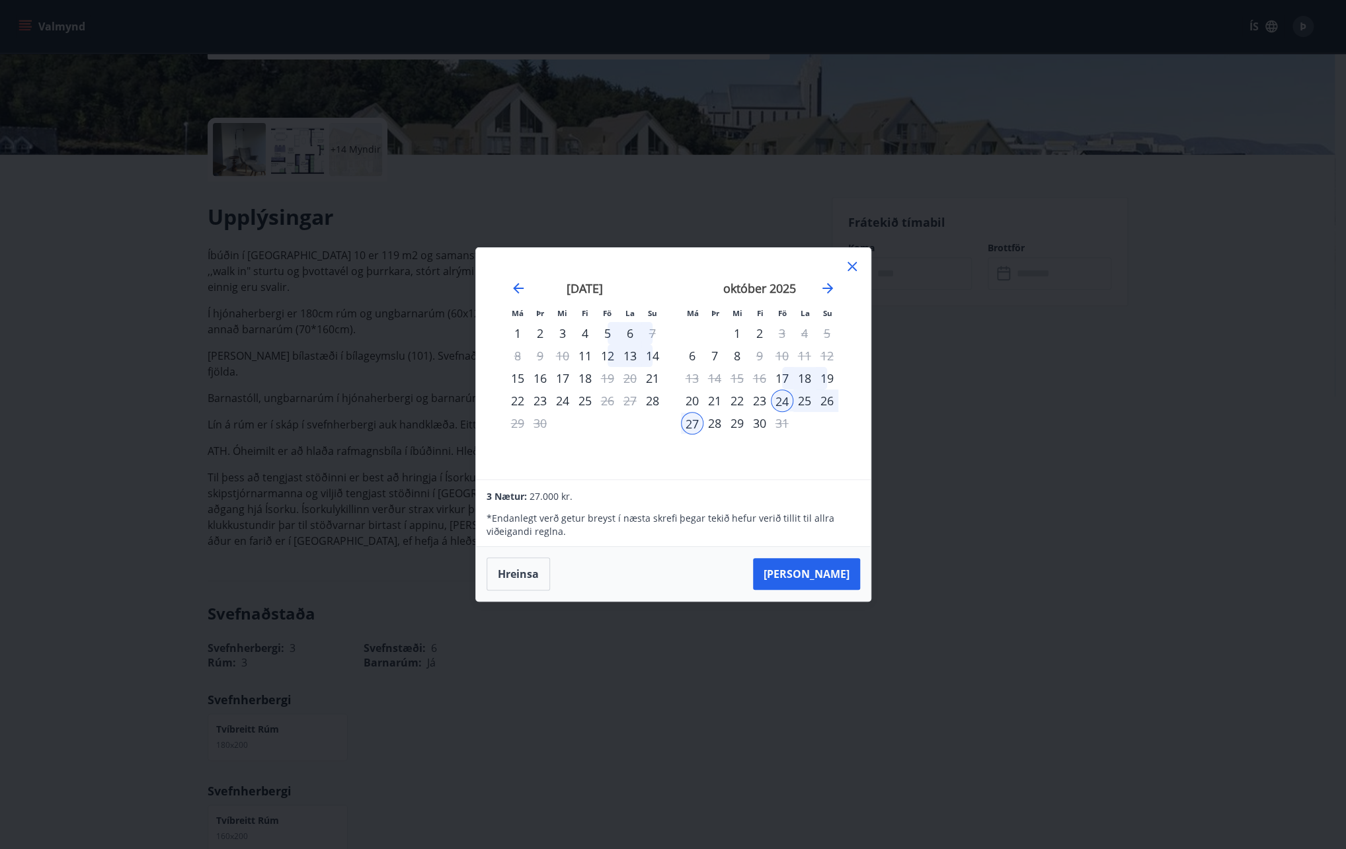
click at [687, 425] on div "27" at bounding box center [692, 423] width 22 height 22
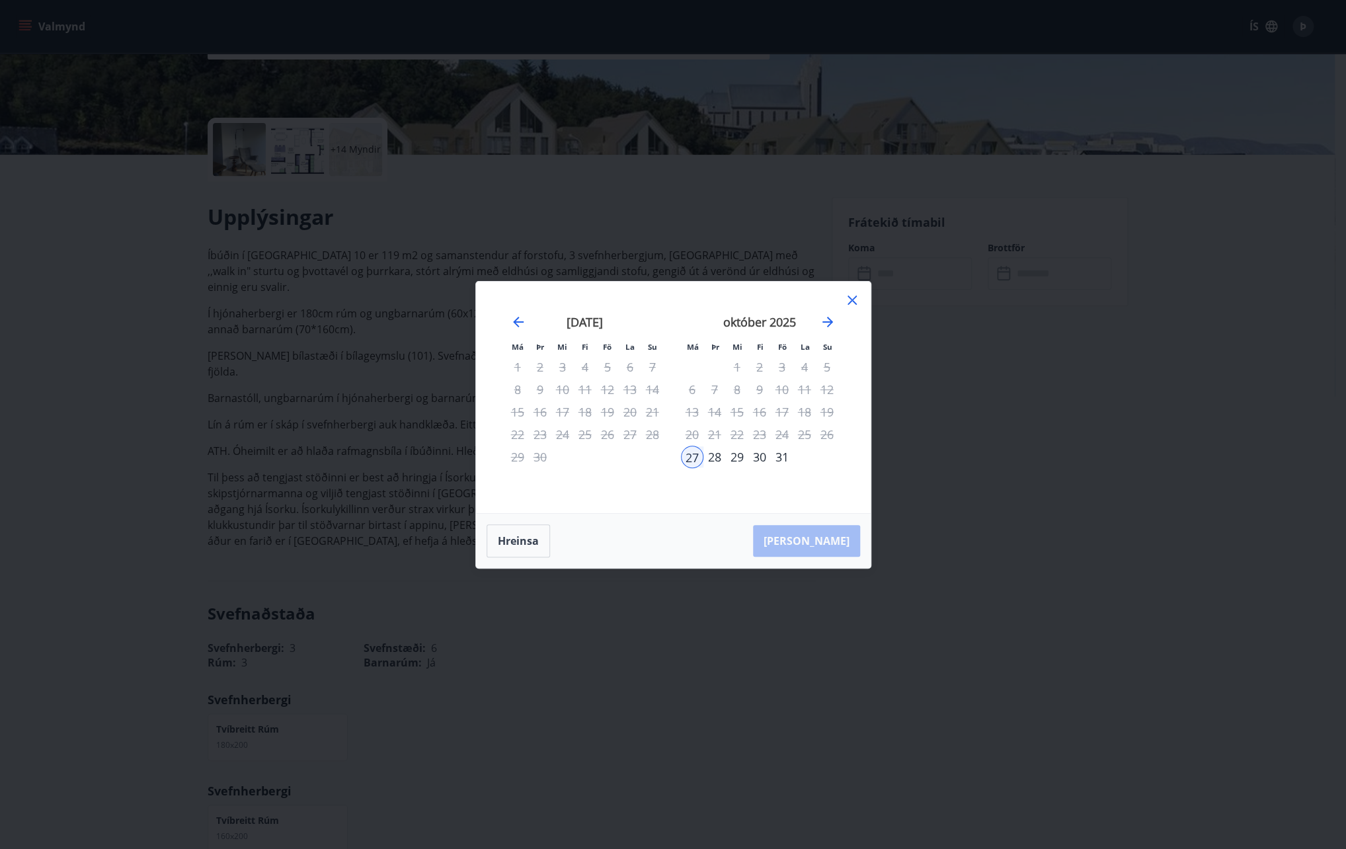
click at [694, 462] on div "27" at bounding box center [692, 456] width 22 height 22
click at [516, 541] on button "Hreinsa" at bounding box center [517, 540] width 63 height 33
click at [791, 429] on div "24" at bounding box center [782, 434] width 22 height 22
click at [827, 433] on div "26" at bounding box center [827, 434] width 22 height 22
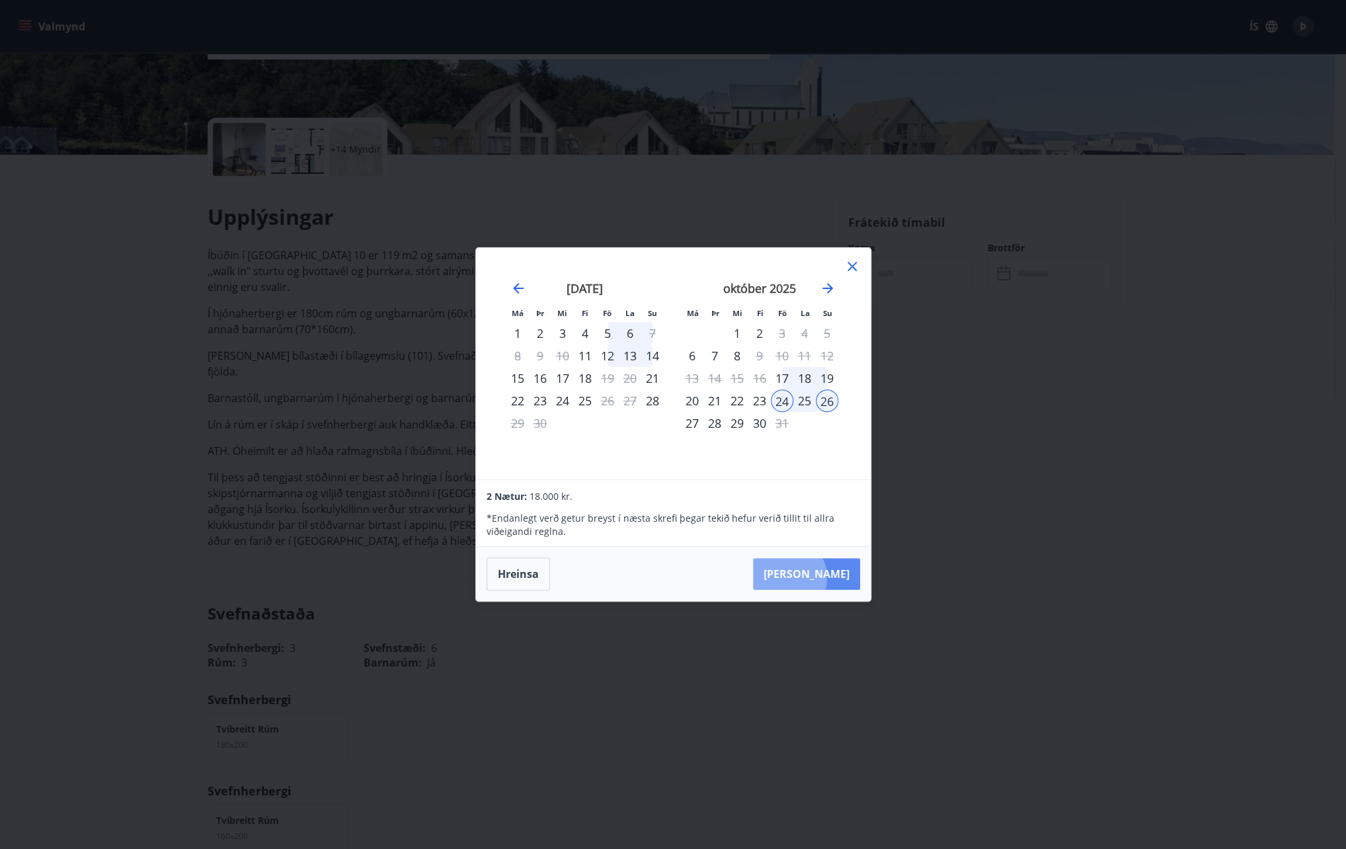
click at [828, 577] on button "Taka Frá" at bounding box center [806, 574] width 107 height 32
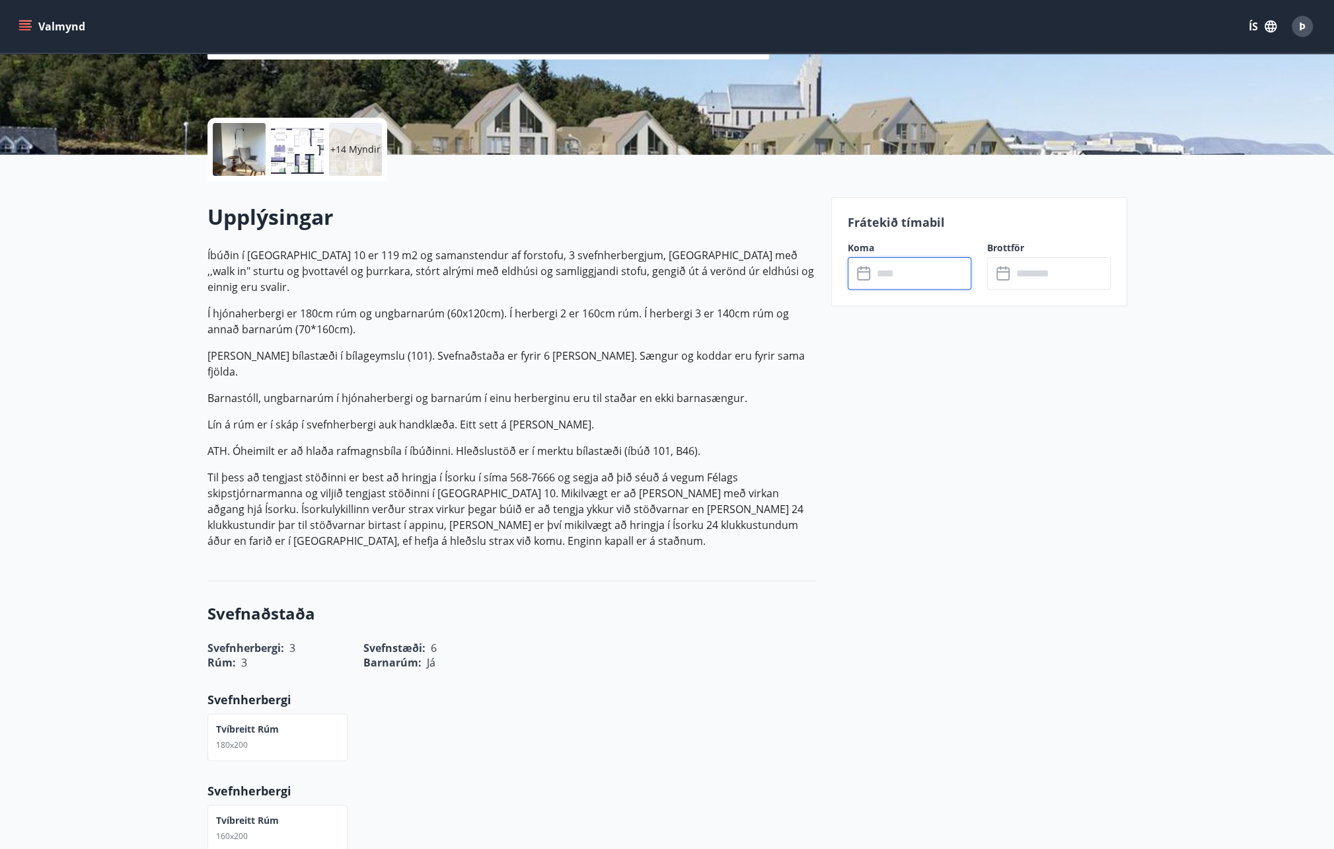
type input "******"
click at [1036, 397] on button "Greiða" at bounding box center [1049, 395] width 124 height 32
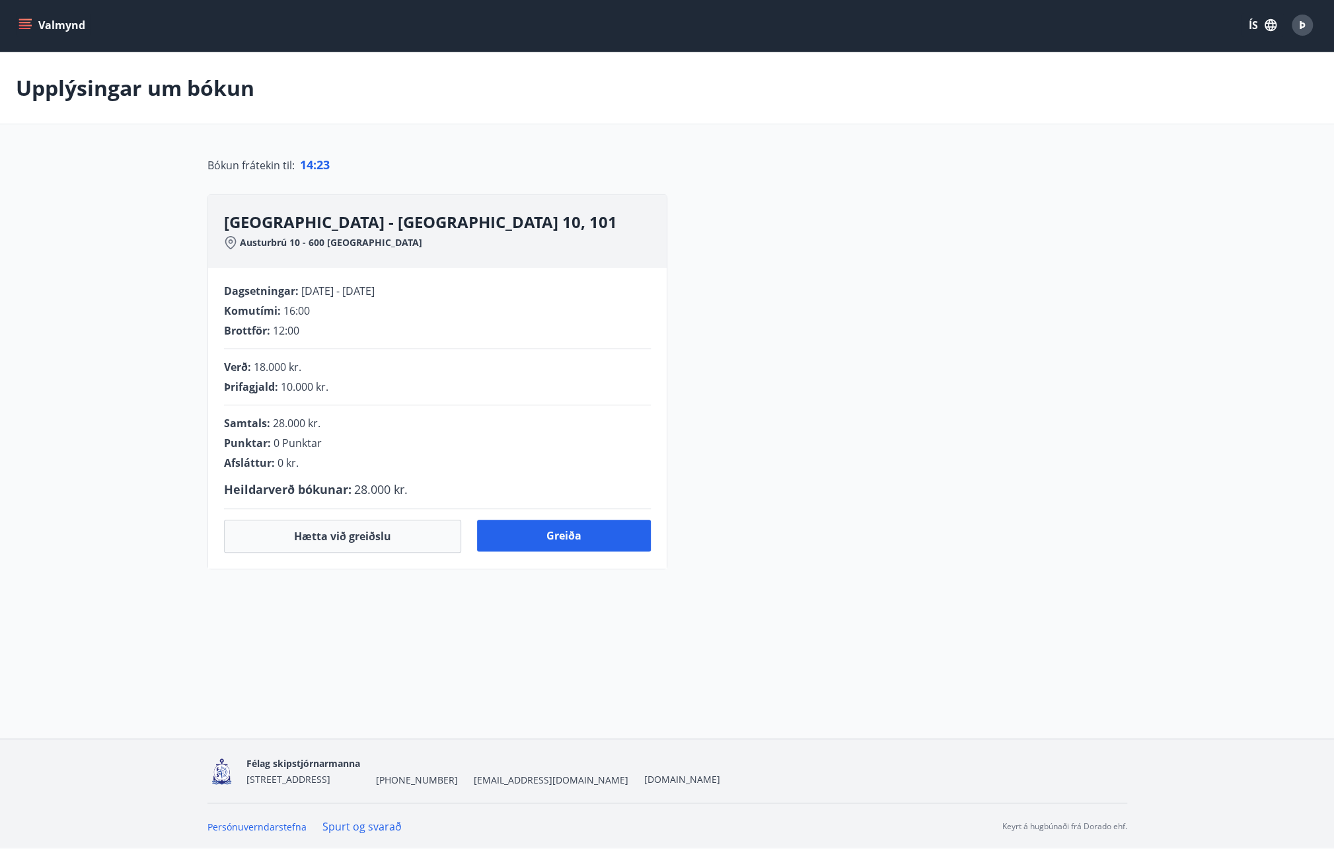
scroll to position [44, 0]
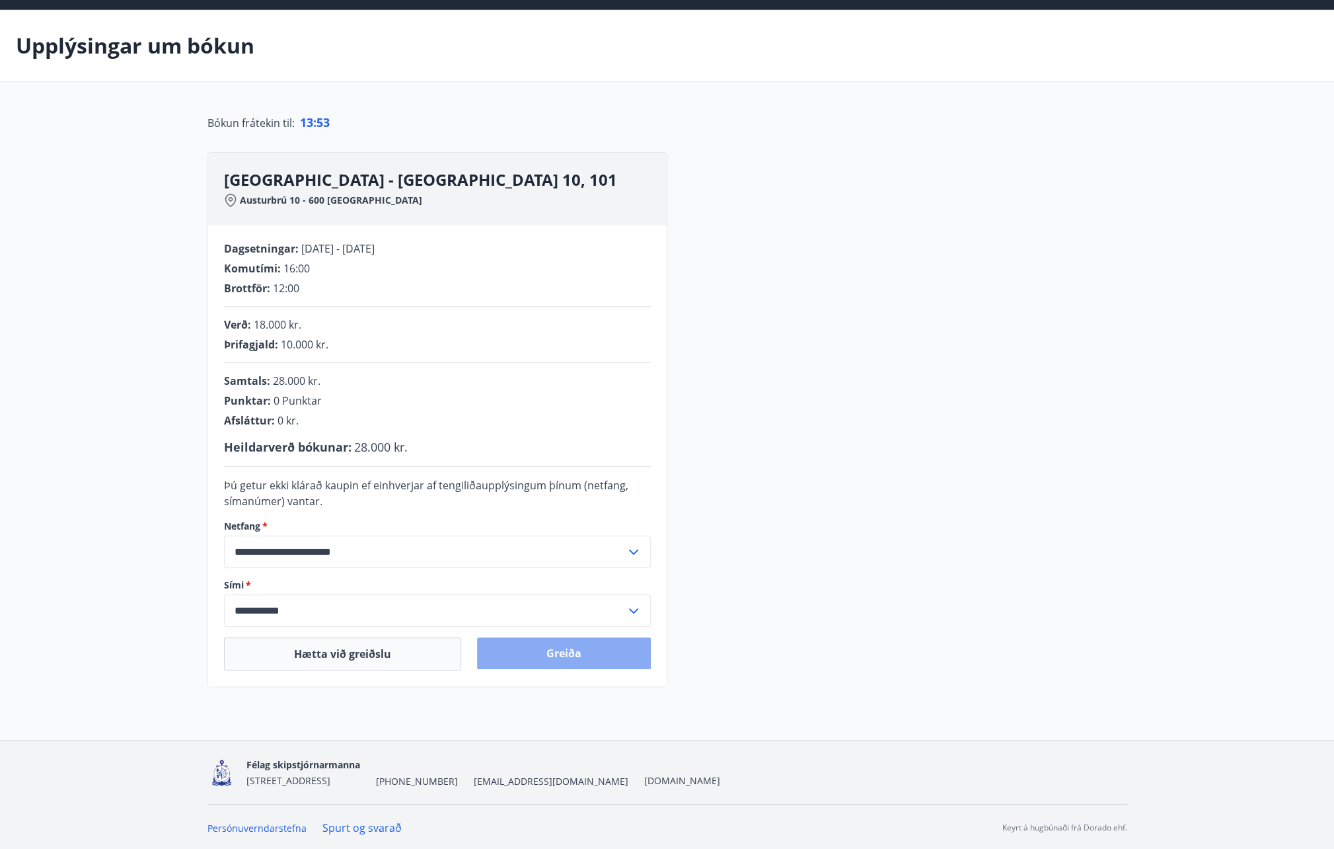
click at [582, 653] on button "Greiða" at bounding box center [564, 653] width 174 height 32
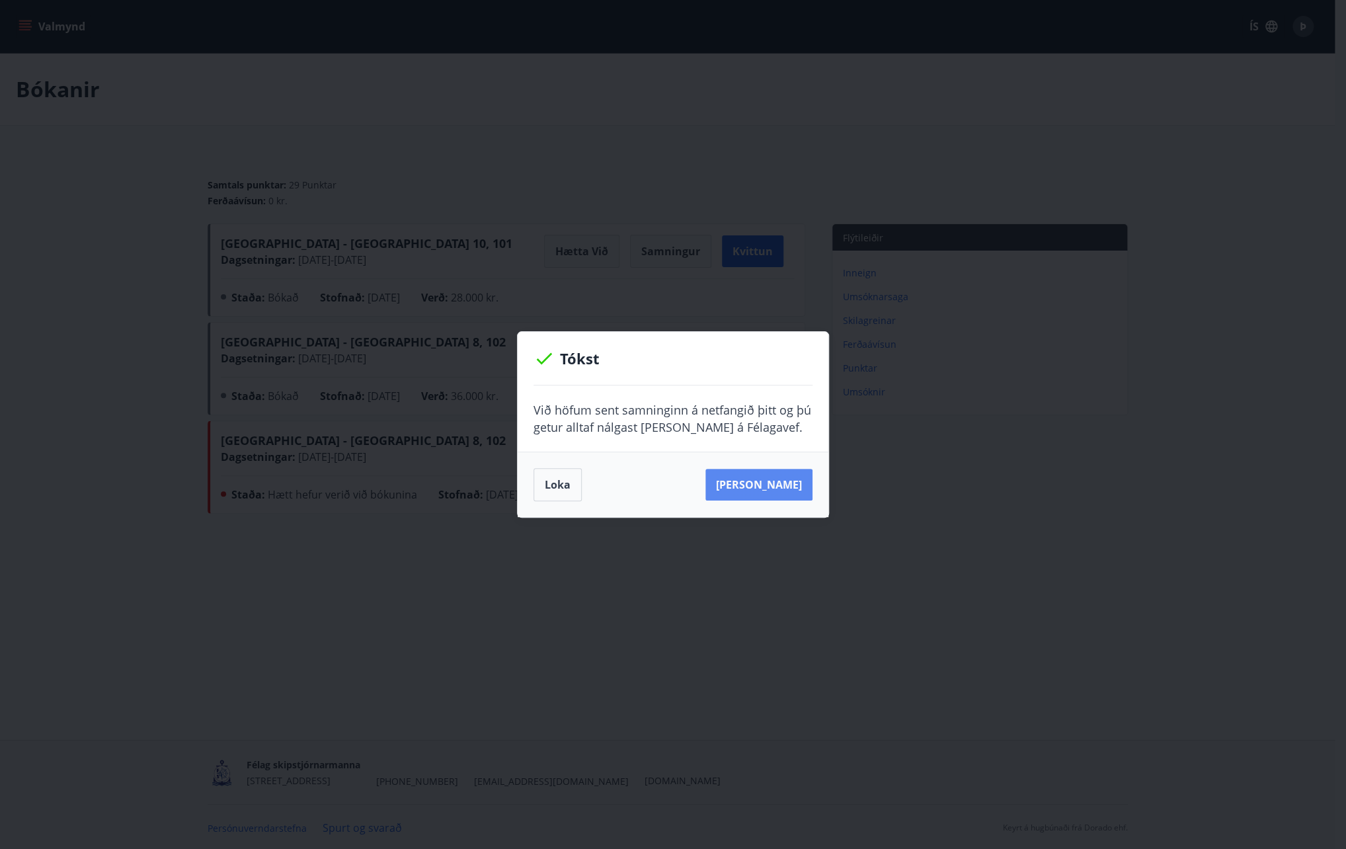
click at [759, 478] on button "[PERSON_NAME]" at bounding box center [758, 485] width 107 height 32
click at [549, 486] on button "Loka" at bounding box center [557, 484] width 48 height 33
